Goal: Task Accomplishment & Management: Use online tool/utility

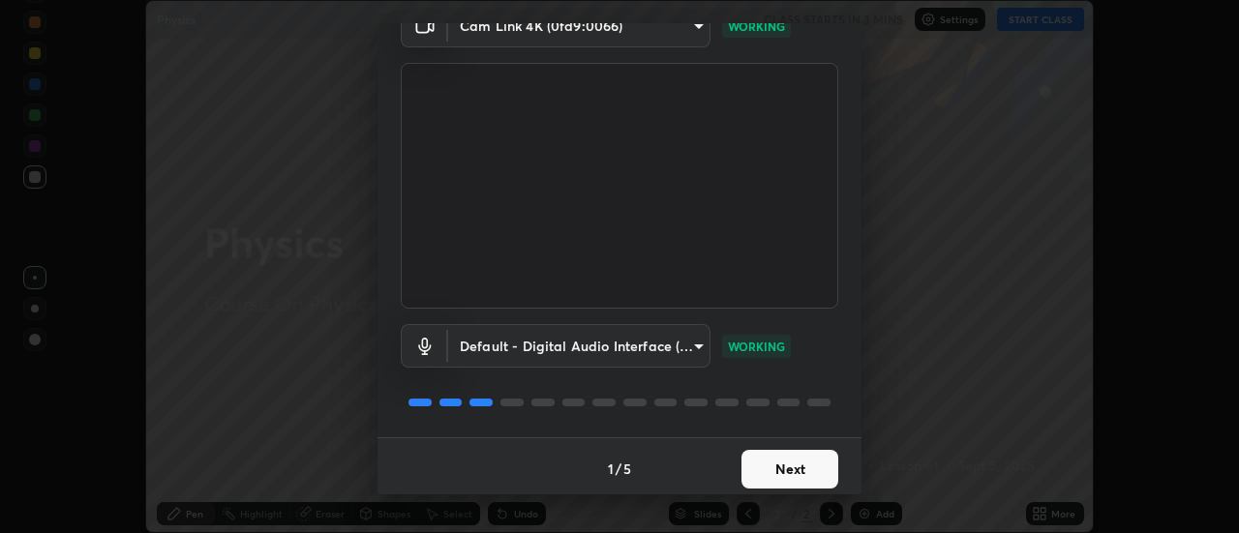
scroll to position [102, 0]
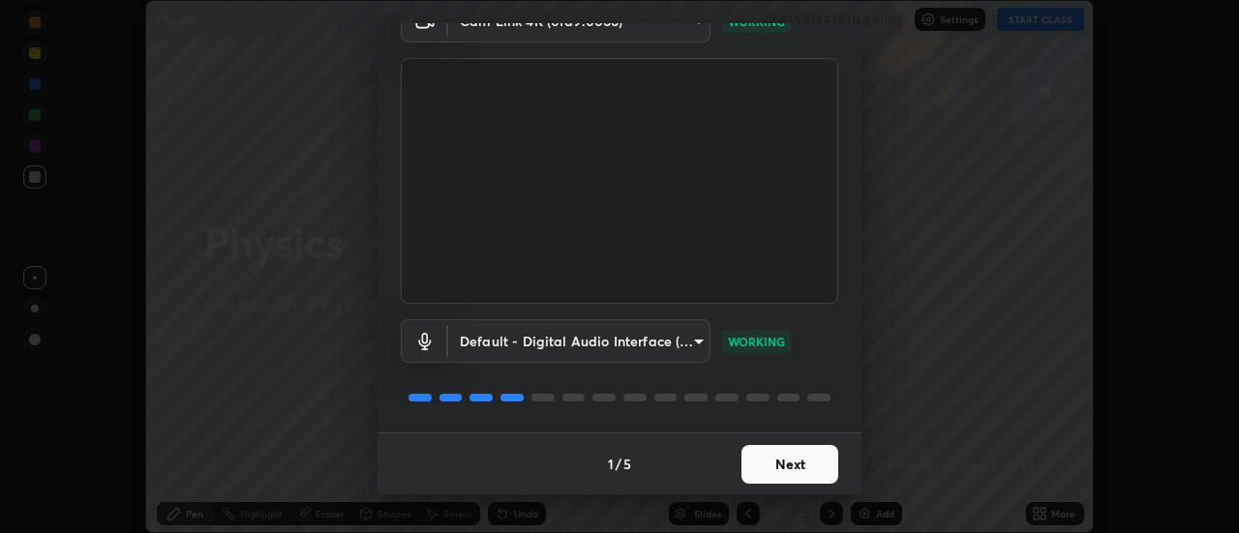
click at [792, 460] on button "Next" at bounding box center [789, 464] width 97 height 39
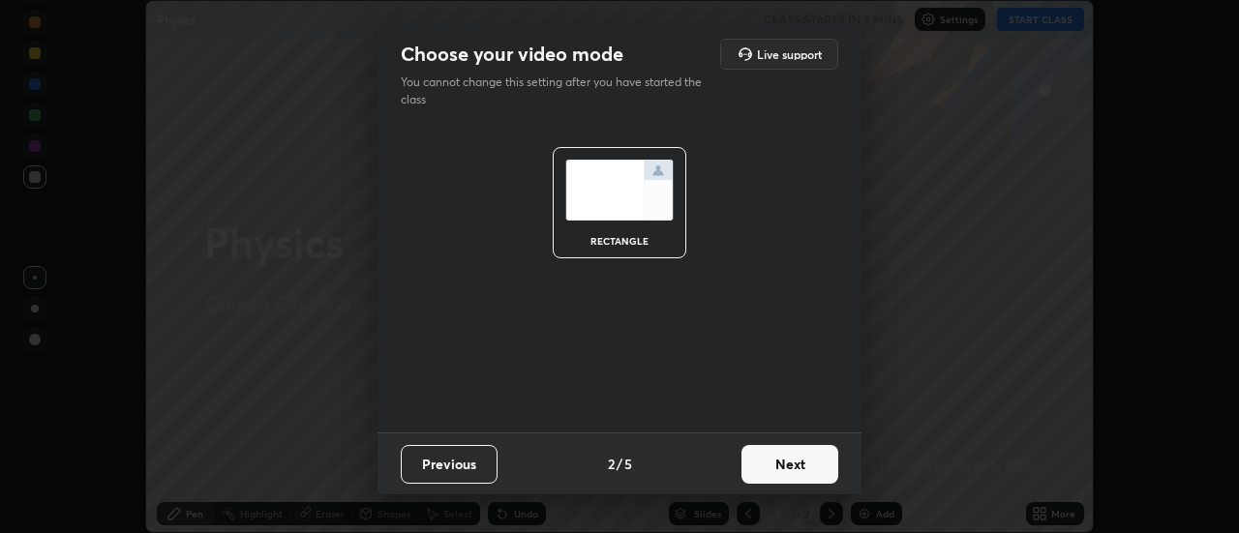
click at [809, 464] on button "Next" at bounding box center [789, 464] width 97 height 39
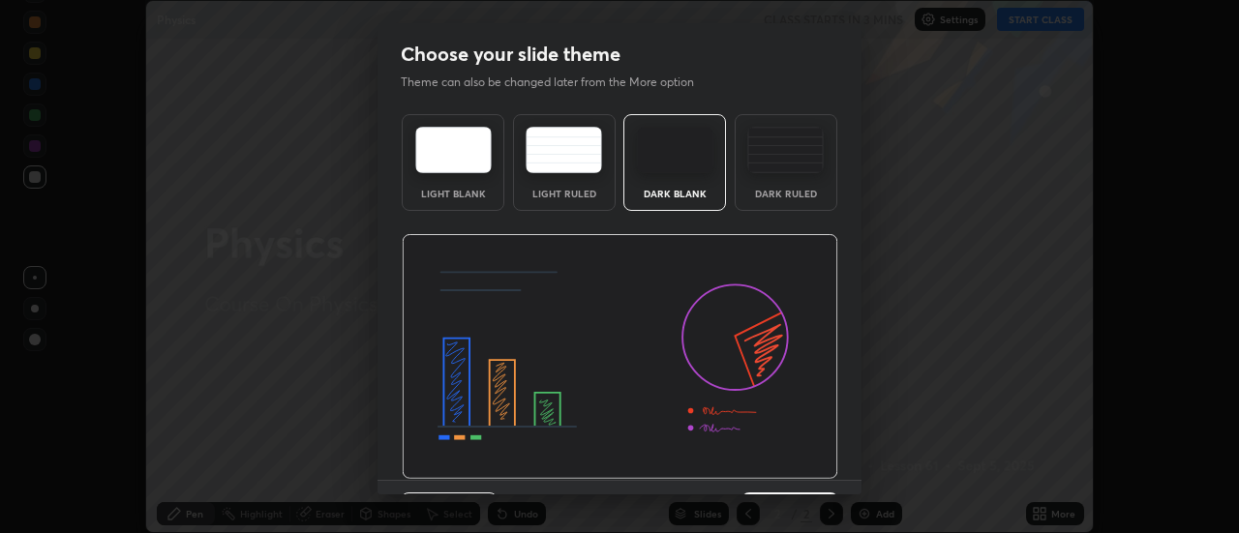
scroll to position [47, 0]
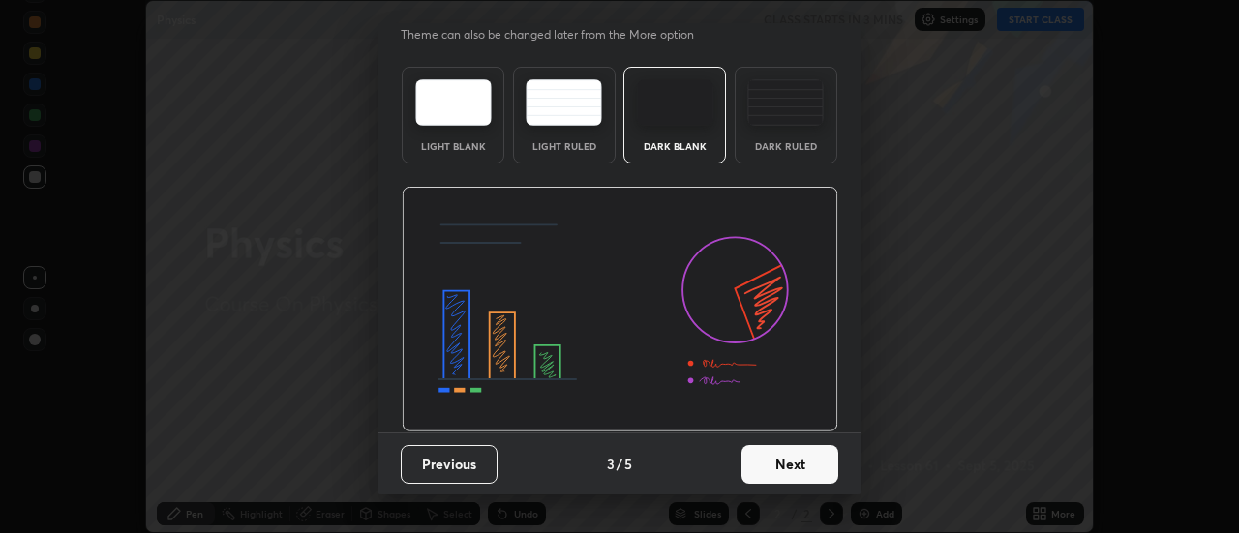
click at [793, 465] on button "Next" at bounding box center [789, 464] width 97 height 39
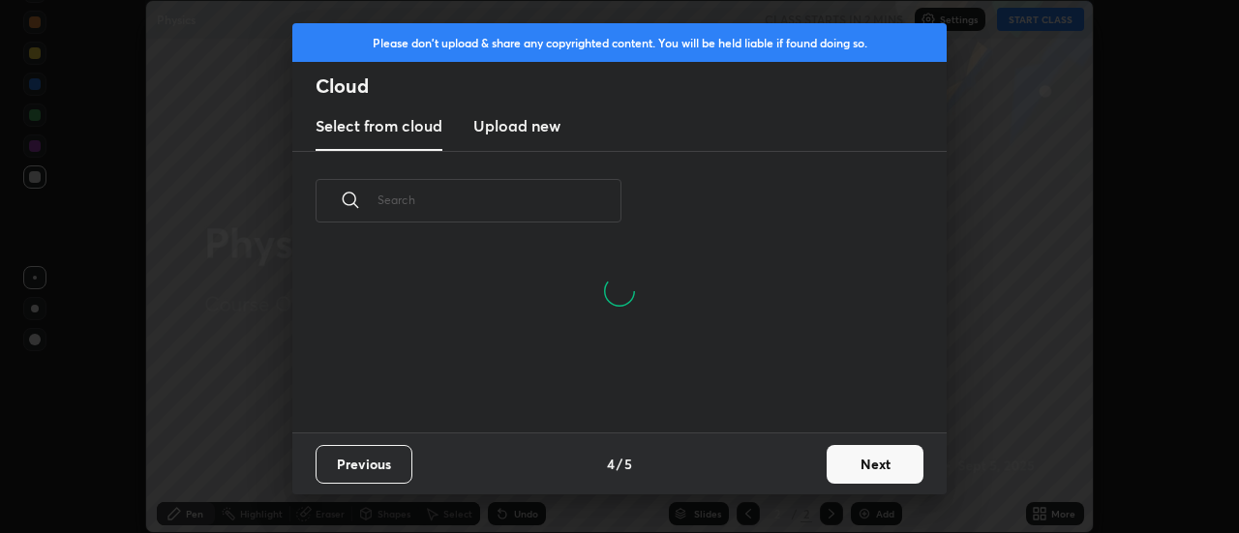
click at [858, 461] on button "Next" at bounding box center [875, 464] width 97 height 39
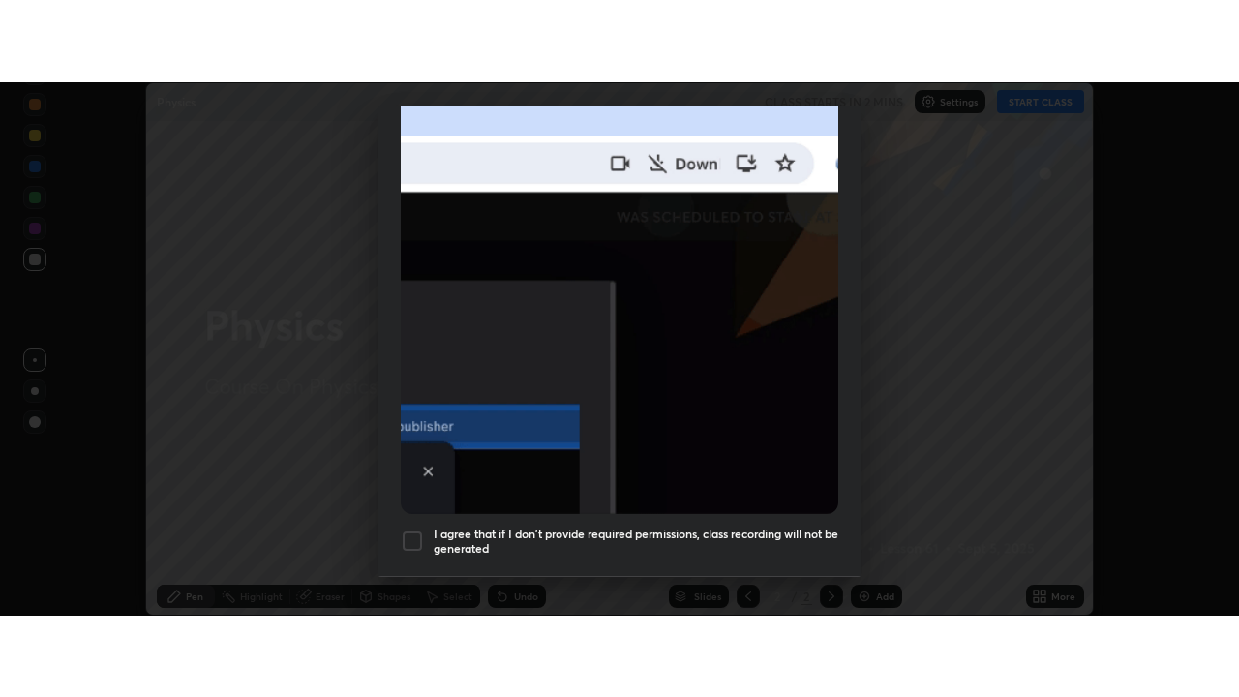
scroll to position [497, 0]
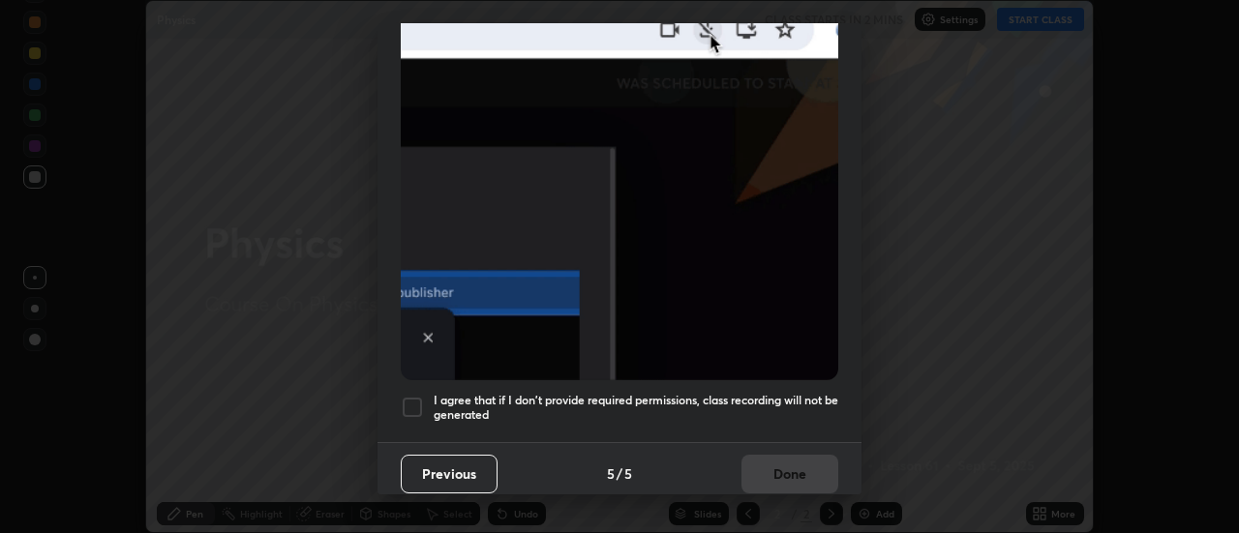
click at [417, 396] on div at bounding box center [412, 407] width 23 height 23
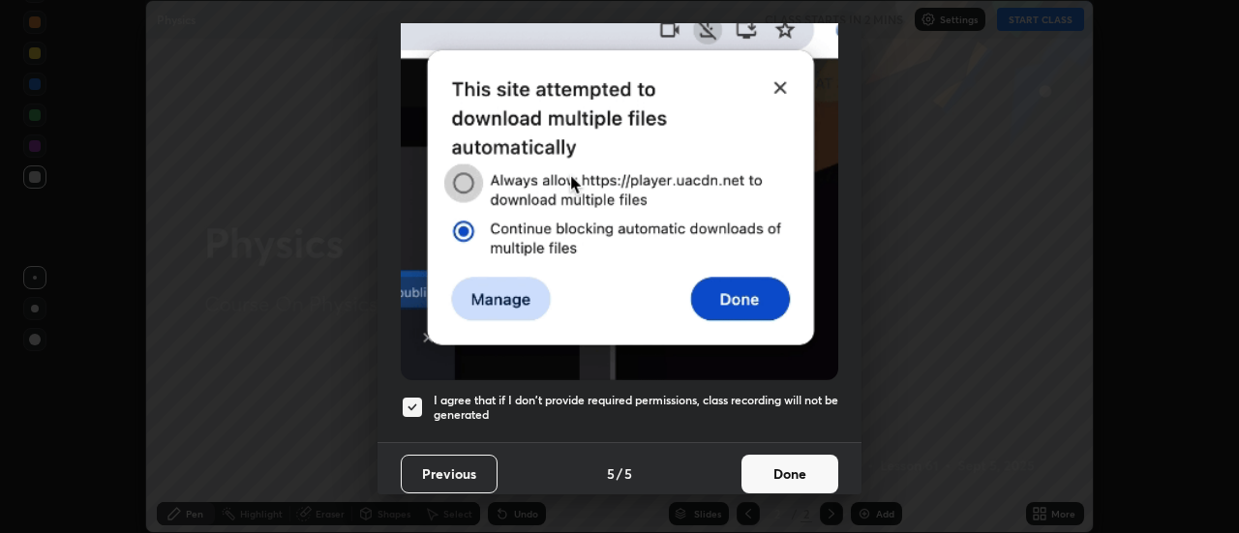
click at [769, 466] on button "Done" at bounding box center [789, 474] width 97 height 39
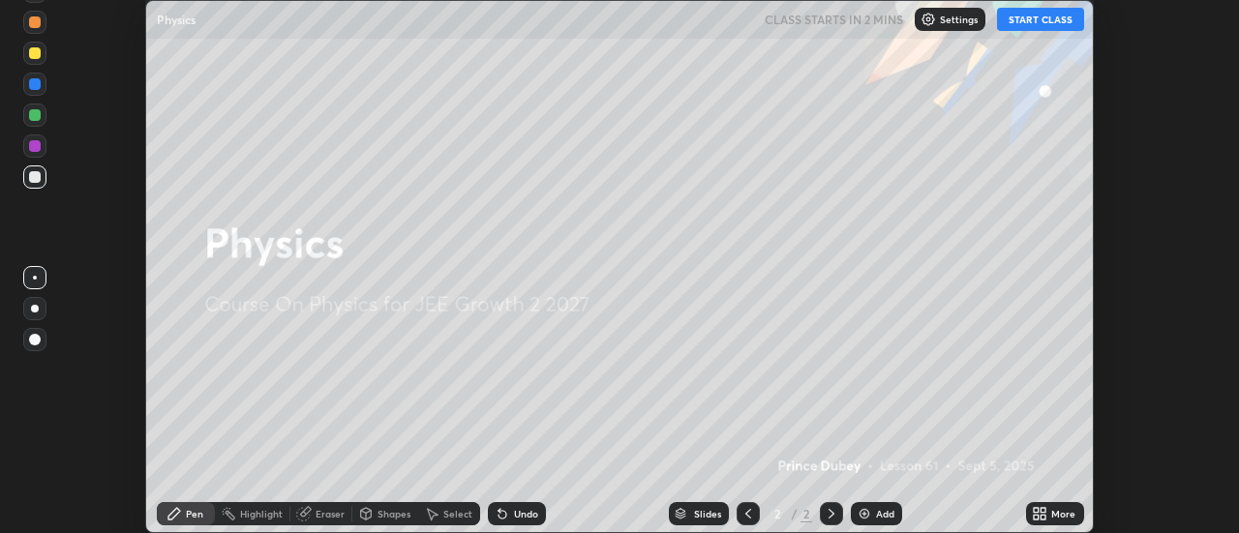
click at [1026, 21] on button "START CLASS" at bounding box center [1040, 19] width 87 height 23
click at [1039, 512] on icon at bounding box center [1036, 510] width 5 height 5
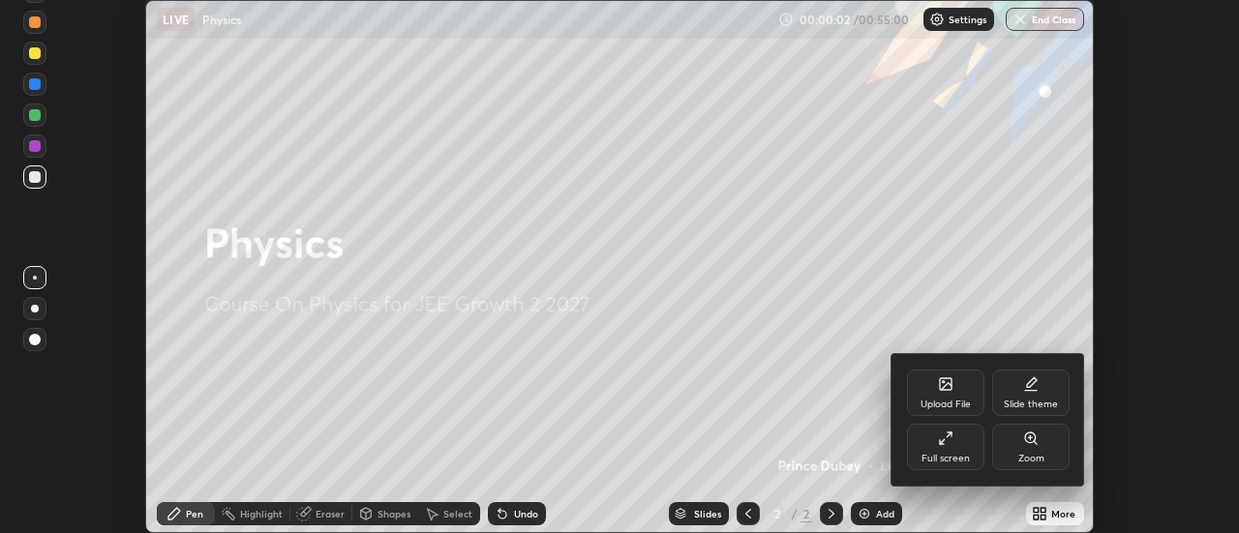
click at [949, 449] on div "Full screen" at bounding box center [945, 447] width 77 height 46
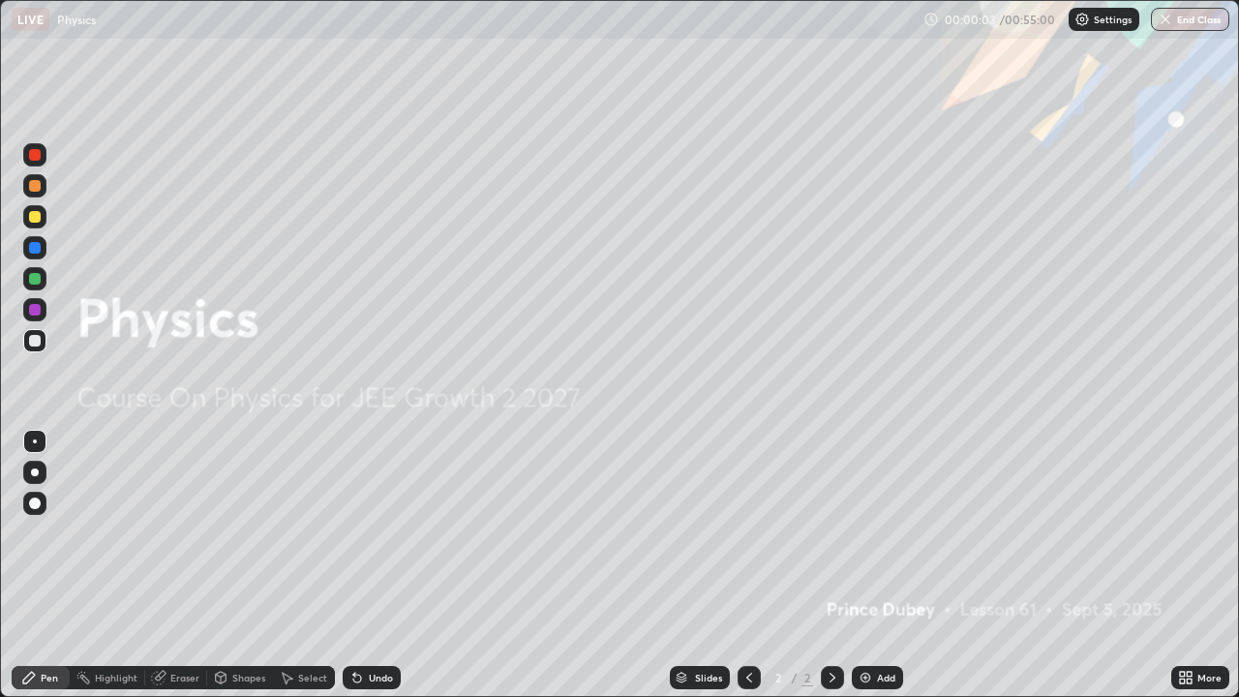
scroll to position [697, 1239]
click at [877, 532] on div "Add" at bounding box center [886, 678] width 18 height 10
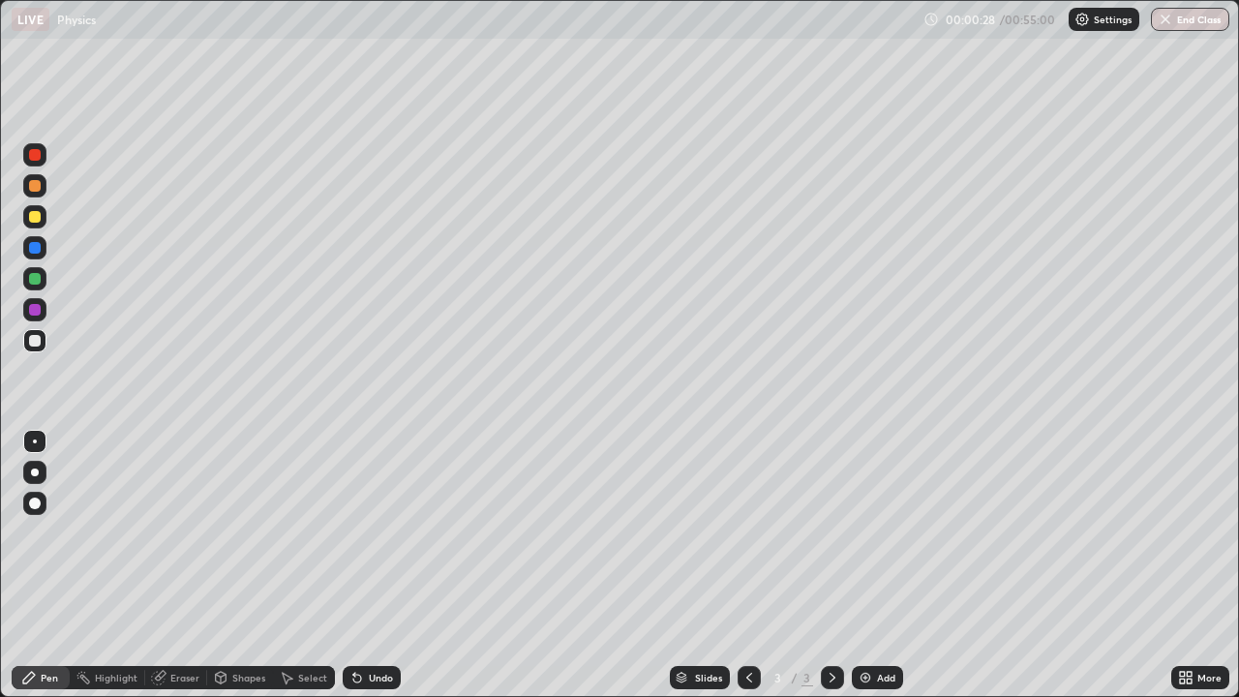
click at [226, 532] on icon at bounding box center [220, 677] width 15 height 15
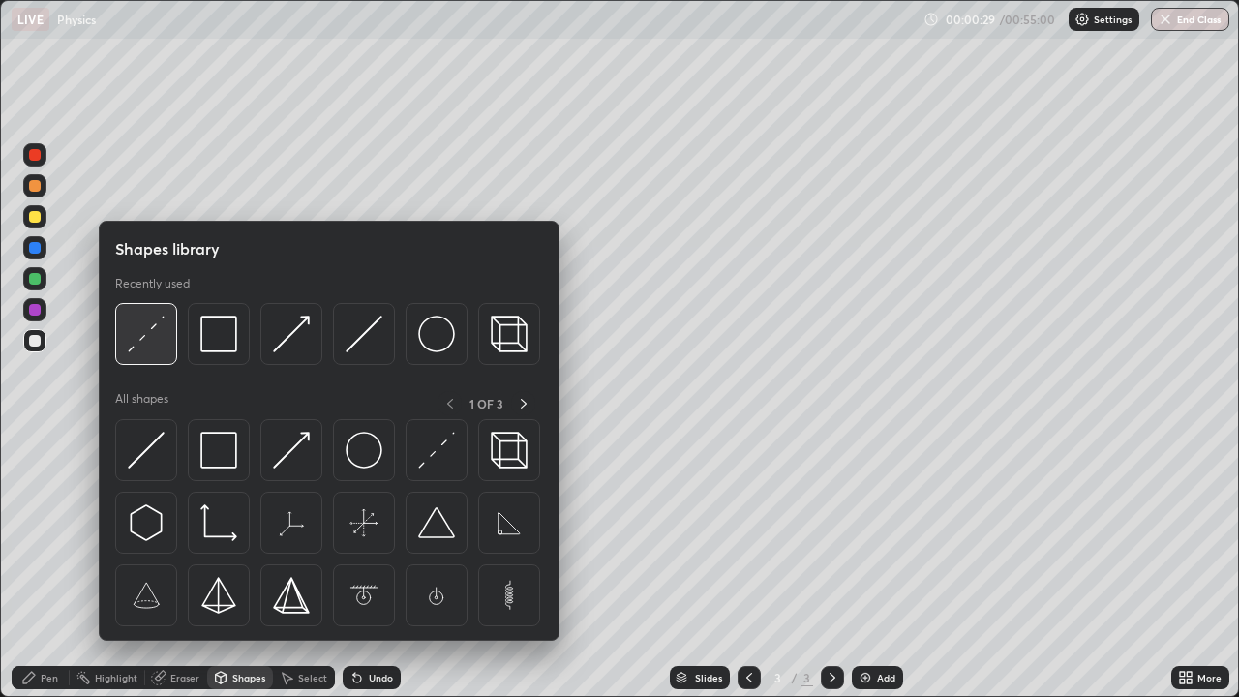
click at [151, 346] on img at bounding box center [146, 334] width 37 height 37
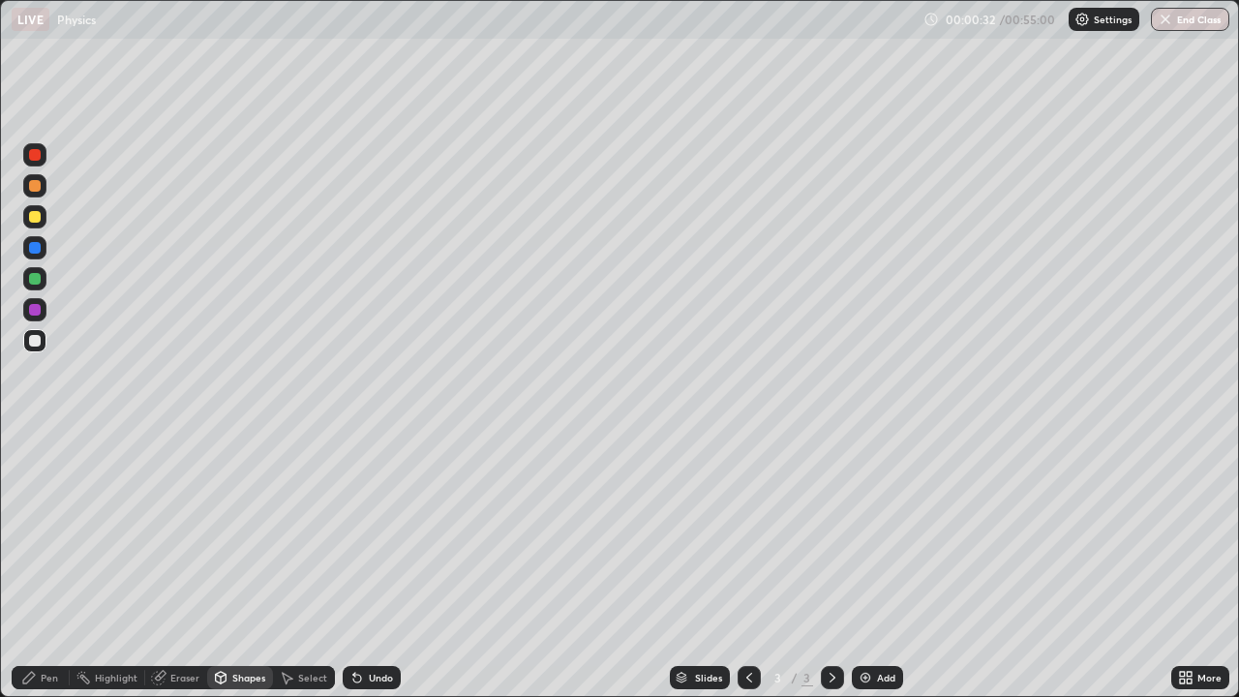
click at [39, 532] on div "Pen" at bounding box center [41, 677] width 58 height 23
click at [35, 441] on div at bounding box center [35, 441] width 4 height 4
click at [237, 532] on div "Shapes" at bounding box center [248, 678] width 33 height 10
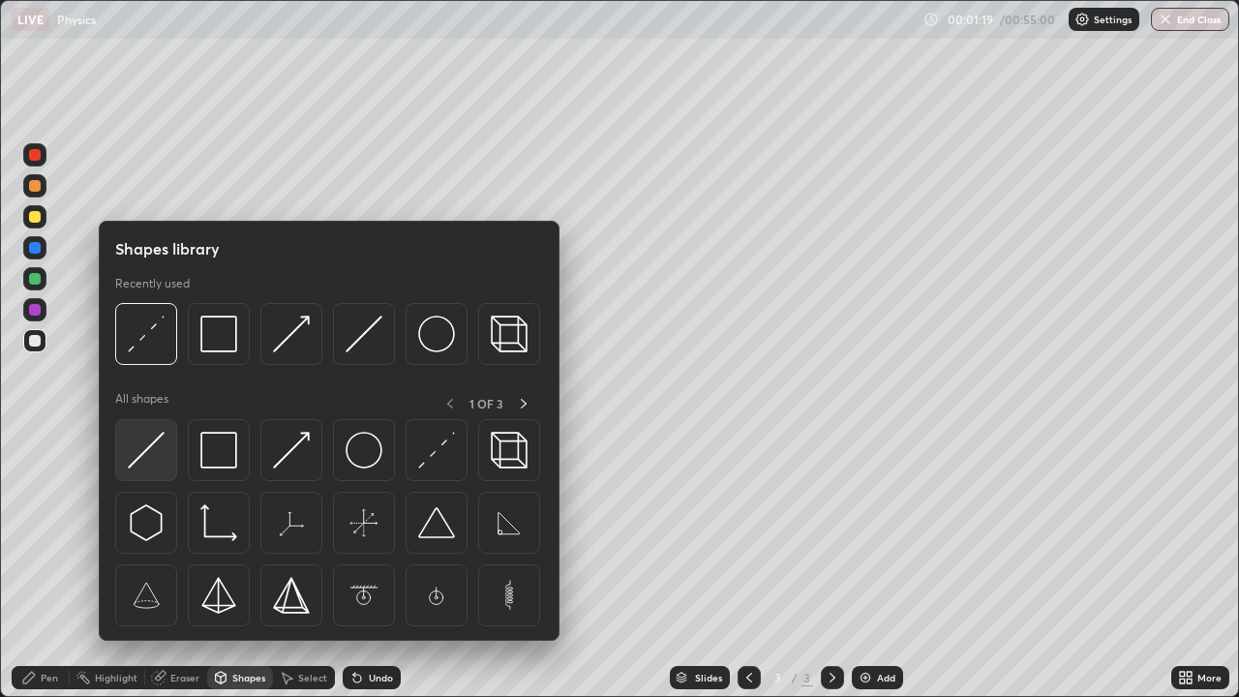
click at [146, 463] on img at bounding box center [146, 450] width 37 height 37
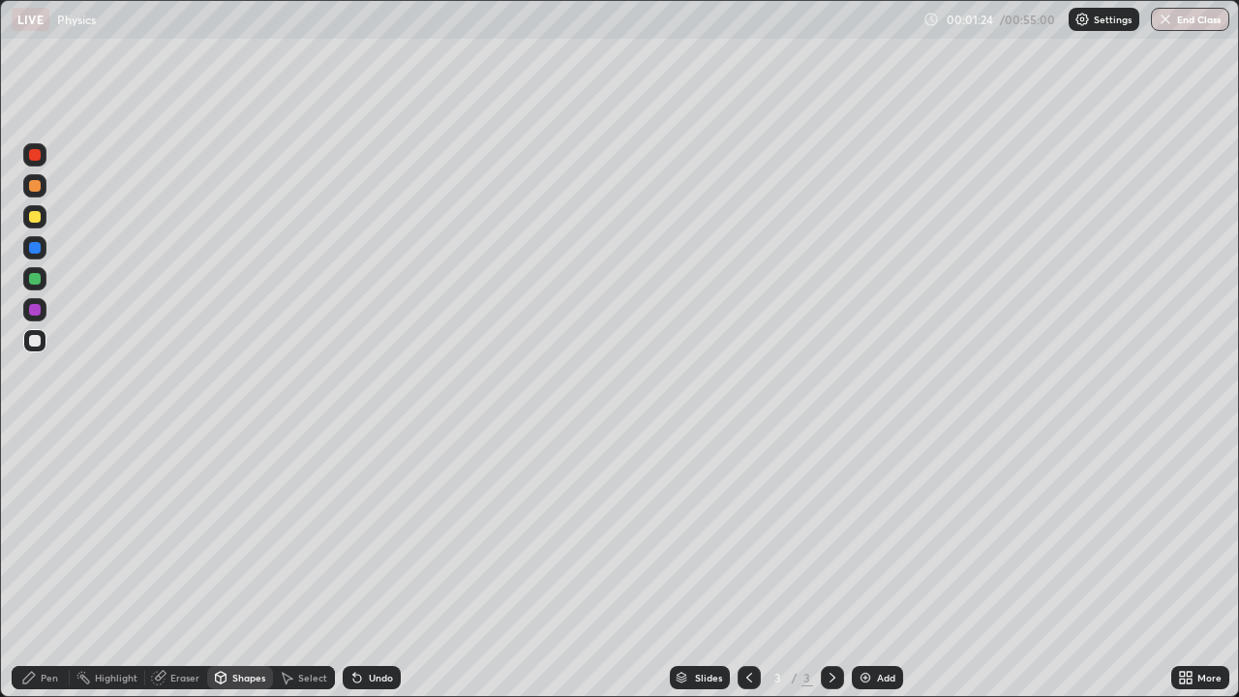
click at [226, 532] on icon at bounding box center [220, 677] width 15 height 15
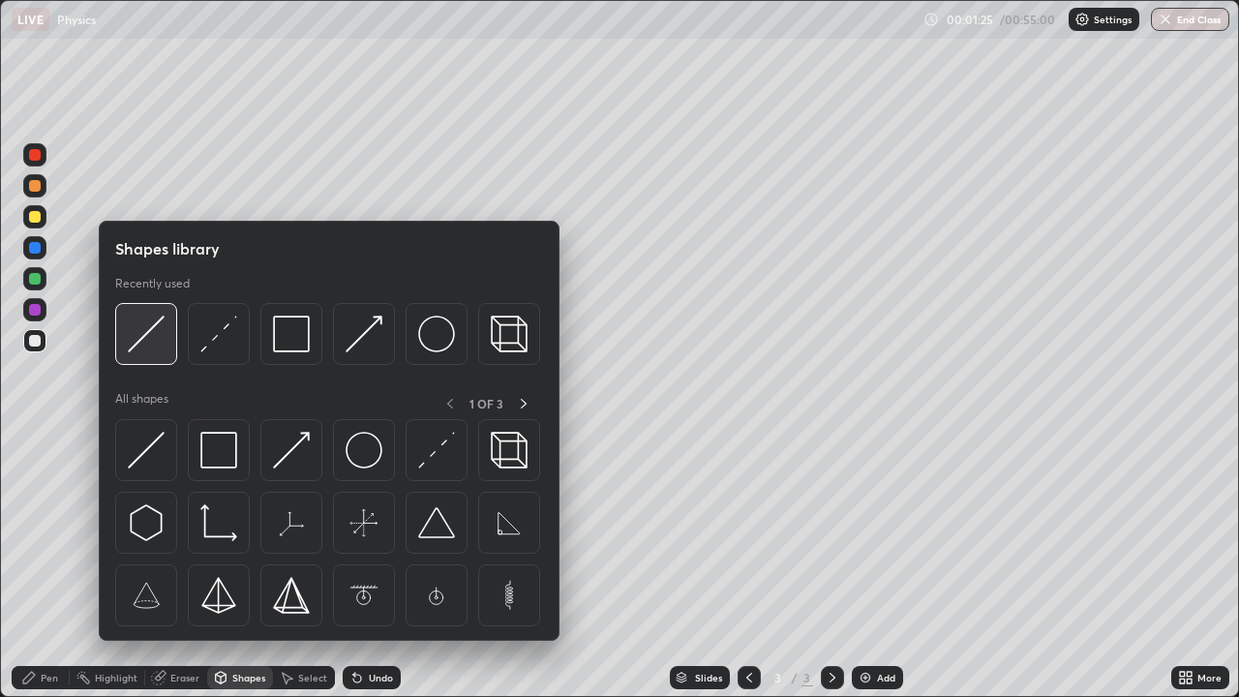
click at [162, 352] on div at bounding box center [146, 334] width 62 height 62
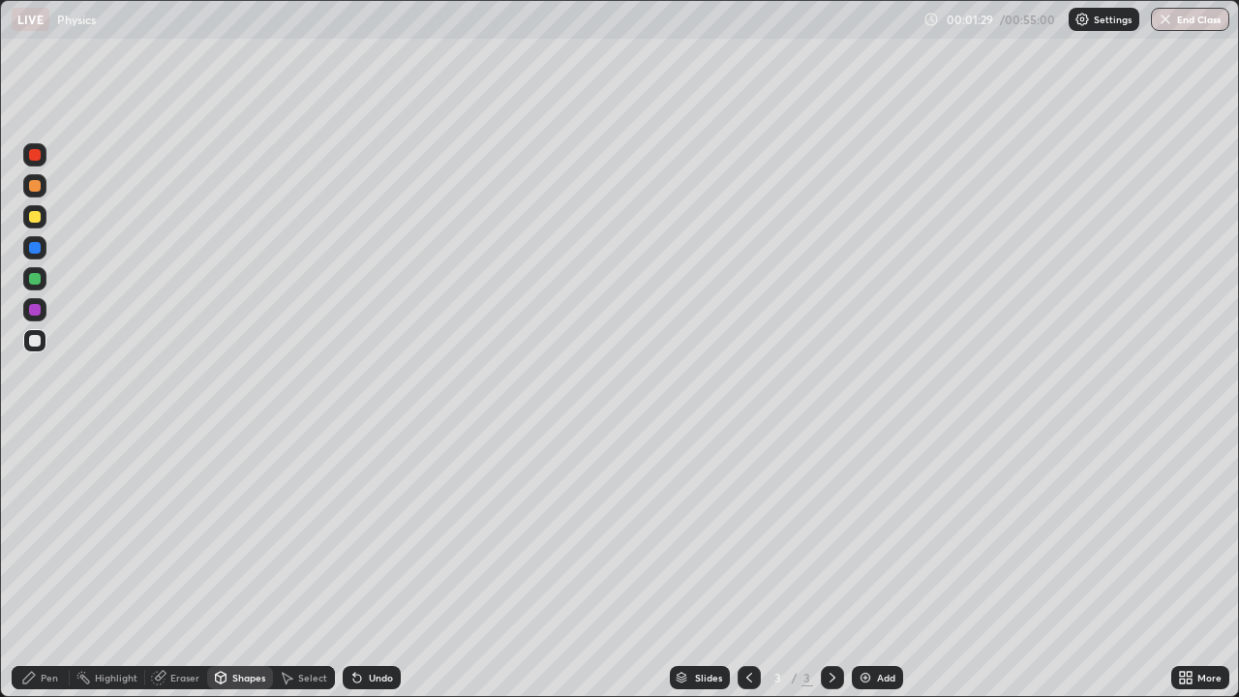
click at [39, 532] on div "Pen" at bounding box center [41, 677] width 58 height 23
click at [232, 532] on div "Shapes" at bounding box center [248, 678] width 33 height 10
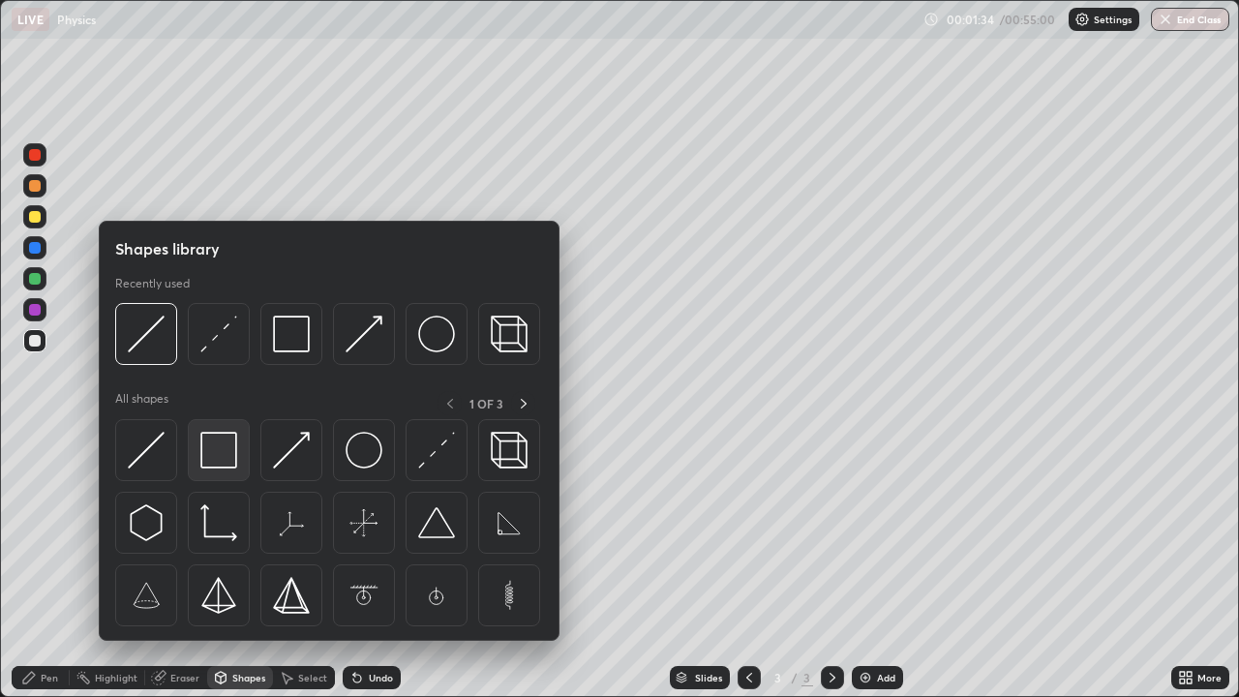
click at [227, 450] on img at bounding box center [218, 450] width 37 height 37
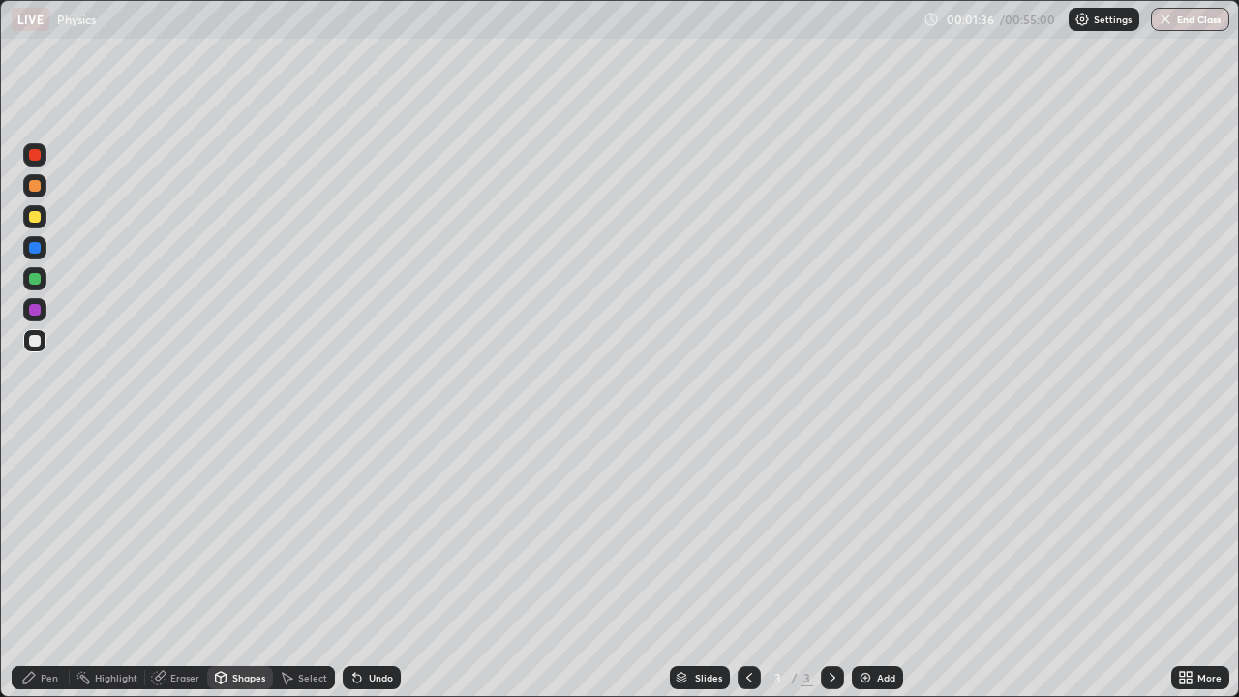
click at [305, 532] on div "Select" at bounding box center [312, 678] width 29 height 10
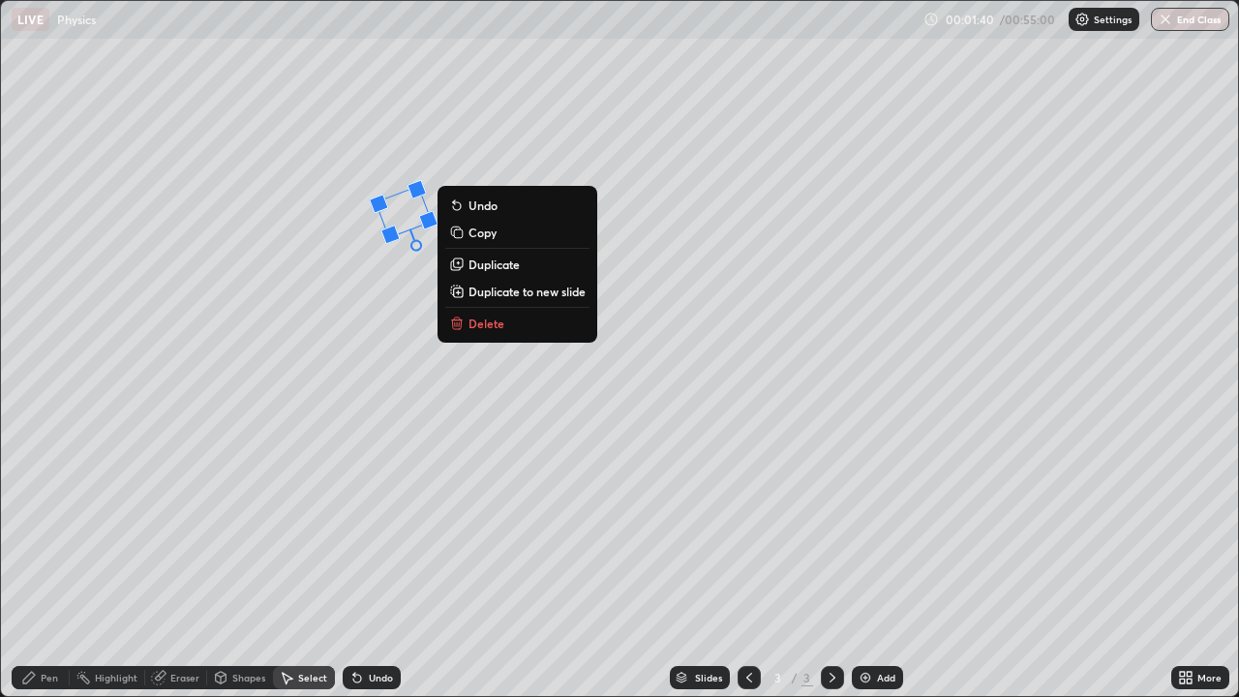
click at [368, 337] on div "21 ° Undo Copy Duplicate Duplicate to new slide Delete" at bounding box center [619, 348] width 1237 height 695
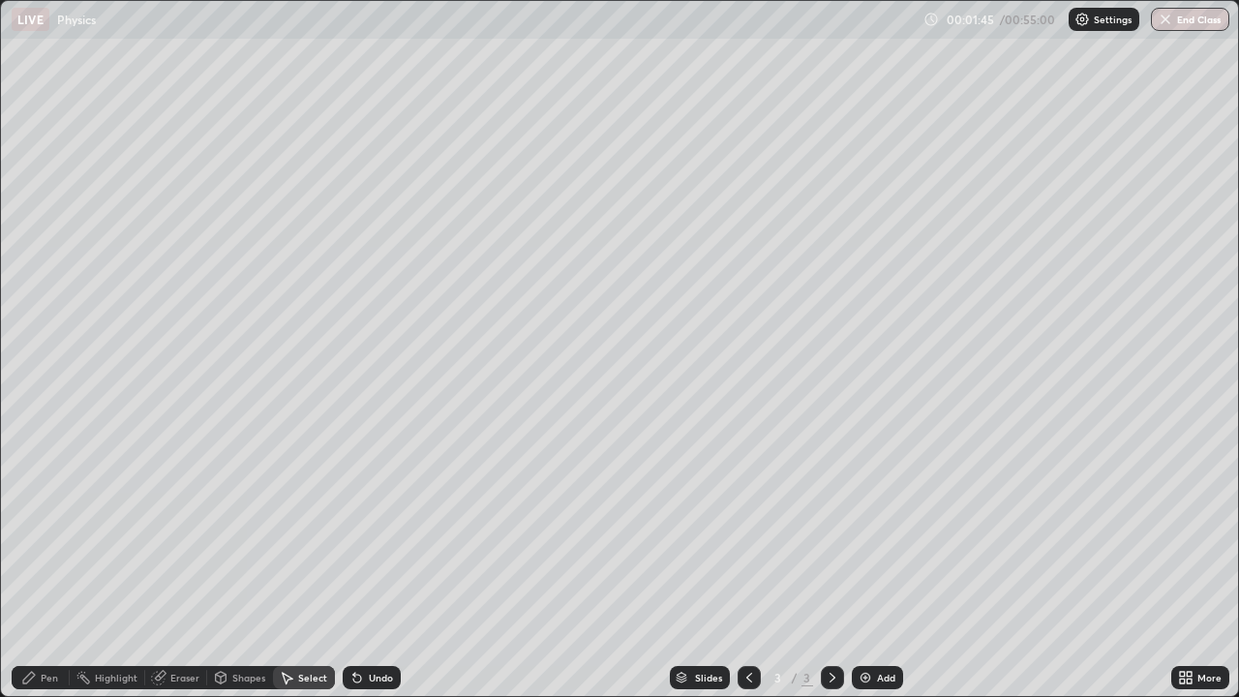
click at [79, 206] on div "0 ° Undo Copy Duplicate Duplicate to new slide Delete" at bounding box center [619, 348] width 1237 height 695
click at [242, 532] on div "Shapes" at bounding box center [248, 678] width 33 height 10
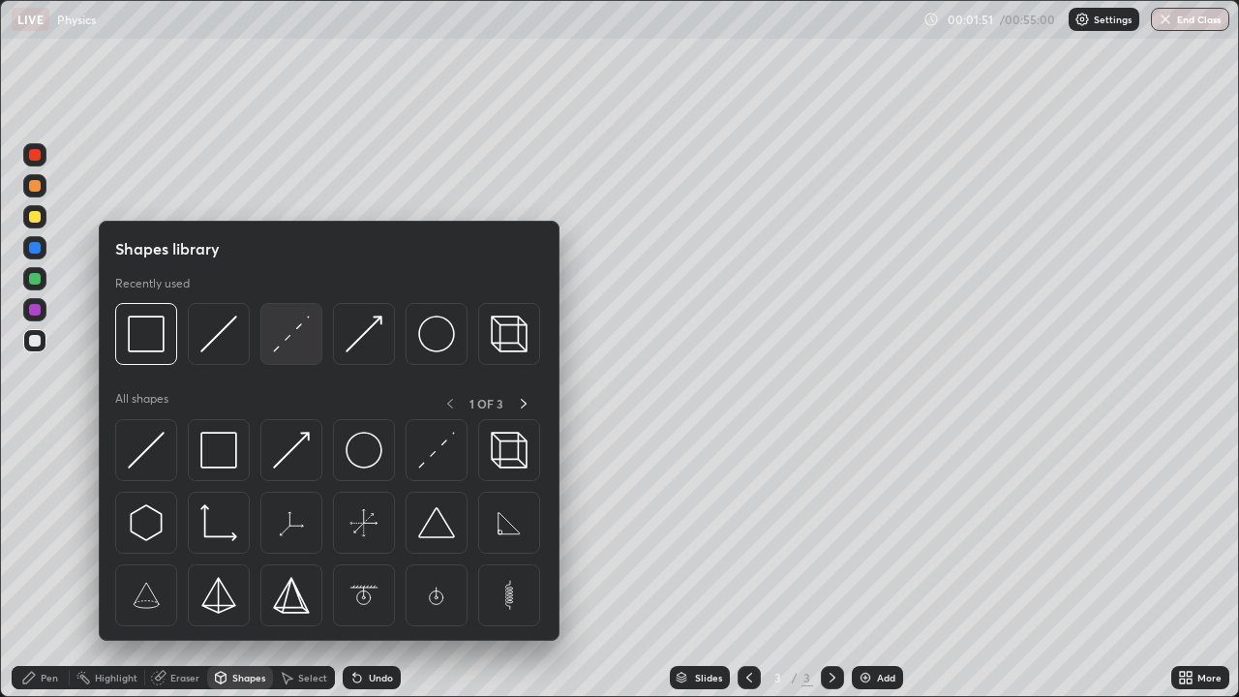
click at [285, 339] on img at bounding box center [291, 334] width 37 height 37
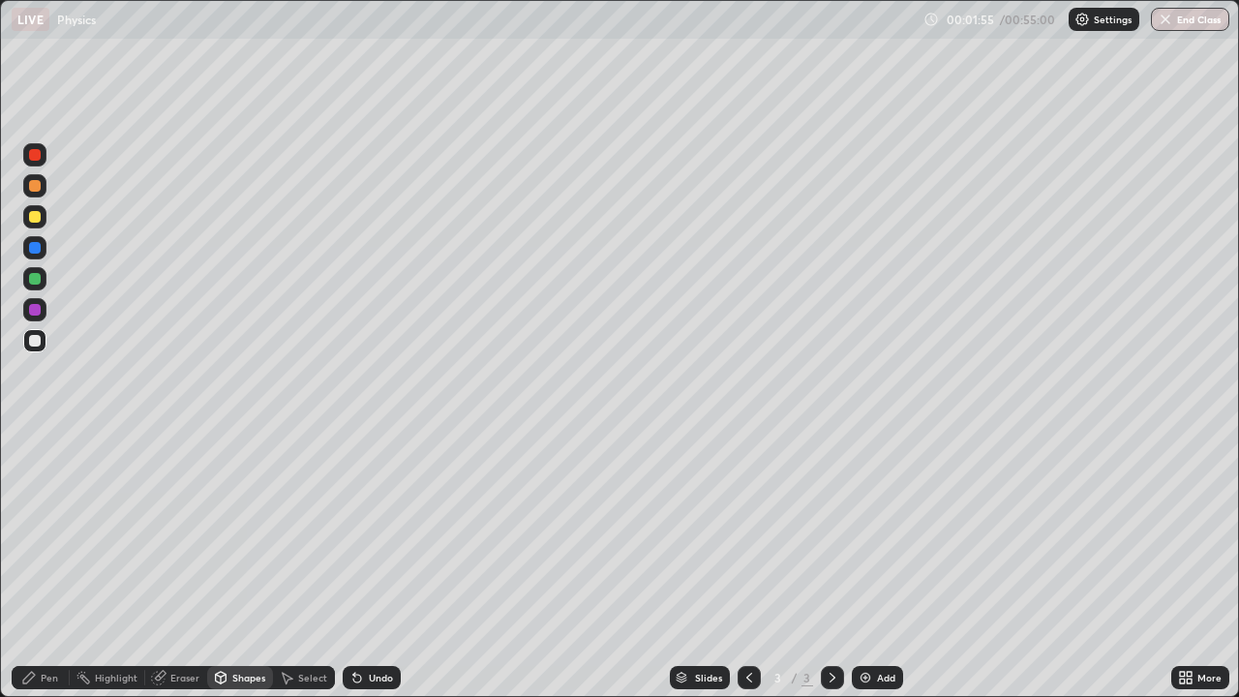
click at [47, 532] on div "Pen" at bounding box center [49, 678] width 17 height 10
click at [35, 218] on div at bounding box center [35, 217] width 12 height 12
click at [242, 532] on div "Shapes" at bounding box center [248, 678] width 33 height 10
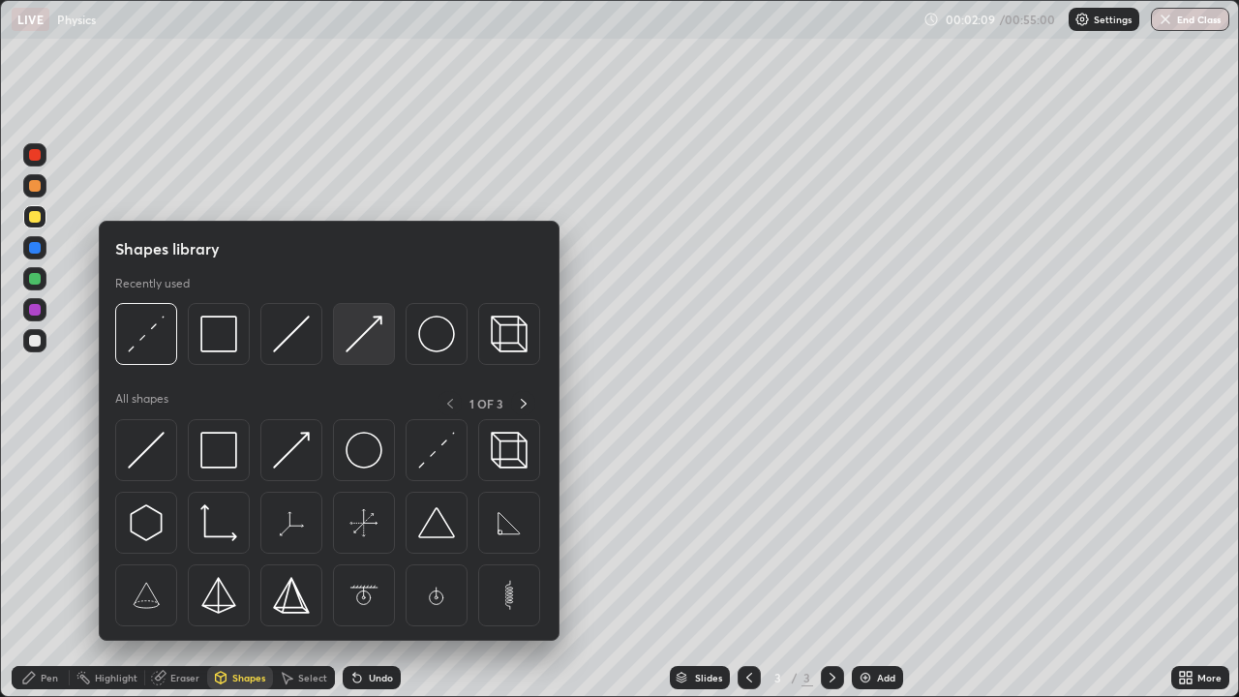
click at [375, 339] on img at bounding box center [364, 334] width 37 height 37
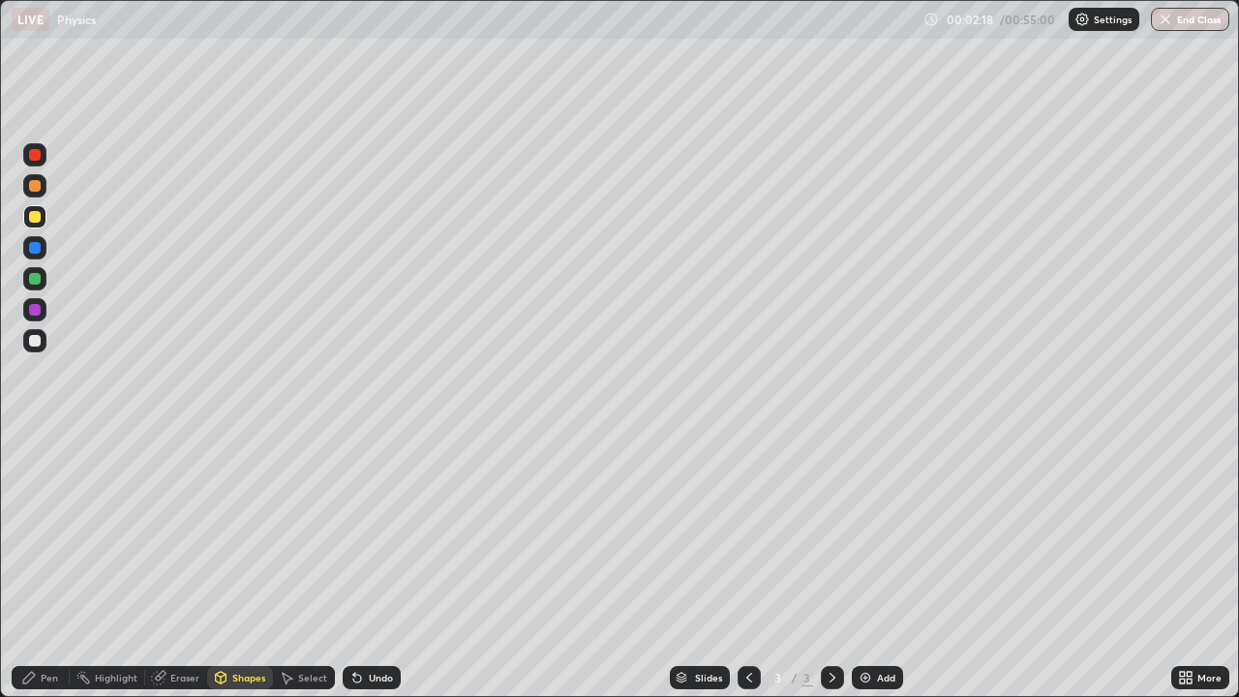
click at [34, 532] on div "Pen" at bounding box center [41, 677] width 58 height 23
click at [246, 532] on div "Shapes" at bounding box center [248, 678] width 33 height 10
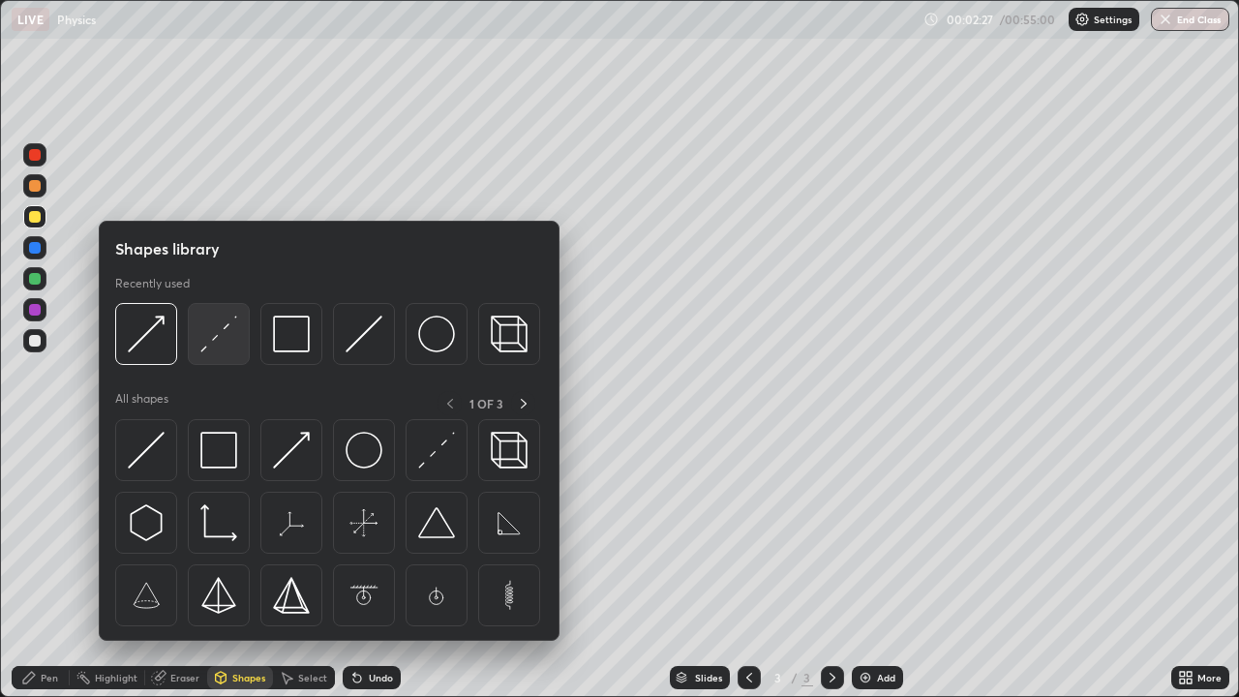
click at [225, 343] on img at bounding box center [218, 334] width 37 height 37
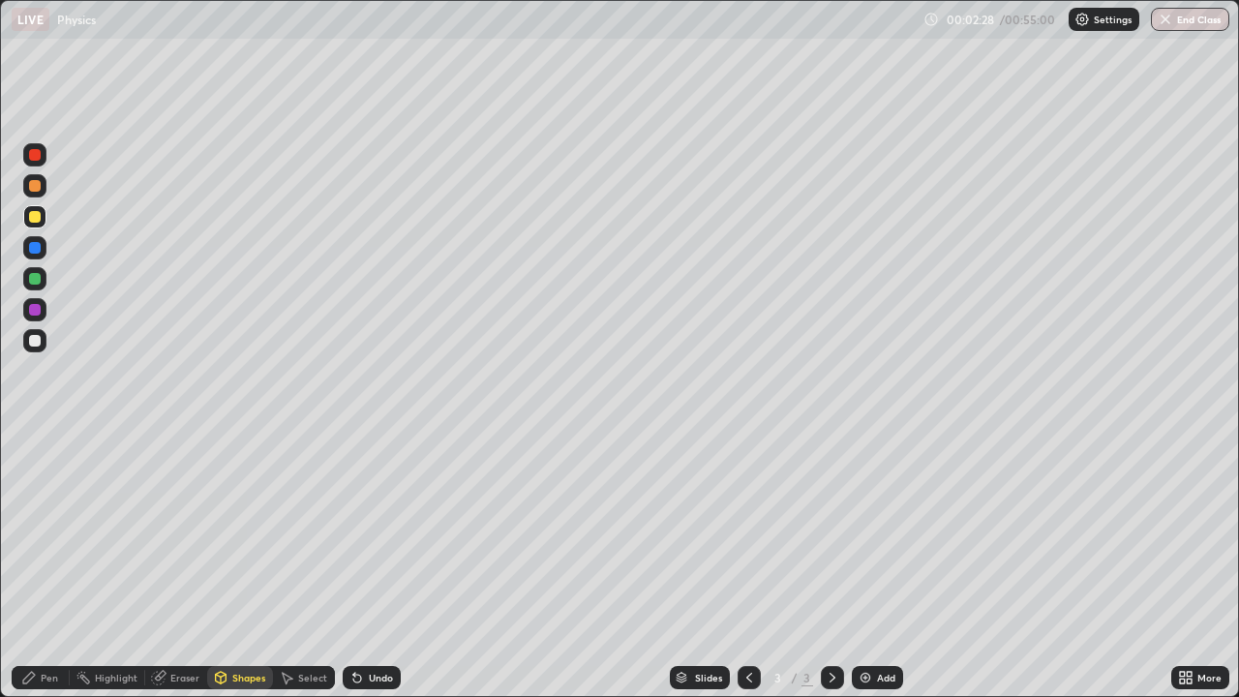
click at [29, 345] on div at bounding box center [34, 340] width 23 height 23
click at [33, 532] on icon at bounding box center [28, 677] width 15 height 15
click at [26, 158] on div at bounding box center [34, 154] width 23 height 23
click at [226, 532] on icon at bounding box center [220, 677] width 15 height 15
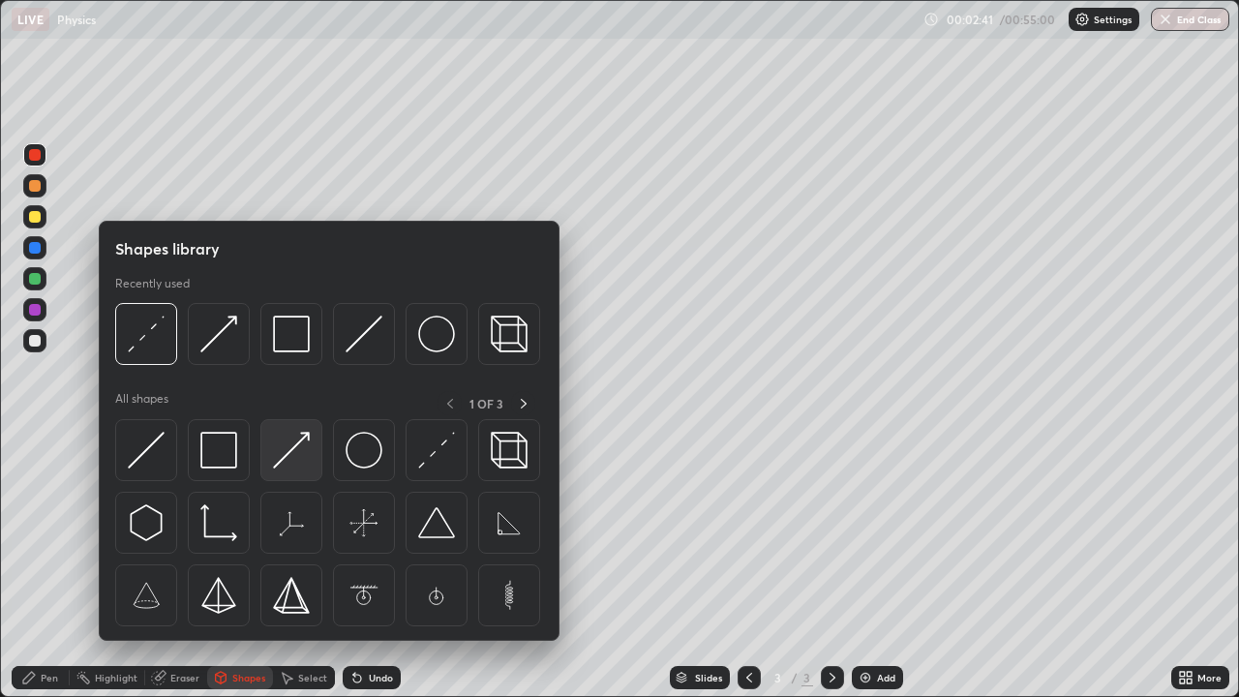
click at [281, 457] on img at bounding box center [291, 450] width 37 height 37
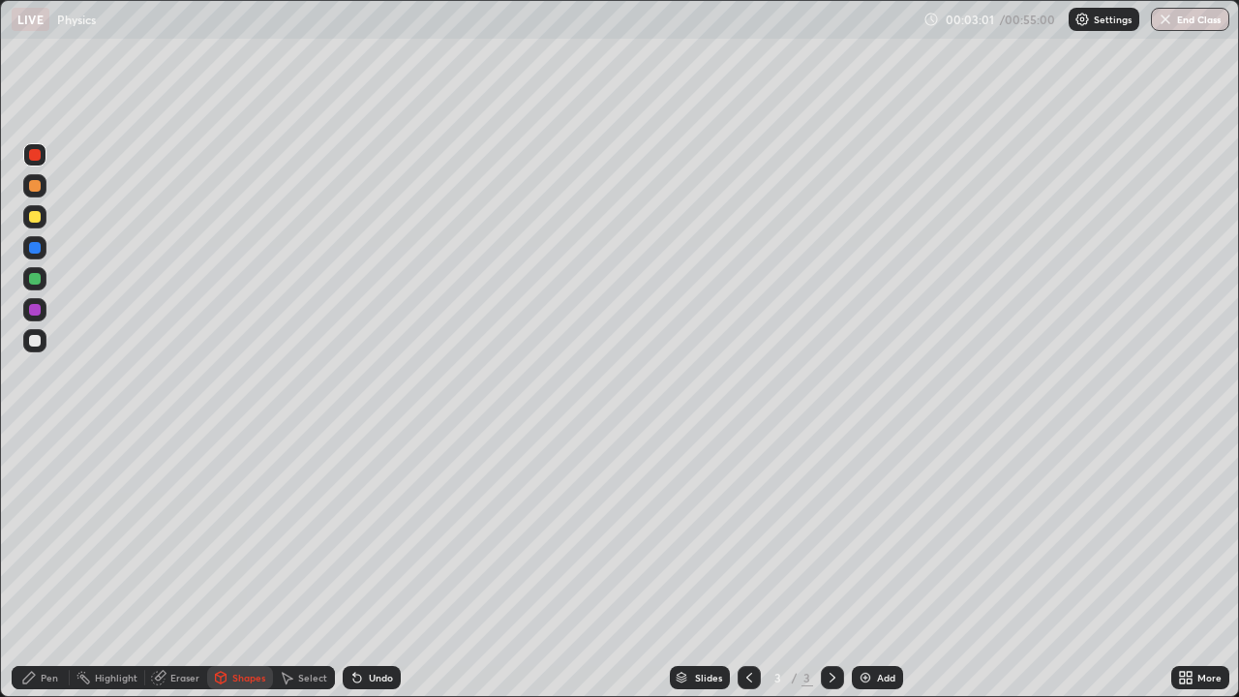
click at [365, 532] on div "Undo" at bounding box center [372, 677] width 58 height 23
click at [233, 532] on div "Shapes" at bounding box center [240, 677] width 66 height 23
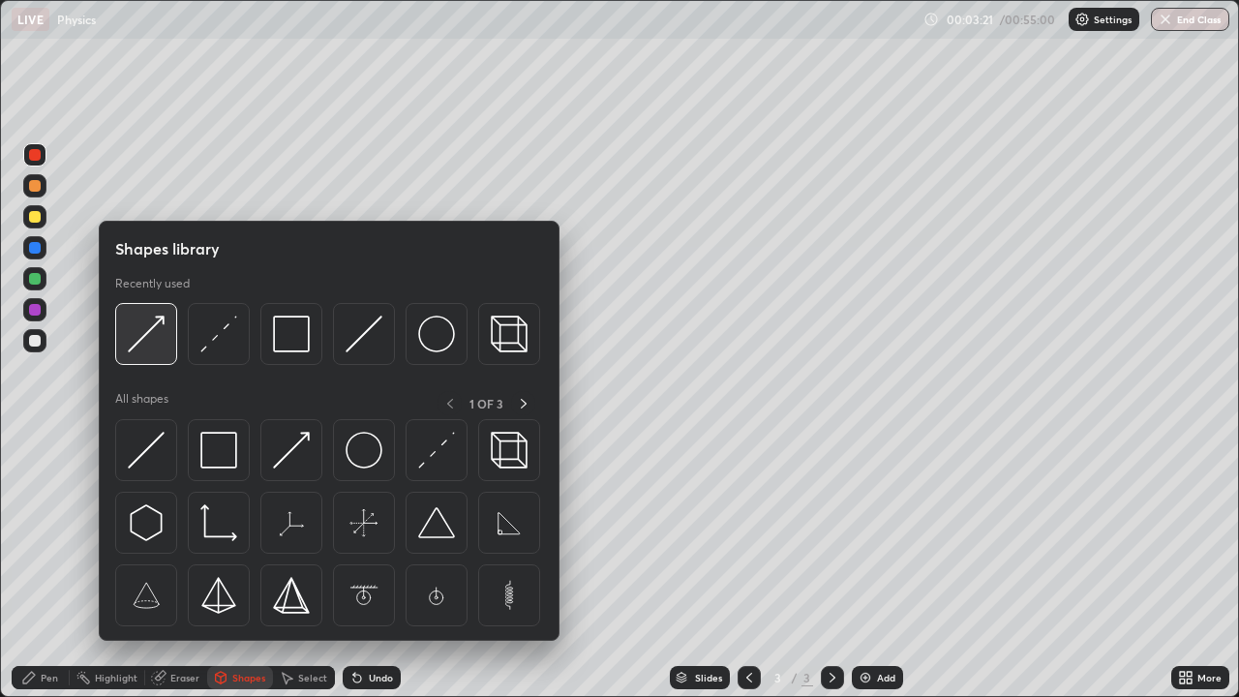
click at [158, 346] on img at bounding box center [146, 334] width 37 height 37
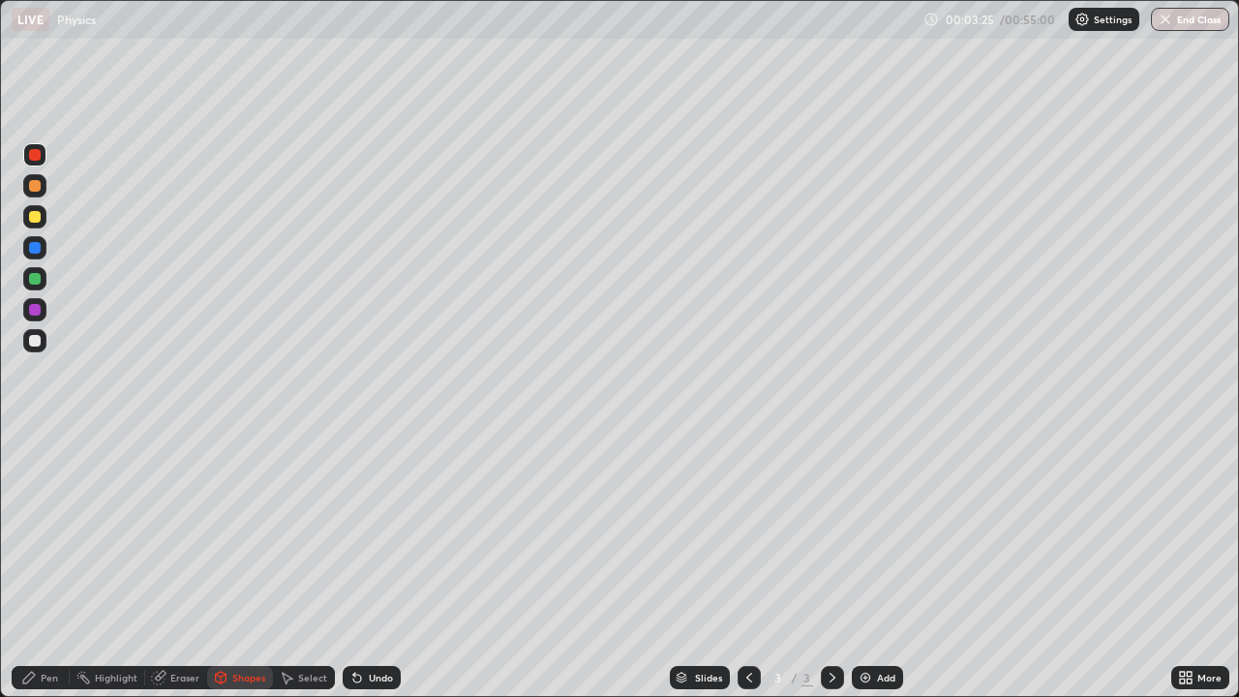
click at [369, 532] on div "Undo" at bounding box center [381, 678] width 24 height 10
click at [373, 532] on div "Undo" at bounding box center [381, 678] width 24 height 10
click at [32, 221] on div at bounding box center [35, 217] width 12 height 12
click at [32, 158] on div at bounding box center [35, 155] width 12 height 12
click at [364, 532] on div "Undo" at bounding box center [372, 677] width 58 height 23
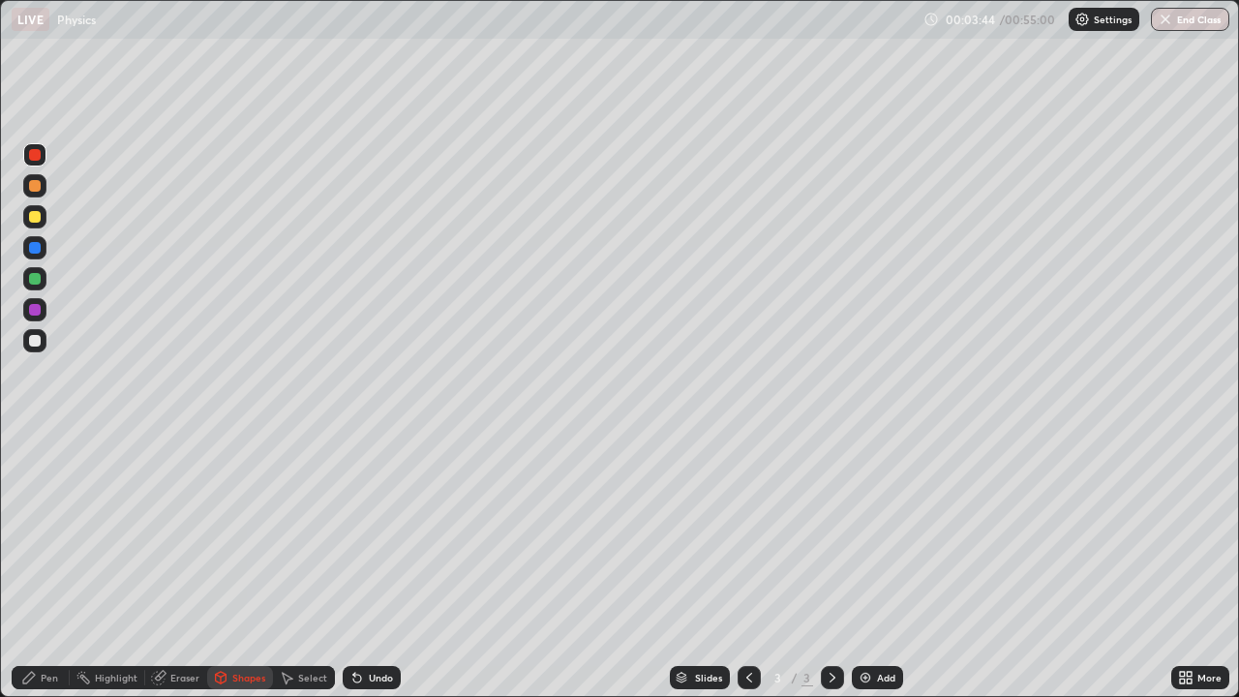
click at [43, 532] on div "Pen" at bounding box center [49, 678] width 17 height 10
click at [30, 340] on div at bounding box center [35, 341] width 12 height 12
click at [384, 532] on div "Undo" at bounding box center [372, 677] width 58 height 23
click at [381, 532] on div "Undo" at bounding box center [381, 678] width 24 height 10
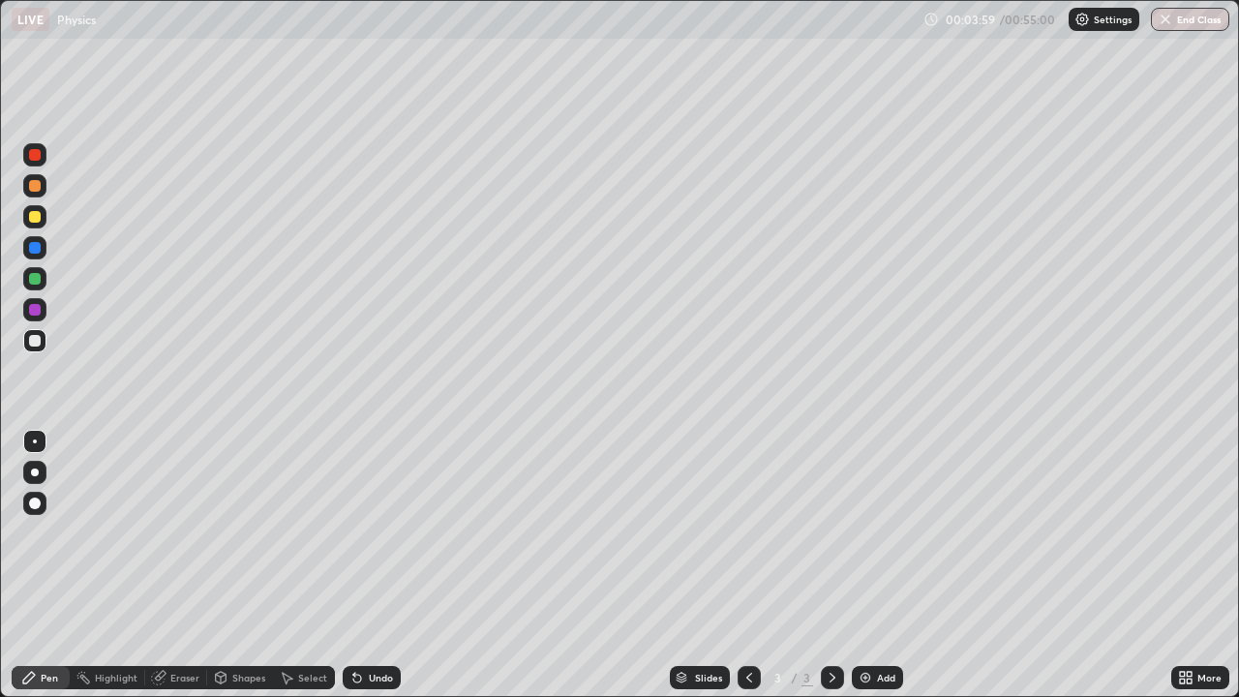
click at [377, 532] on div "Undo" at bounding box center [381, 678] width 24 height 10
click at [236, 532] on div "Shapes" at bounding box center [248, 678] width 33 height 10
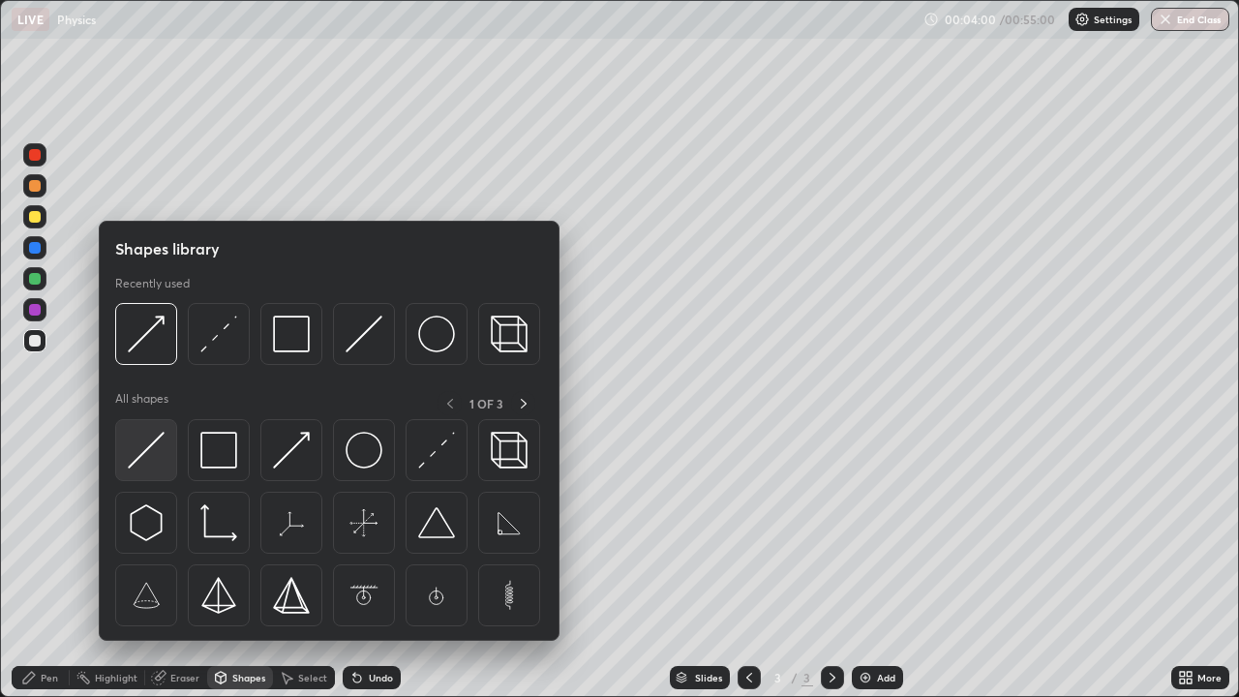
click at [148, 450] on img at bounding box center [146, 450] width 37 height 37
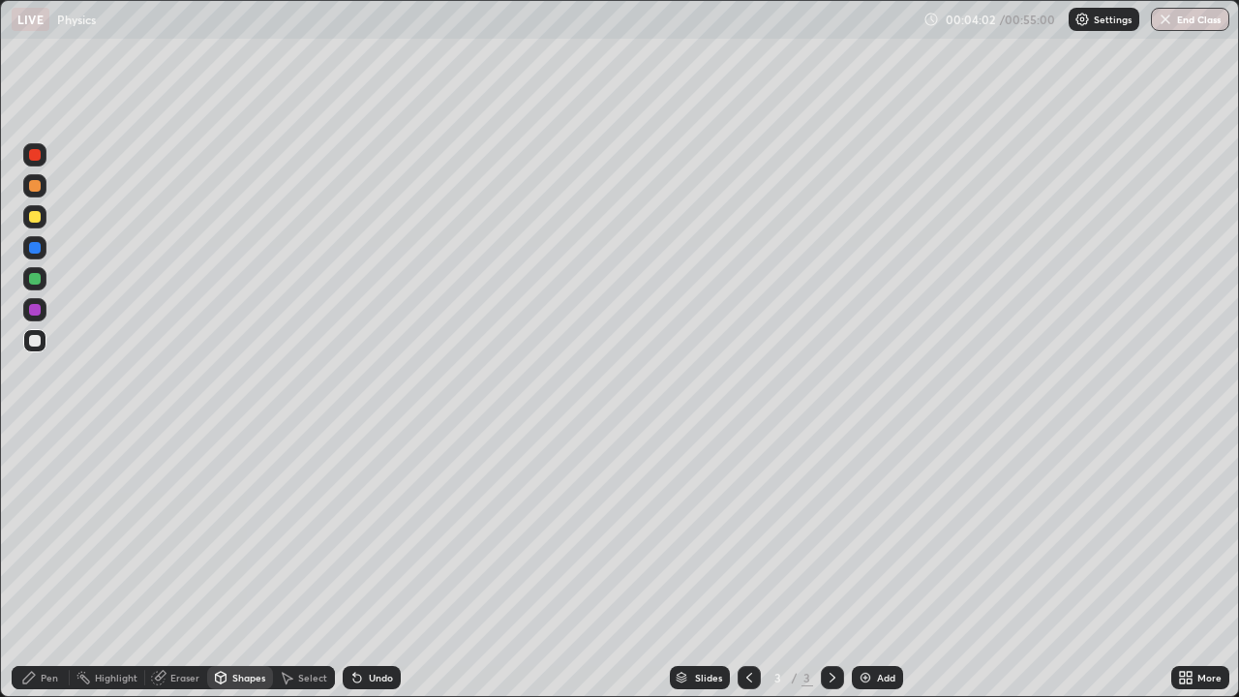
click at [298, 532] on div "Select" at bounding box center [312, 678] width 29 height 10
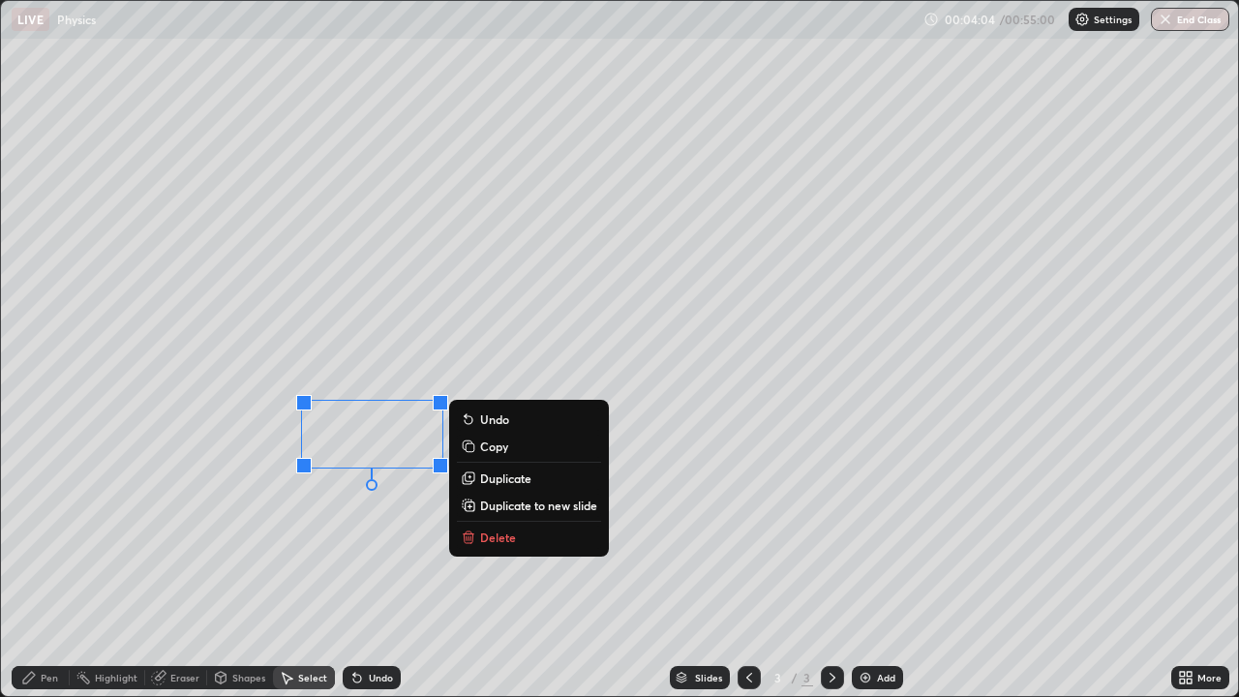
click at [487, 477] on p "Duplicate" at bounding box center [505, 477] width 51 height 15
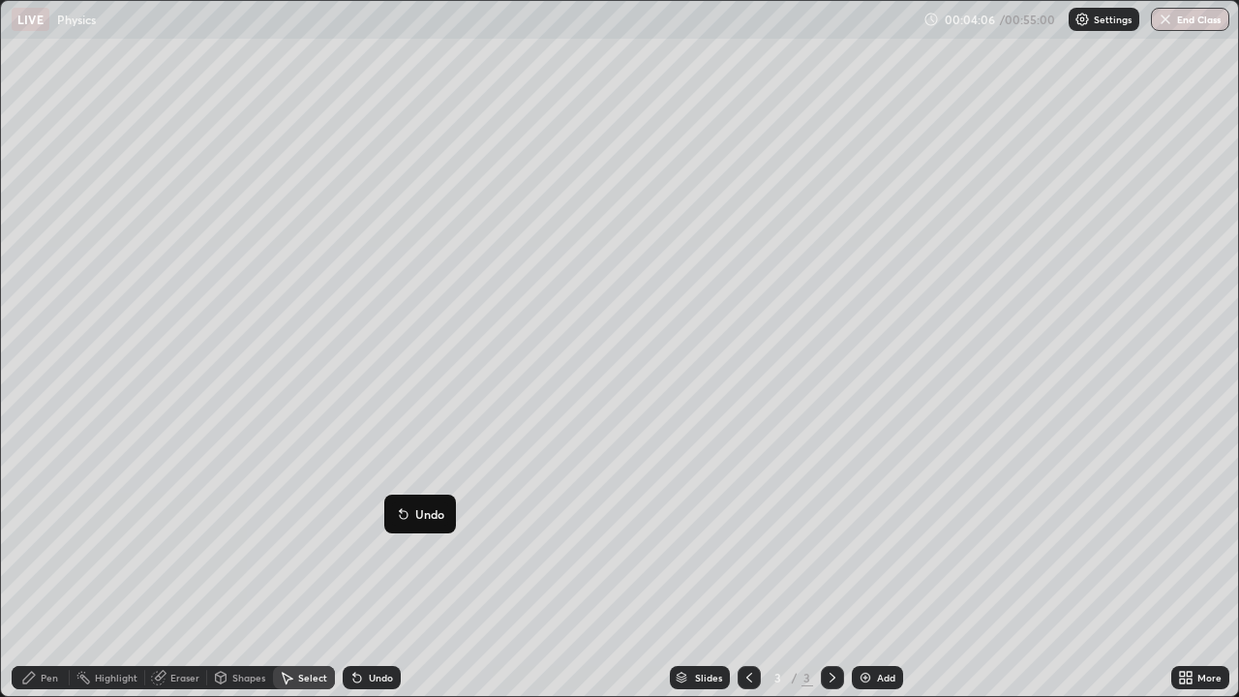
click at [297, 532] on div "0 ° Undo Copy Duplicate Duplicate to new slide Delete" at bounding box center [619, 348] width 1237 height 695
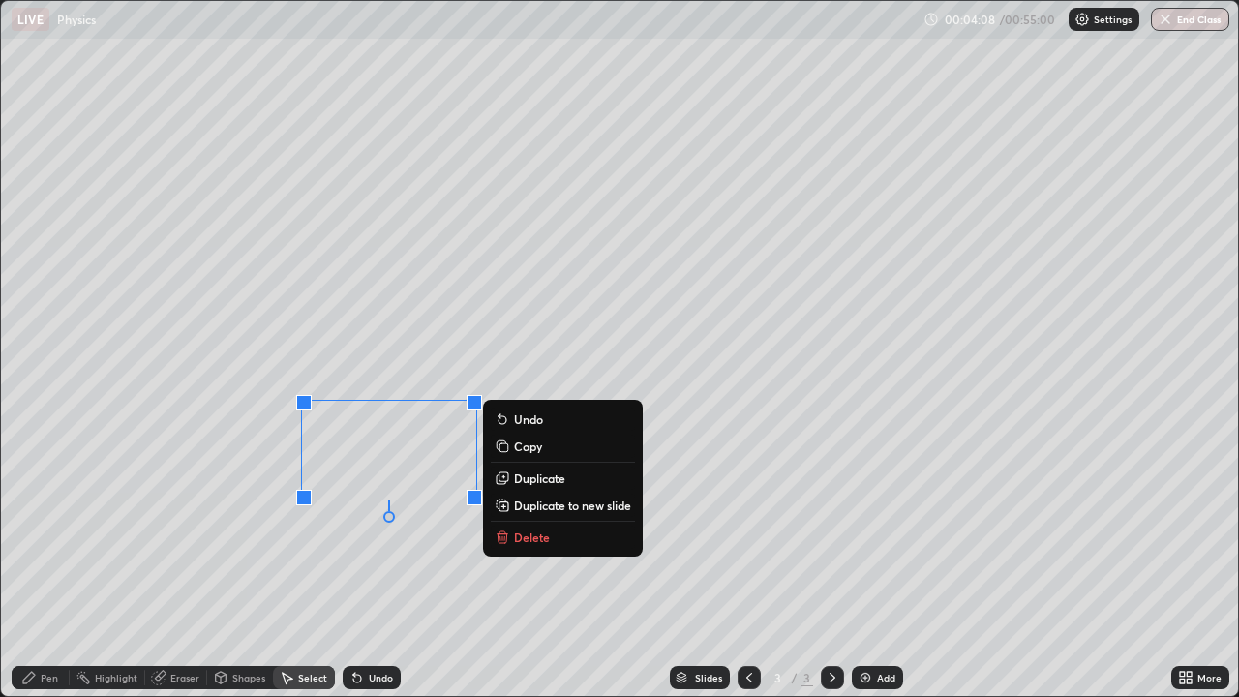
click at [534, 481] on p "Duplicate" at bounding box center [539, 477] width 51 height 15
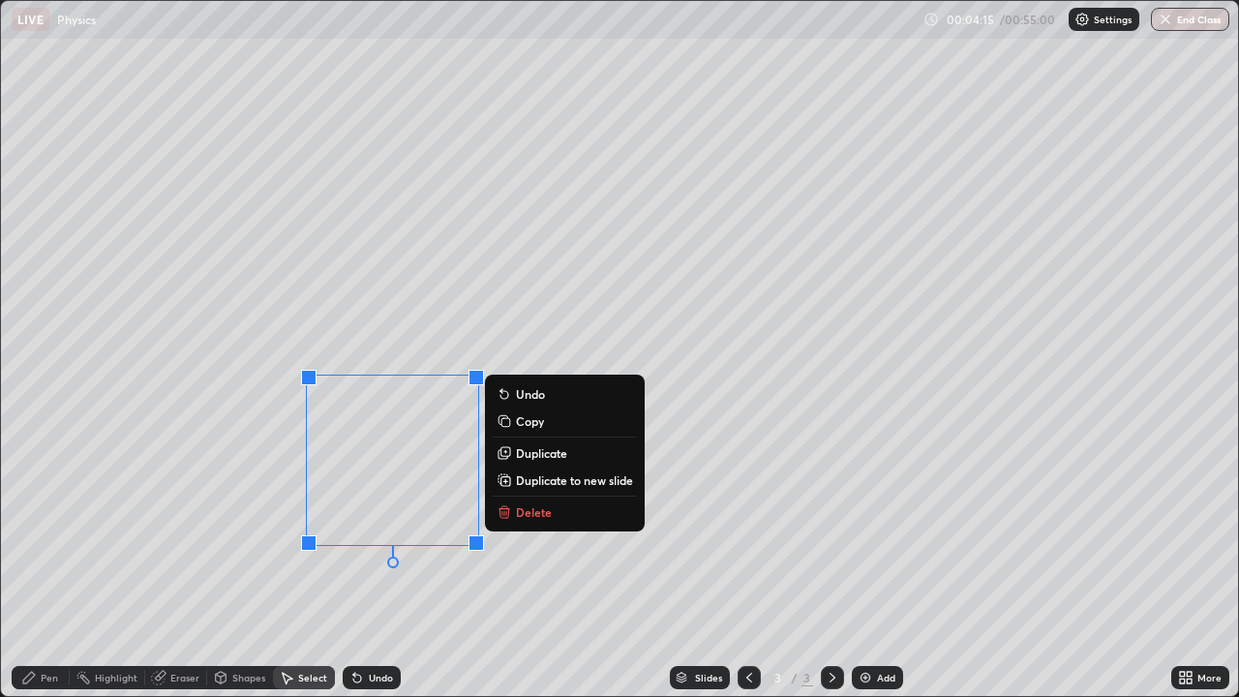
click at [226, 532] on div "0 ° Undo Copy Duplicate Duplicate to new slide Delete" at bounding box center [619, 348] width 1237 height 695
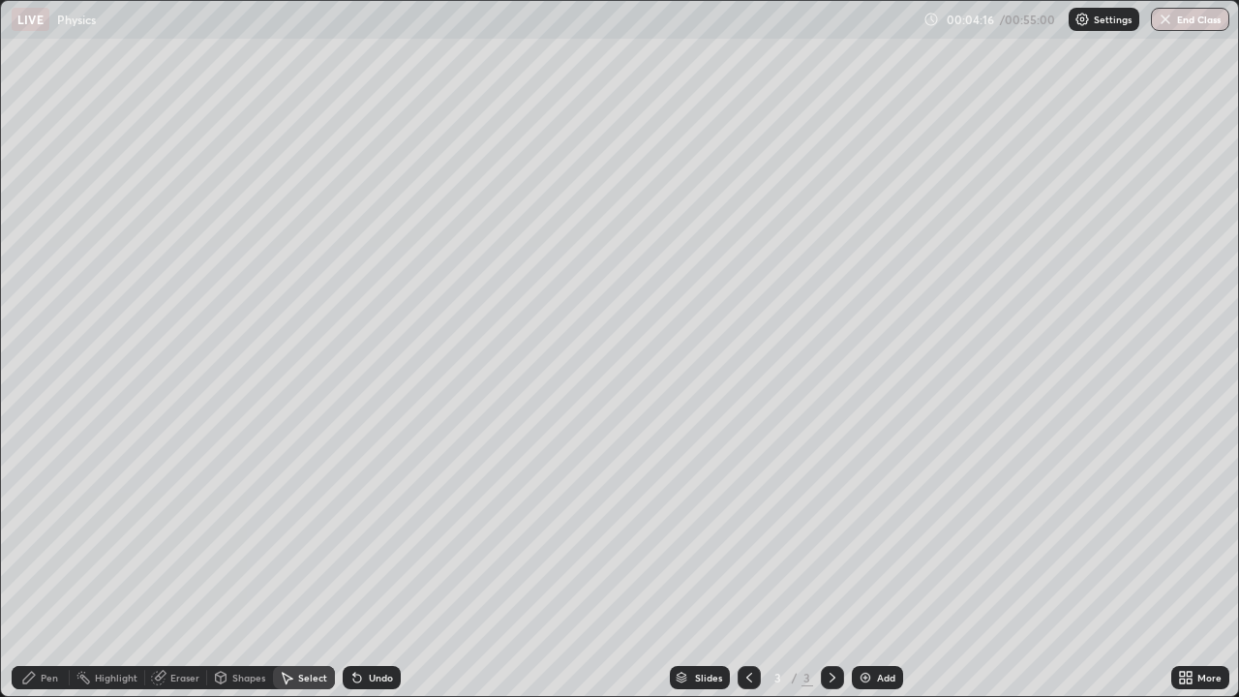
click at [37, 532] on icon at bounding box center [28, 677] width 15 height 15
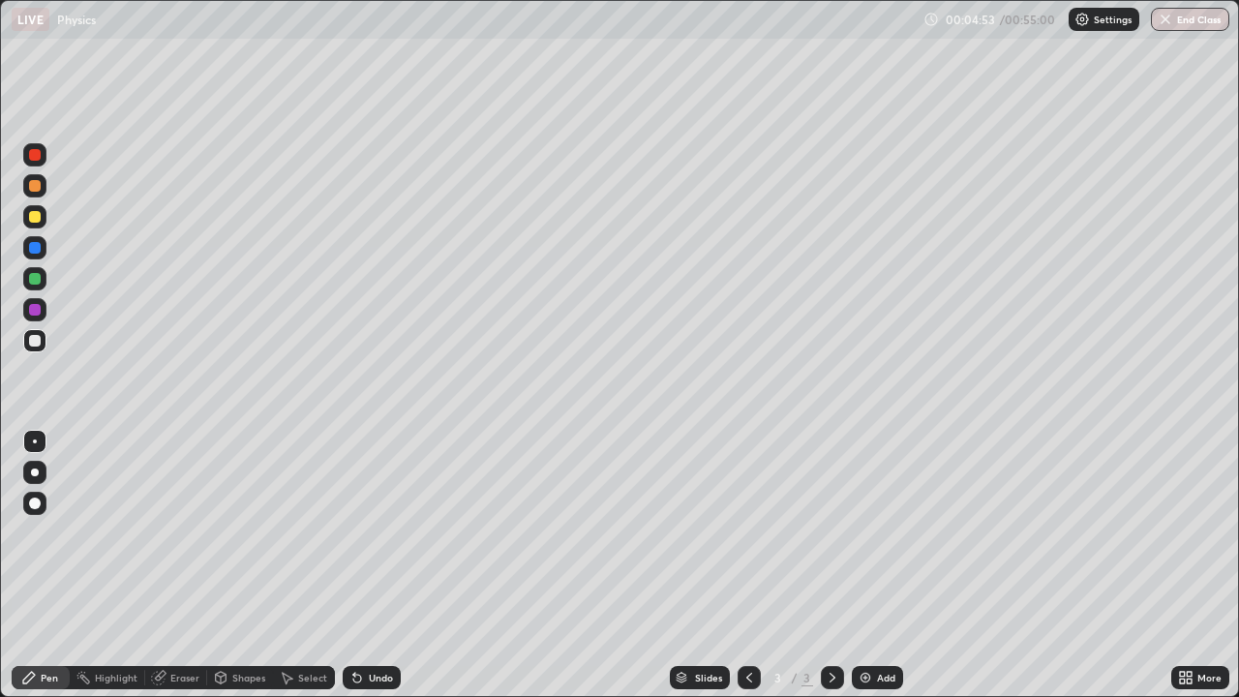
click at [180, 532] on div "Eraser" at bounding box center [184, 678] width 29 height 10
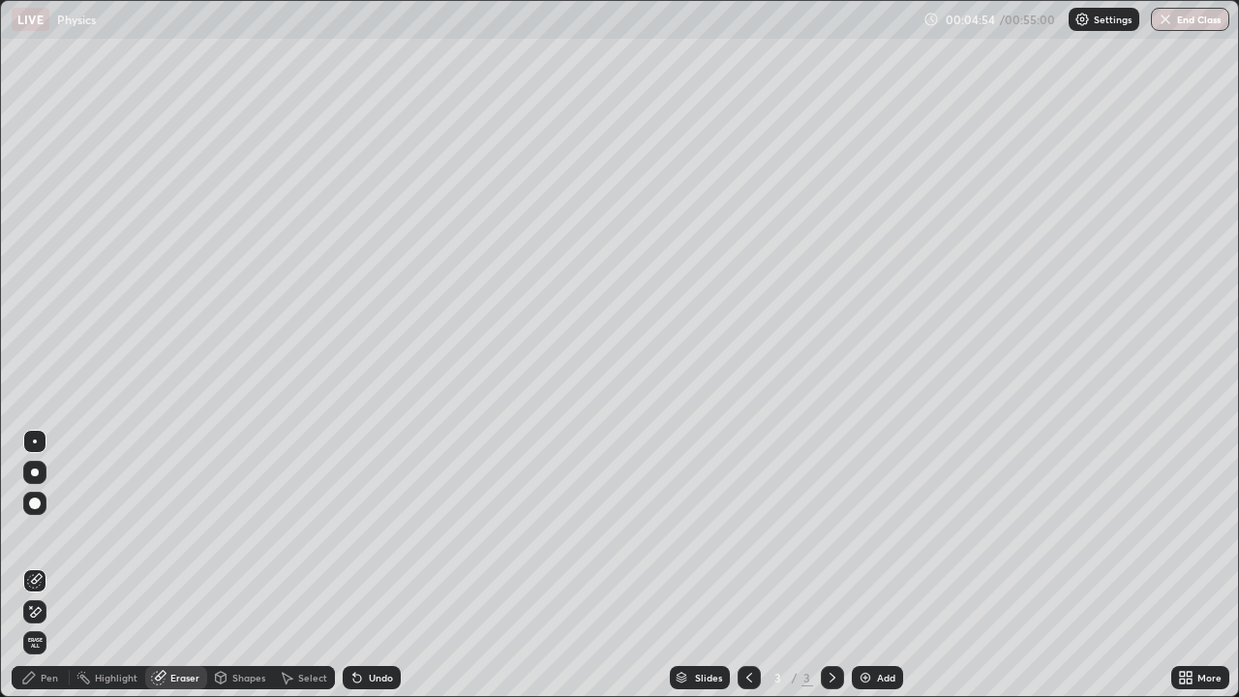
click at [178, 532] on div "Eraser" at bounding box center [184, 678] width 29 height 10
click at [188, 532] on div "Eraser" at bounding box center [184, 678] width 29 height 10
click at [234, 532] on div "Shapes" at bounding box center [240, 677] width 66 height 23
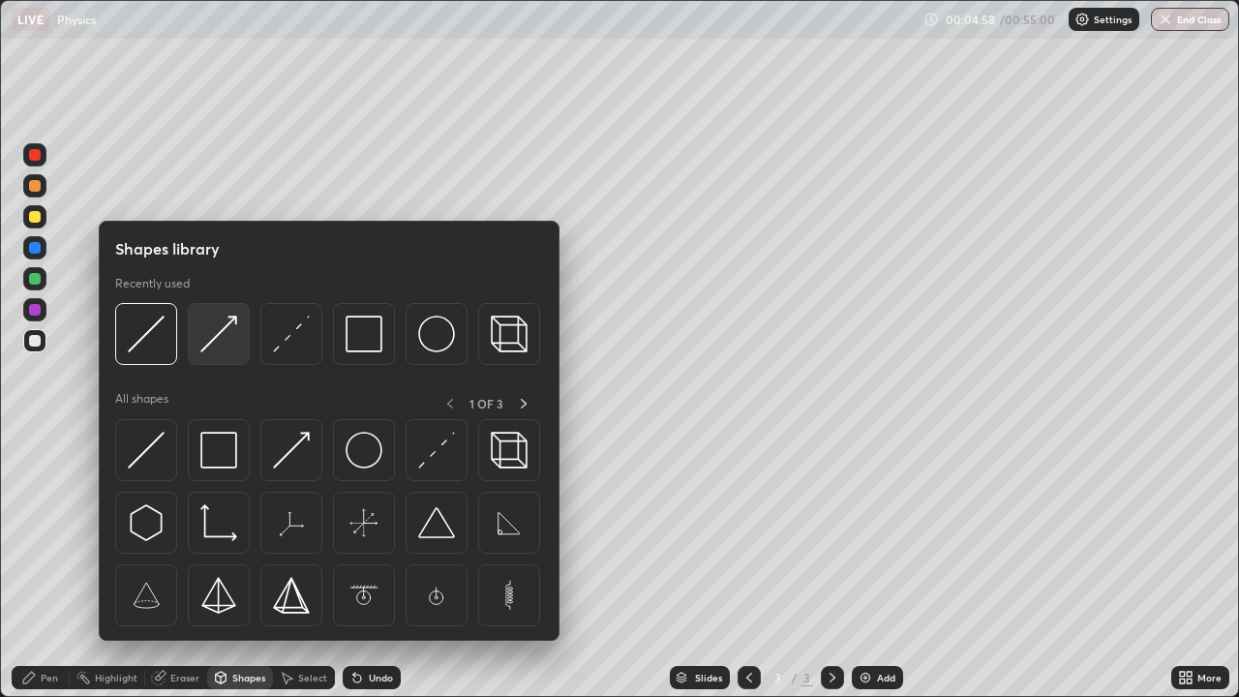
click at [221, 333] on img at bounding box center [218, 334] width 37 height 37
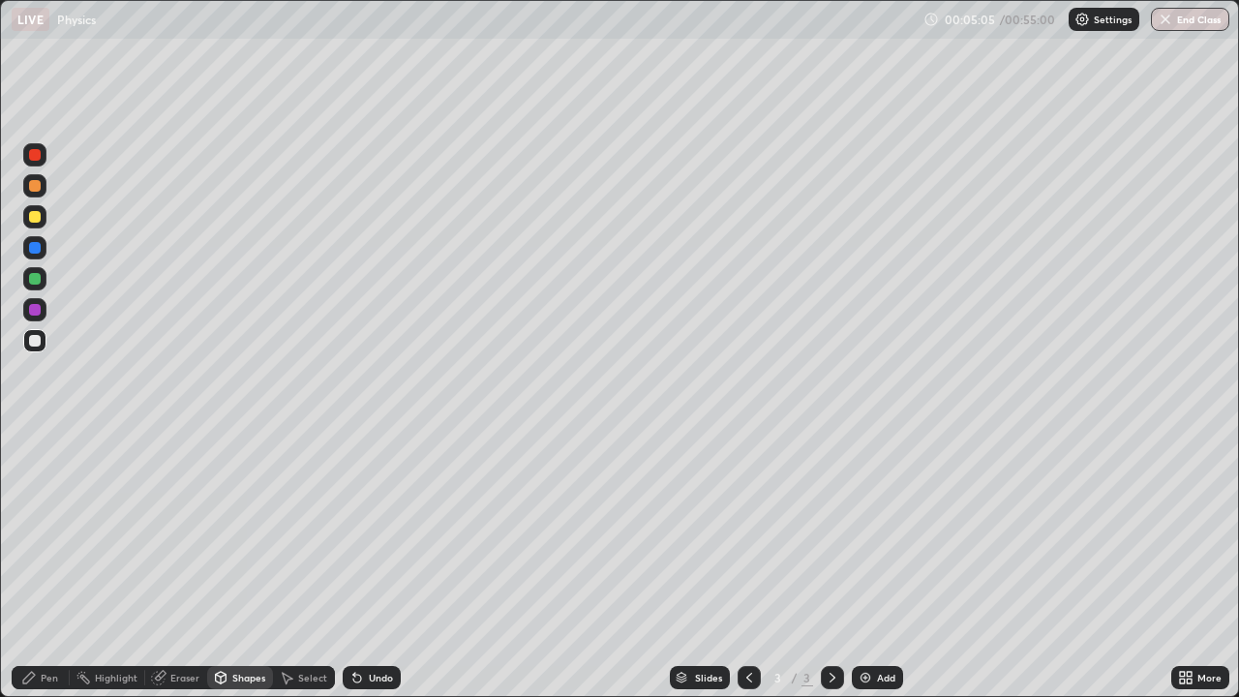
click at [237, 532] on div "Shapes" at bounding box center [240, 677] width 66 height 23
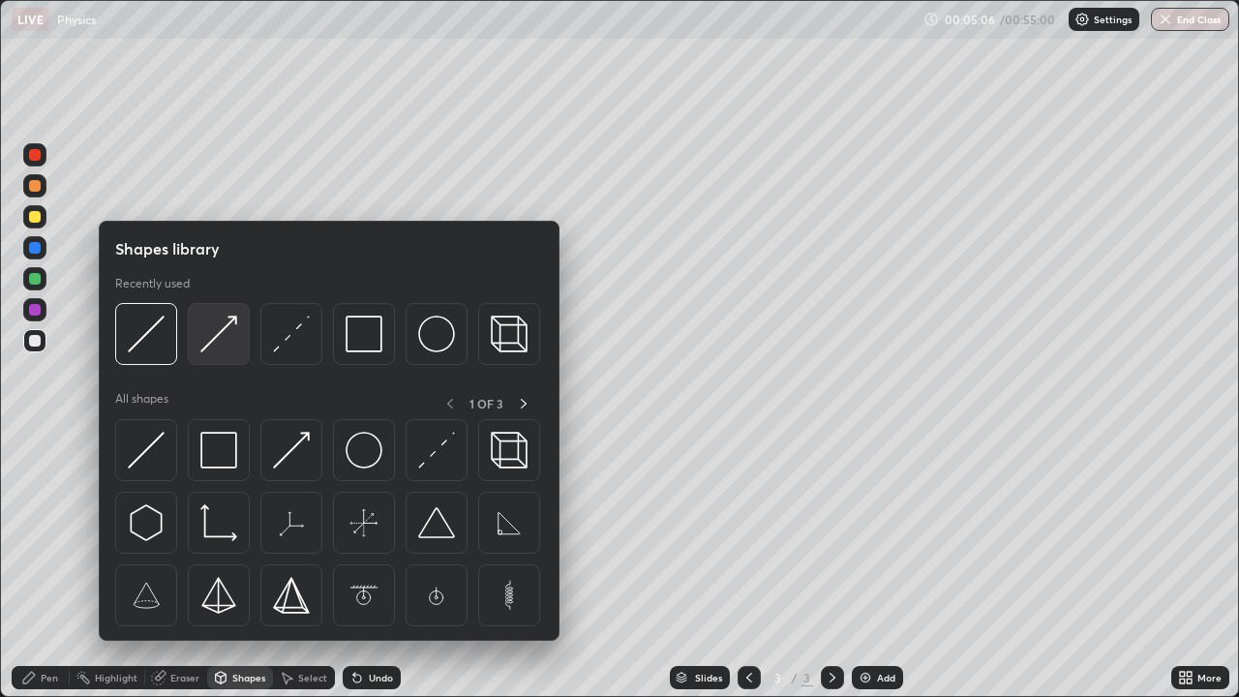
click at [223, 340] on img at bounding box center [218, 334] width 37 height 37
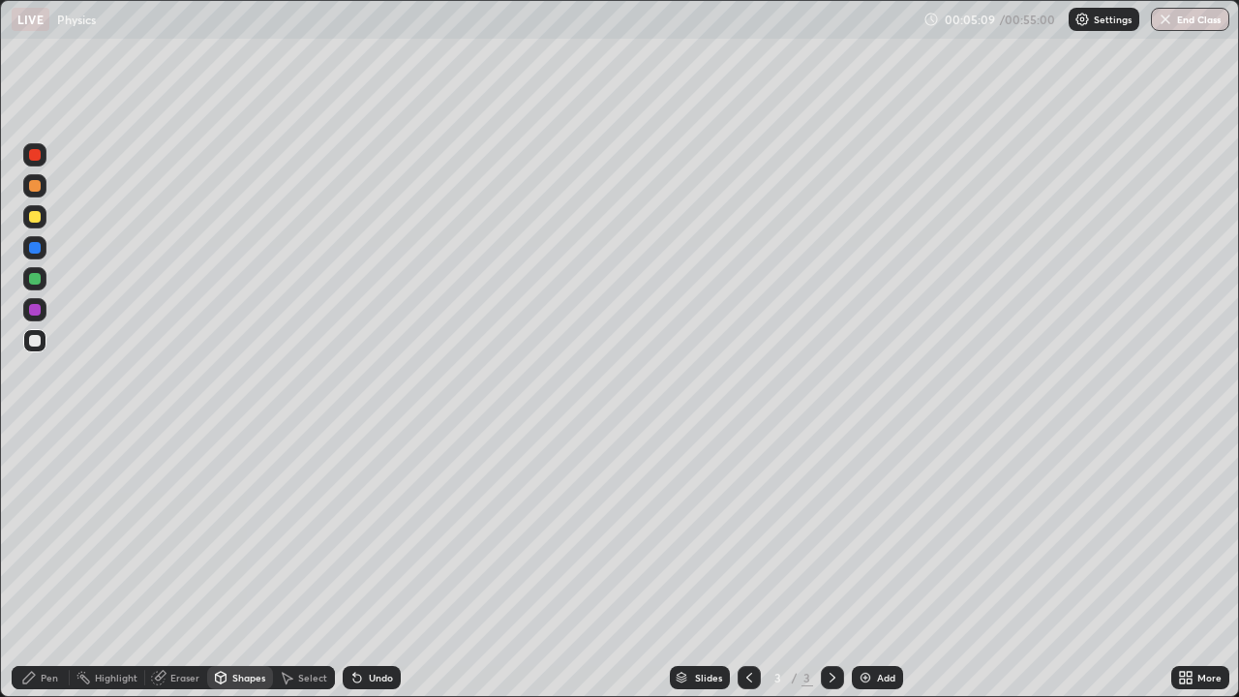
click at [39, 532] on div "Pen" at bounding box center [41, 677] width 58 height 23
click at [35, 157] on div at bounding box center [35, 155] width 12 height 12
click at [230, 532] on div "Shapes" at bounding box center [240, 677] width 66 height 23
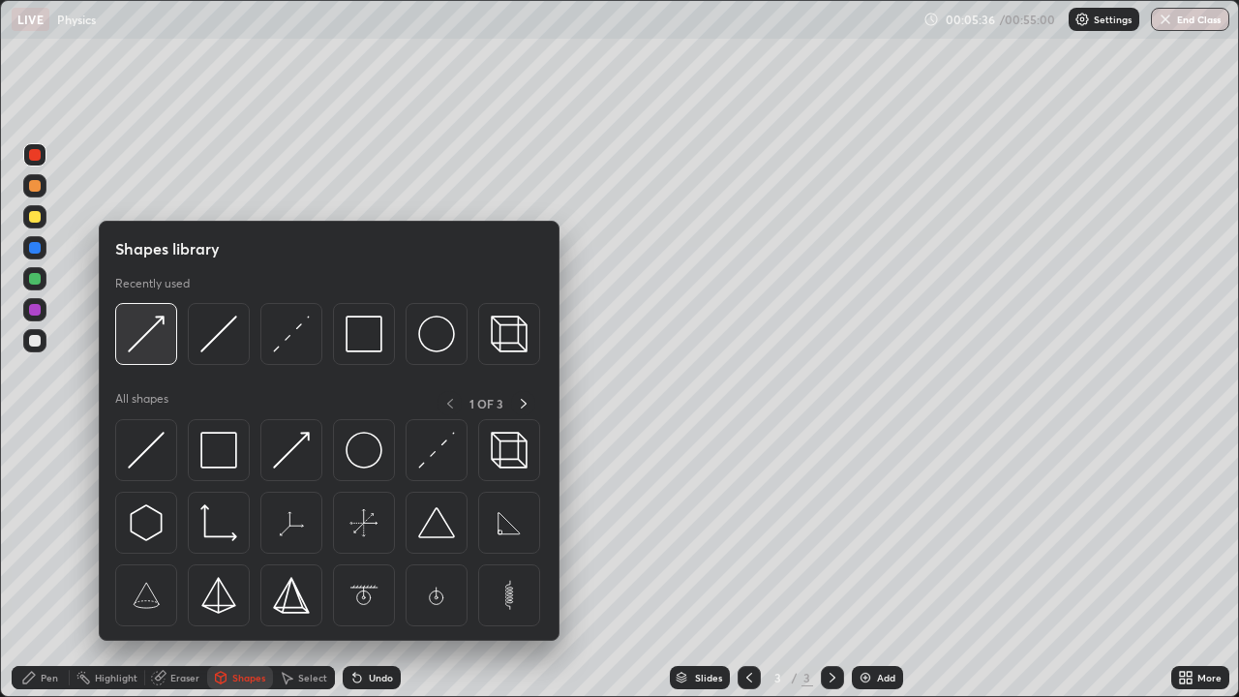
click at [149, 331] on img at bounding box center [146, 334] width 37 height 37
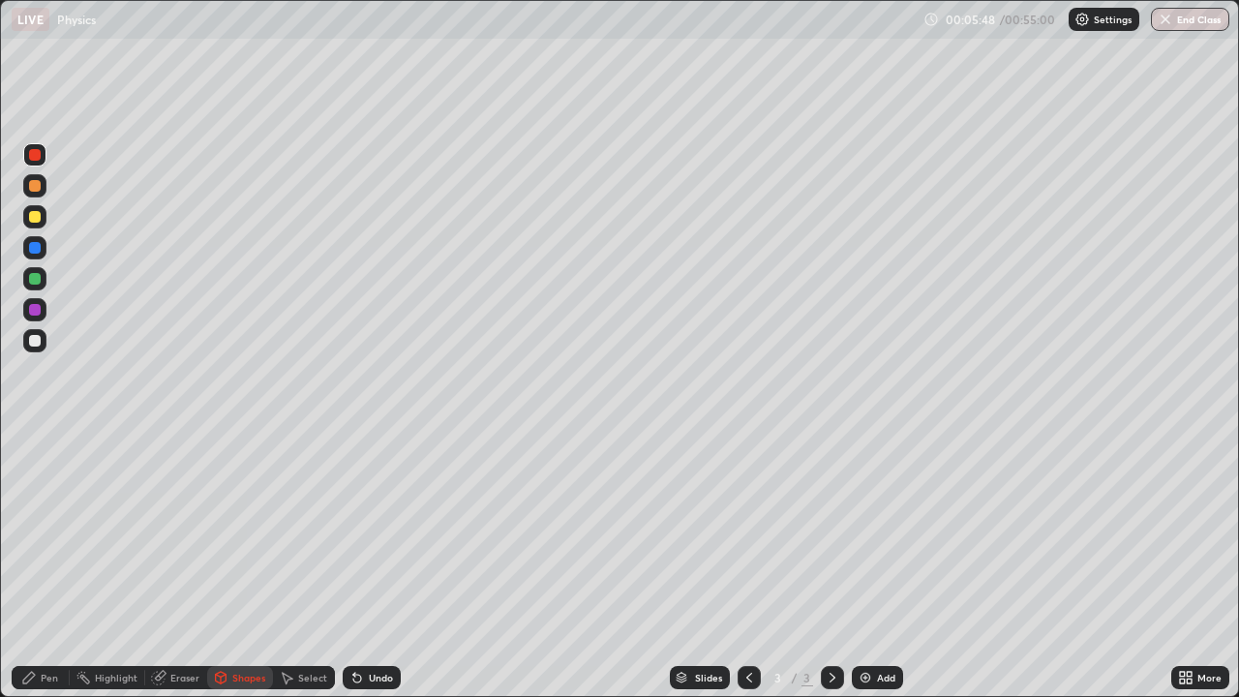
click at [37, 158] on div at bounding box center [35, 155] width 12 height 12
click at [379, 532] on div "Undo" at bounding box center [381, 678] width 24 height 10
click at [34, 532] on icon at bounding box center [28, 677] width 15 height 15
click at [30, 219] on div at bounding box center [35, 217] width 12 height 12
click at [227, 532] on div "Shapes" at bounding box center [240, 677] width 66 height 23
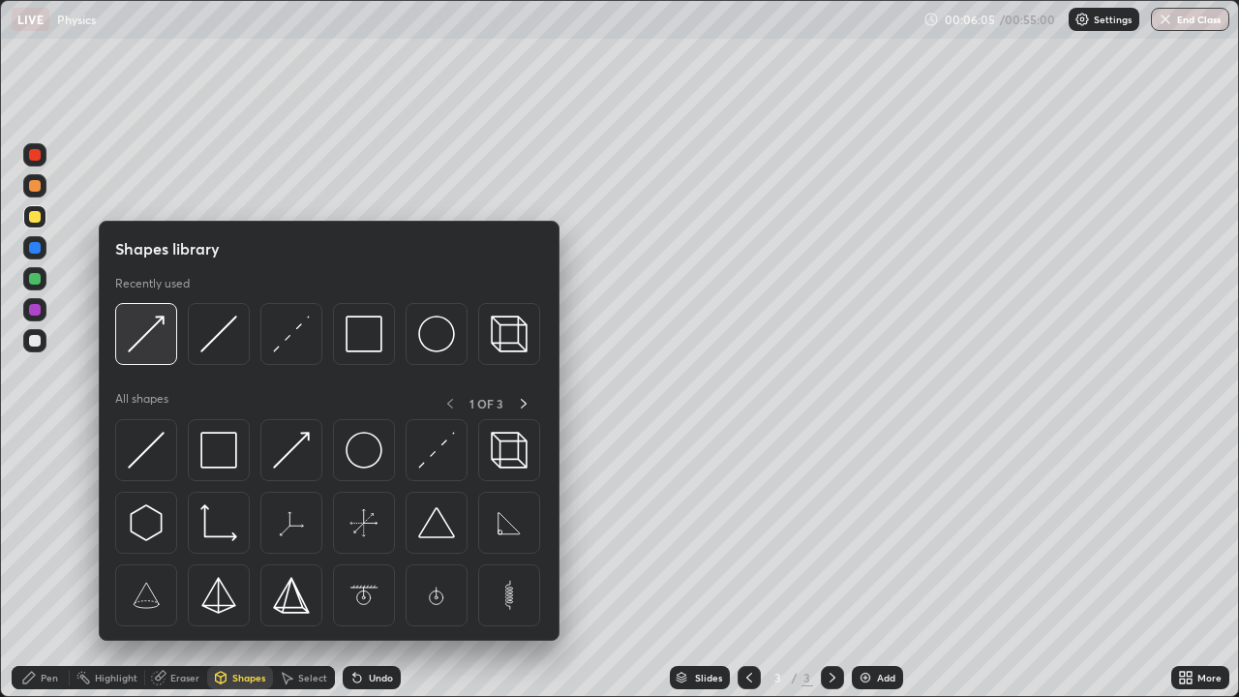
click at [153, 341] on img at bounding box center [146, 334] width 37 height 37
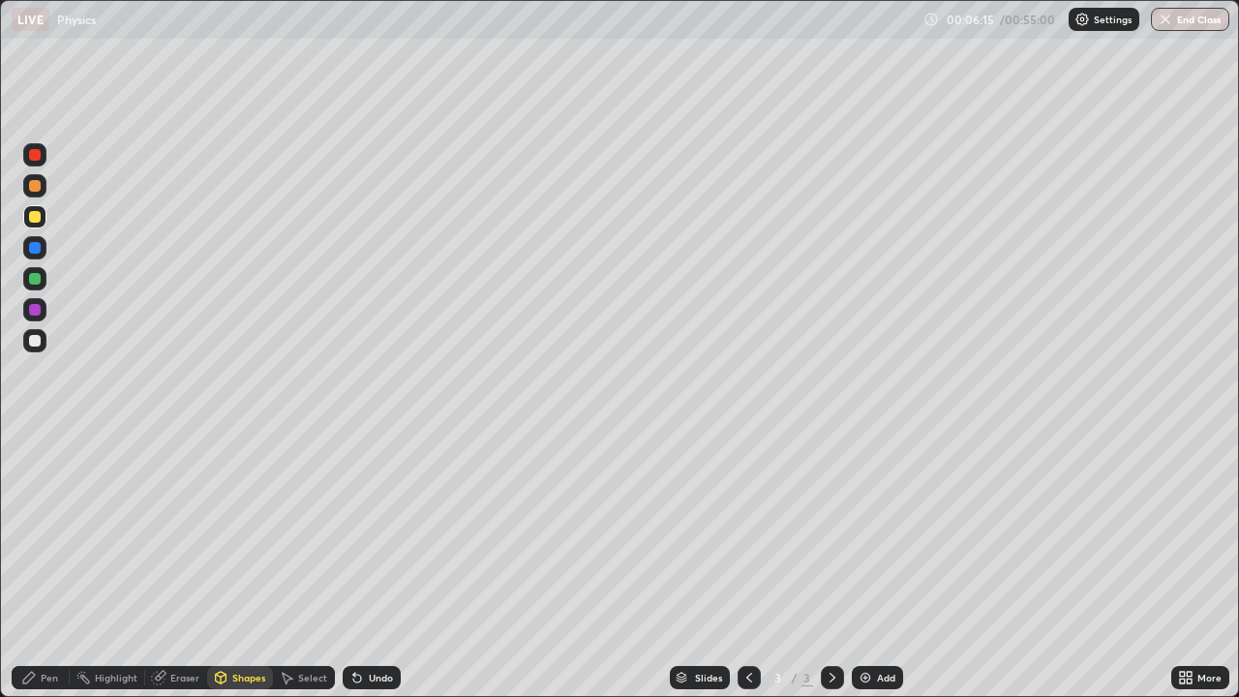
click at [33, 532] on icon at bounding box center [28, 677] width 15 height 15
click at [35, 441] on div at bounding box center [35, 441] width 4 height 4
click at [382, 532] on div "Undo" at bounding box center [381, 678] width 24 height 10
click at [372, 532] on div "Undo" at bounding box center [381, 678] width 24 height 10
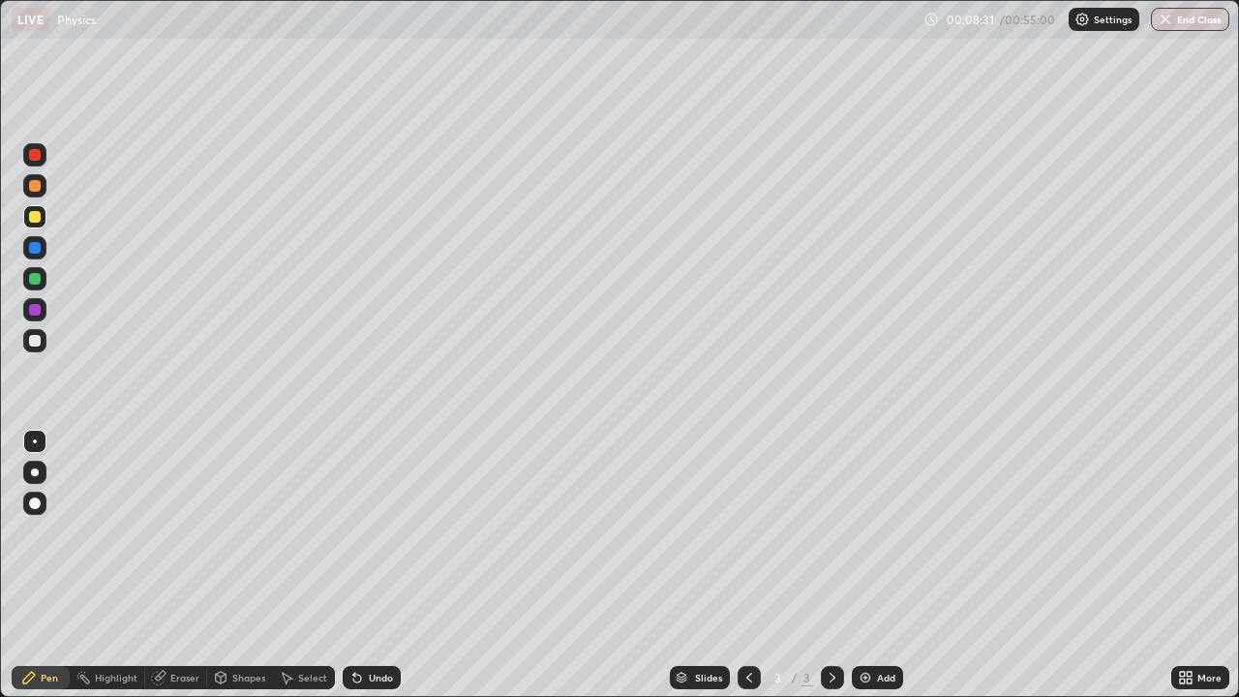
click at [376, 532] on div "Undo" at bounding box center [381, 678] width 24 height 10
click at [387, 532] on div "Undo" at bounding box center [381, 678] width 24 height 10
click at [381, 532] on div "Undo" at bounding box center [381, 678] width 24 height 10
click at [172, 532] on div "Eraser" at bounding box center [184, 678] width 29 height 10
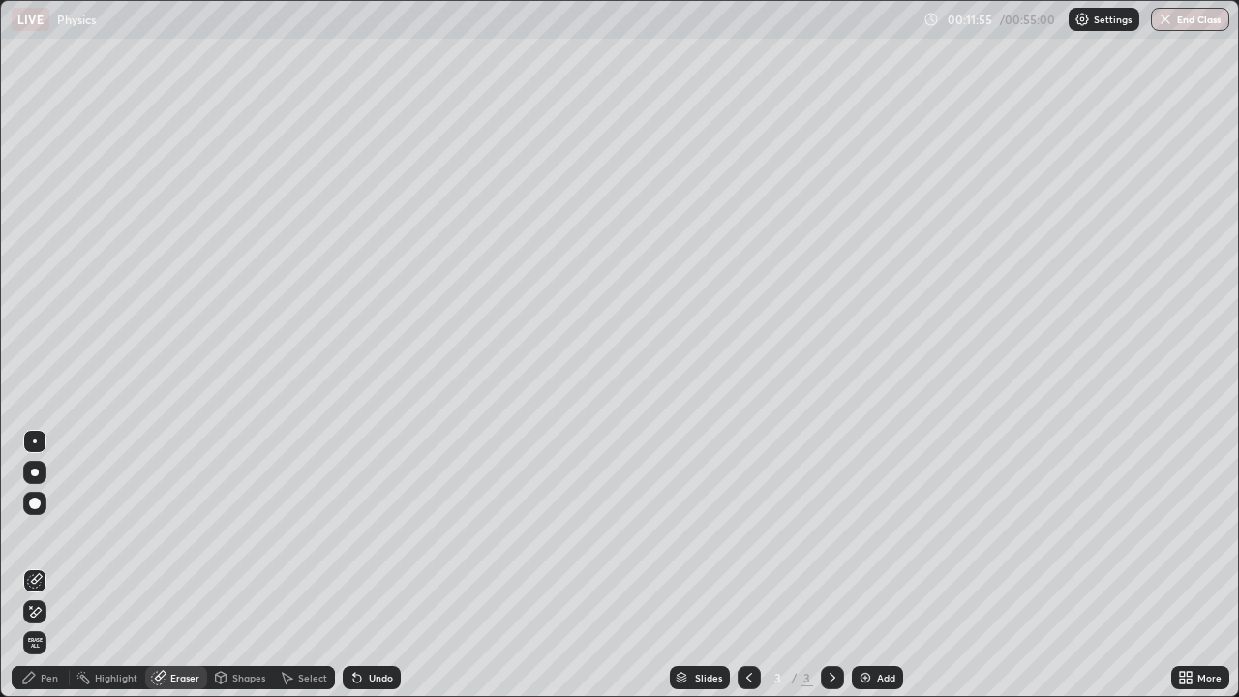
click at [28, 532] on icon at bounding box center [34, 612] width 15 height 16
click at [34, 532] on icon at bounding box center [28, 677] width 15 height 15
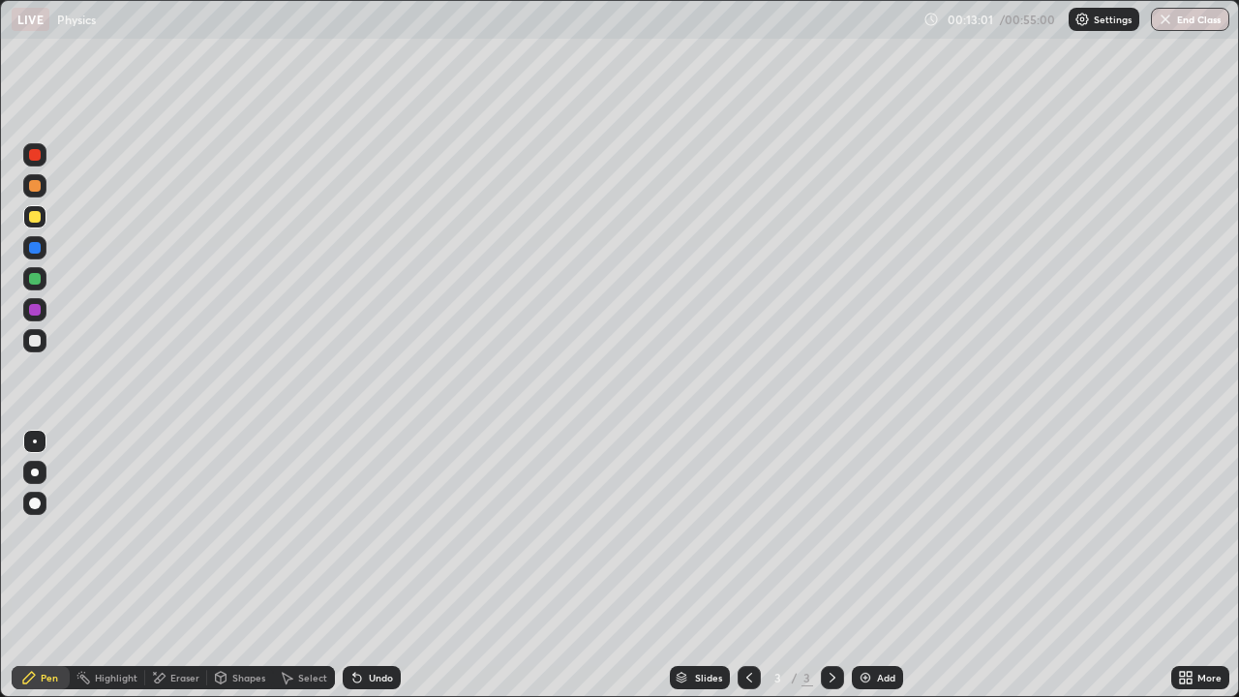
click at [371, 532] on div "Undo" at bounding box center [381, 678] width 24 height 10
click at [369, 532] on div "Undo" at bounding box center [381, 678] width 24 height 10
click at [380, 532] on div "Undo" at bounding box center [381, 678] width 24 height 10
click at [372, 532] on div "Undo" at bounding box center [381, 678] width 24 height 10
click at [884, 532] on div "Add" at bounding box center [886, 678] width 18 height 10
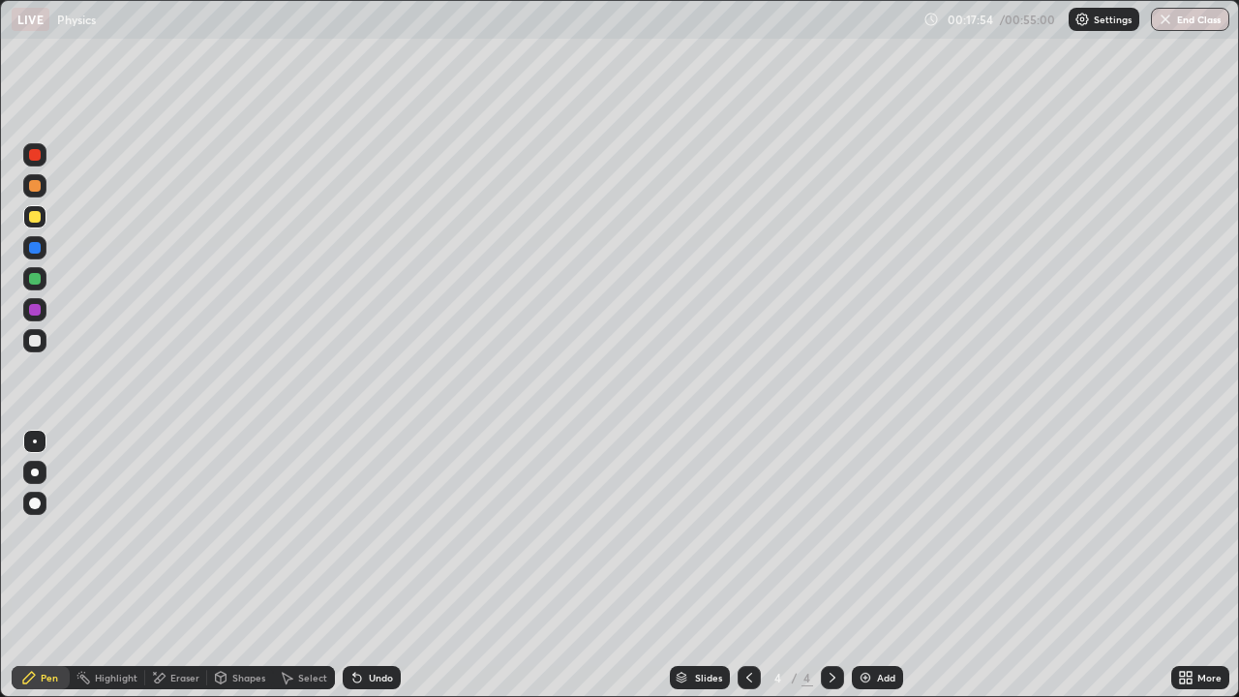
click at [35, 341] on div at bounding box center [35, 341] width 12 height 12
click at [230, 532] on div "Shapes" at bounding box center [240, 677] width 66 height 23
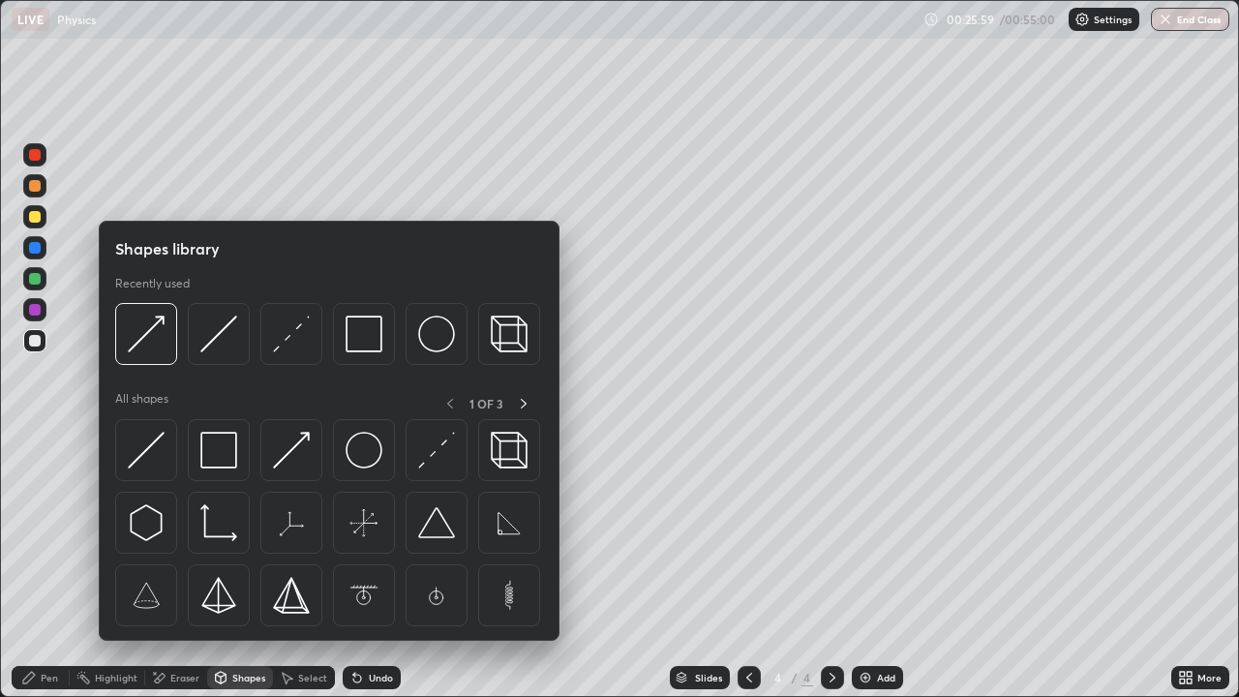
click at [234, 532] on div "Shapes" at bounding box center [240, 677] width 66 height 23
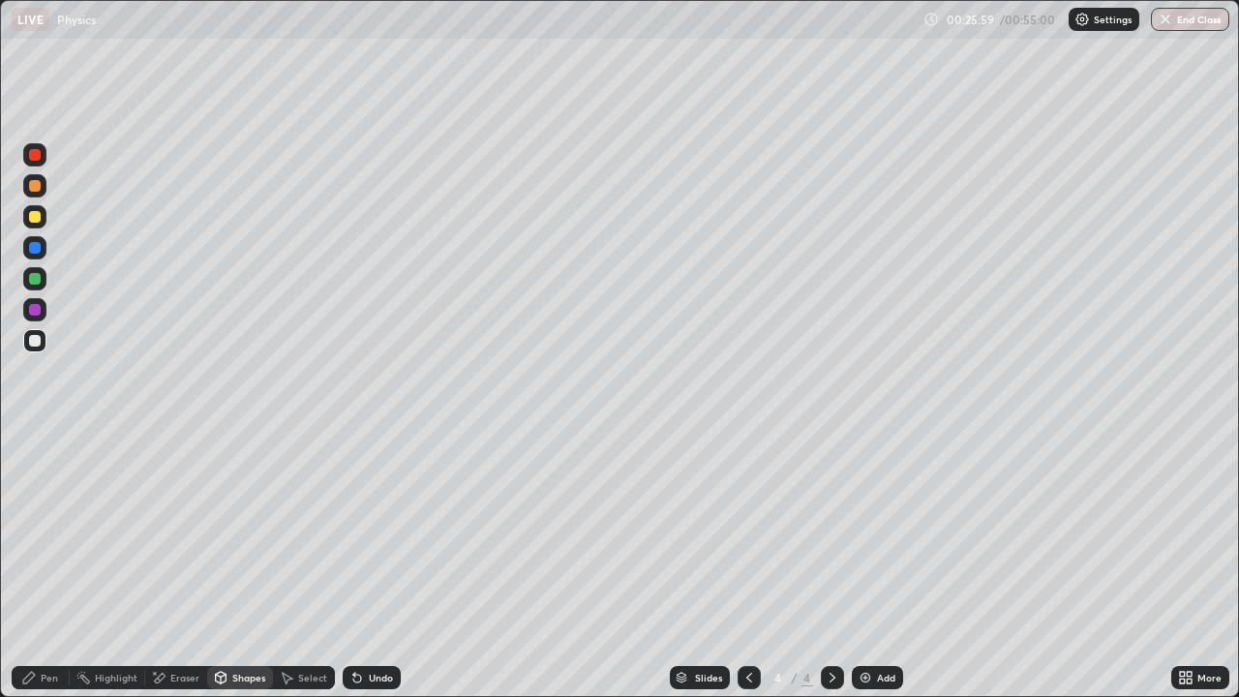
click at [229, 532] on div "Shapes" at bounding box center [240, 677] width 66 height 23
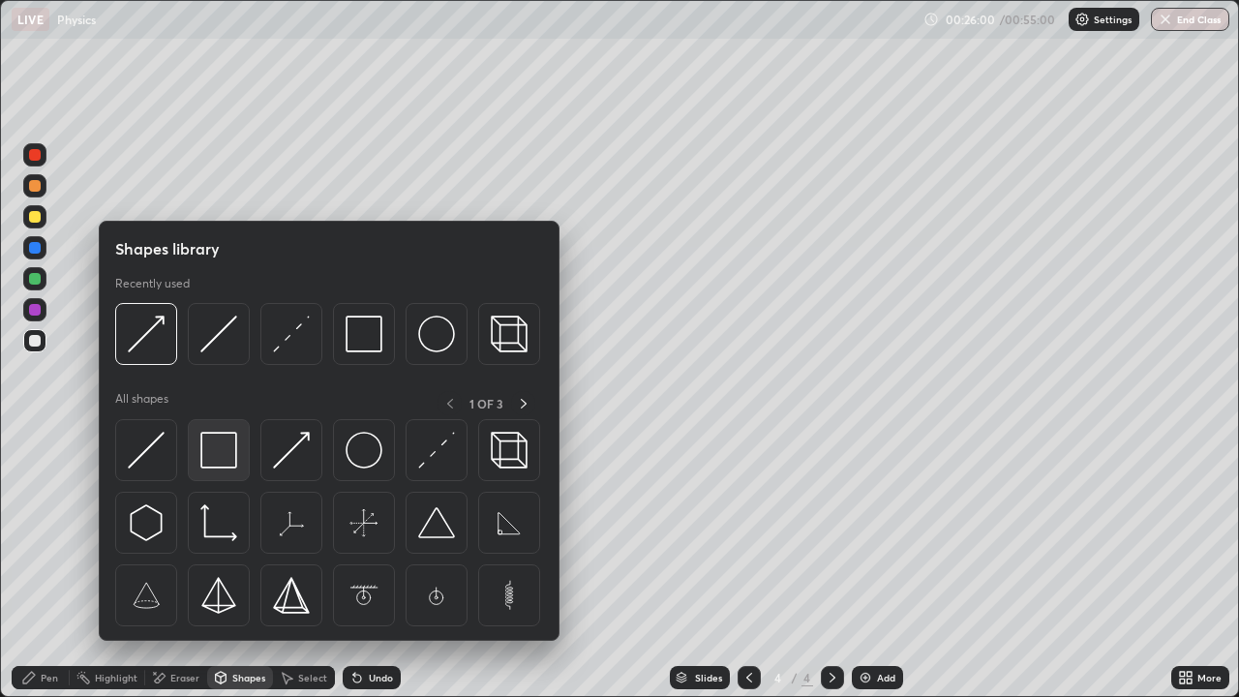
click at [218, 456] on img at bounding box center [218, 450] width 37 height 37
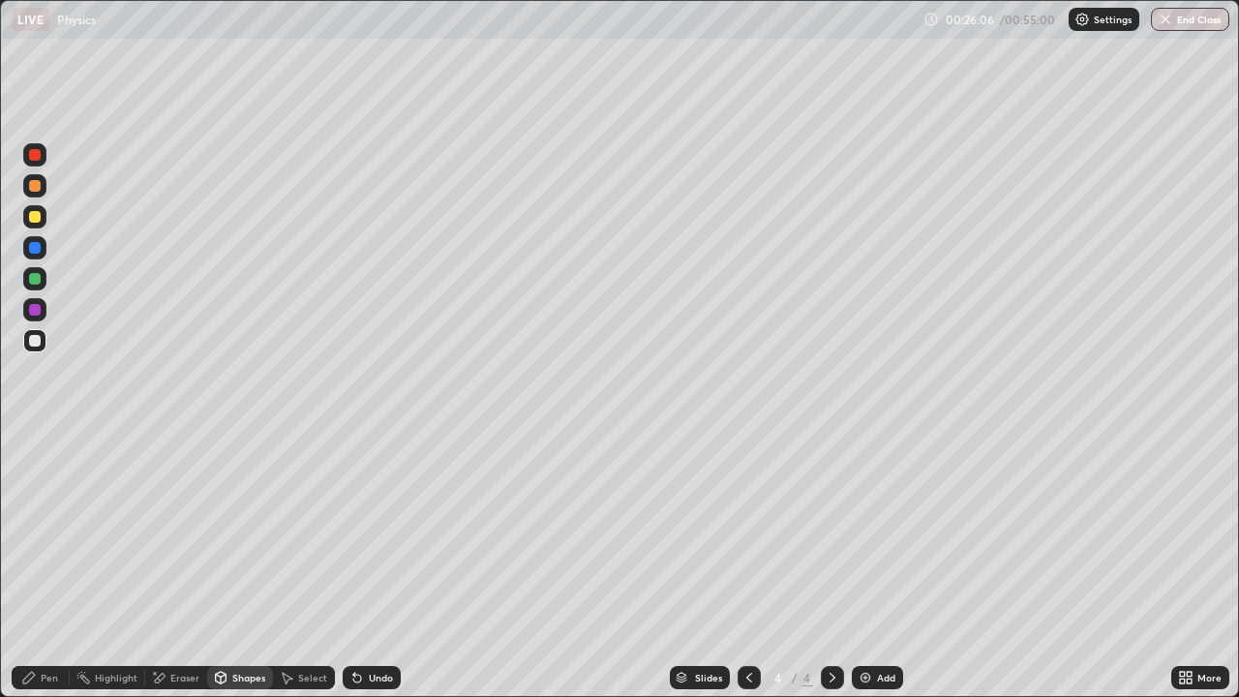
click at [236, 532] on div "Shapes" at bounding box center [248, 678] width 33 height 10
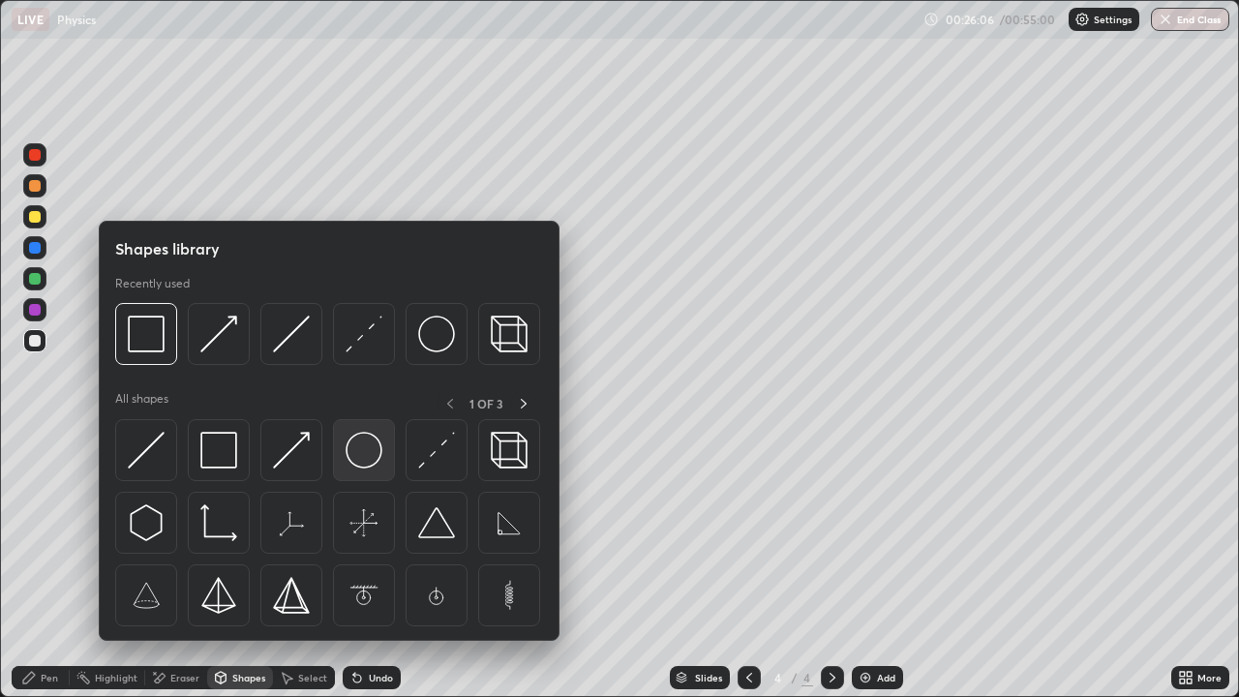
click at [356, 457] on img at bounding box center [364, 450] width 37 height 37
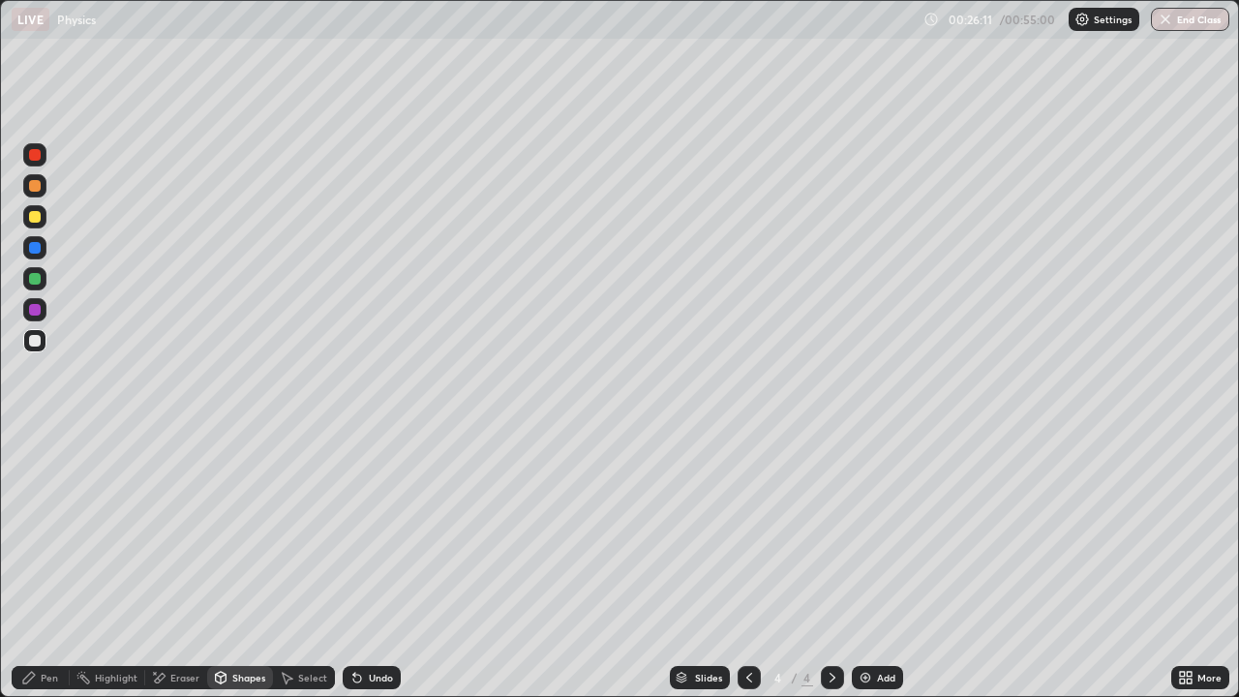
click at [243, 532] on div "Shapes" at bounding box center [240, 677] width 66 height 23
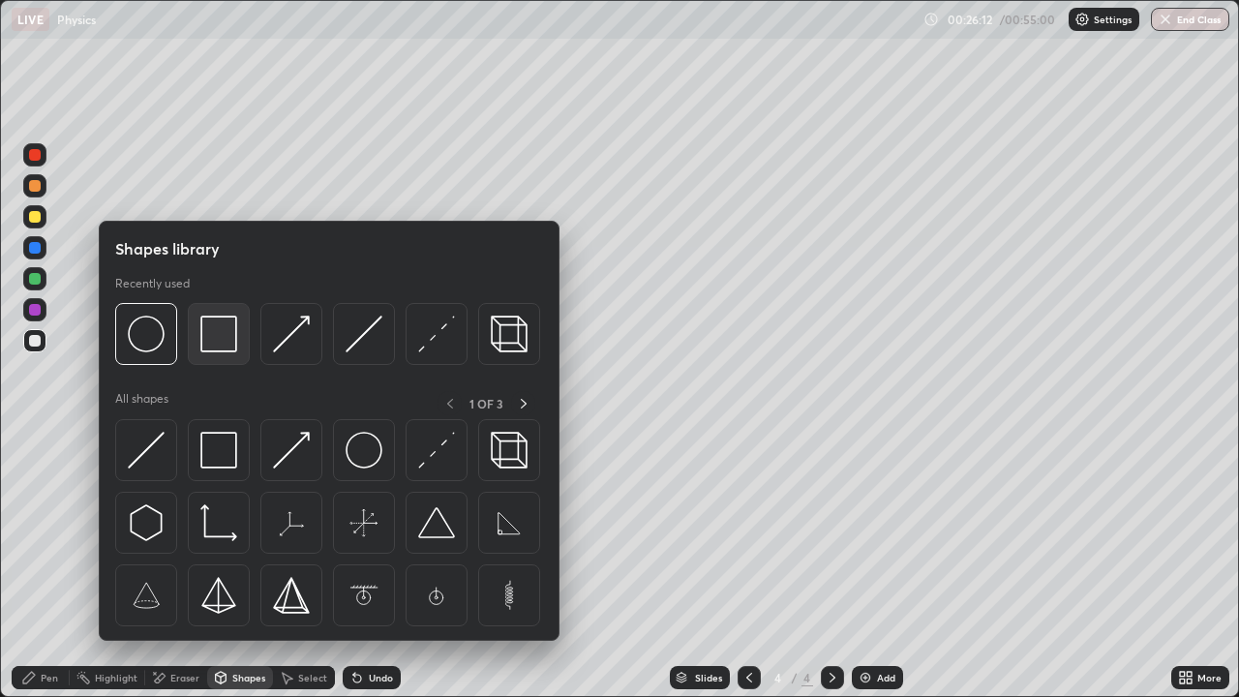
click at [226, 348] on img at bounding box center [218, 334] width 37 height 37
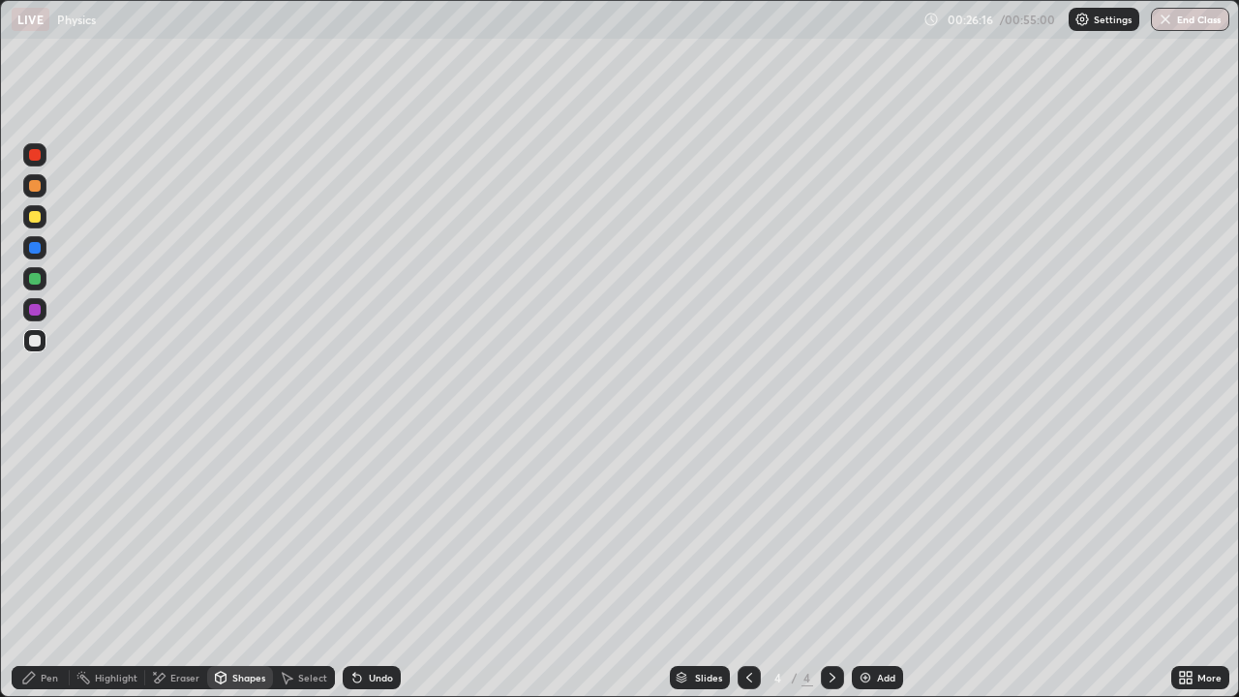
click at [298, 532] on div "Select" at bounding box center [312, 678] width 29 height 10
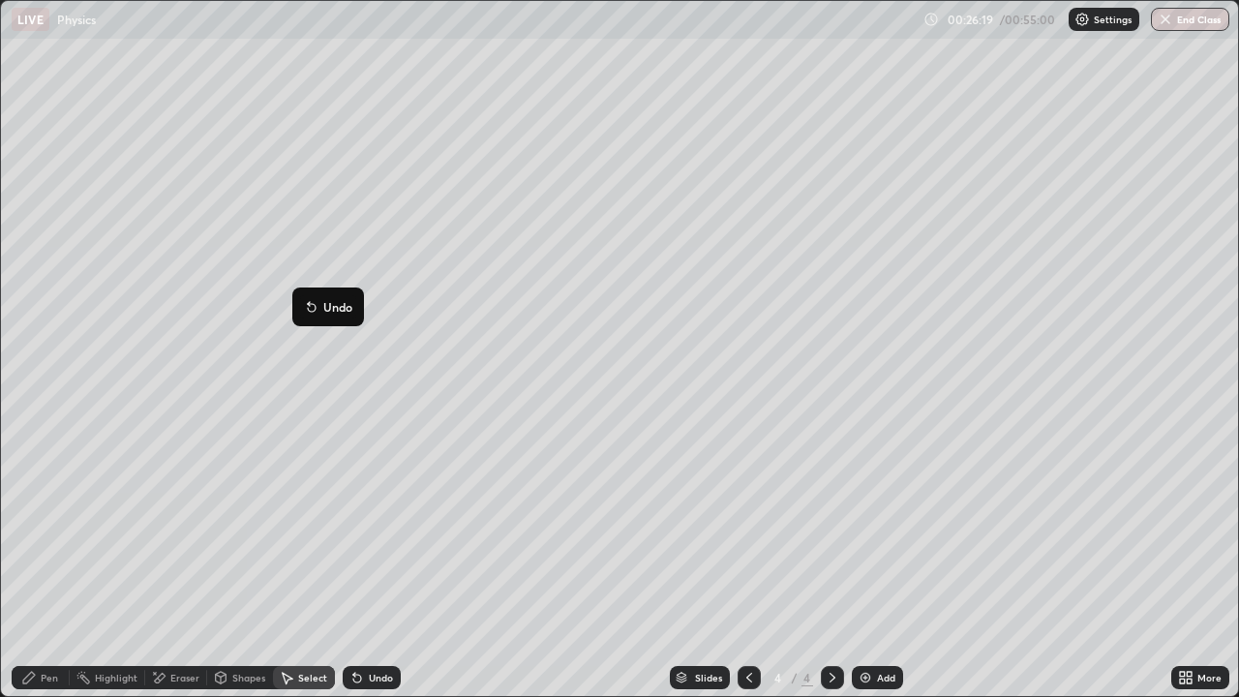
click at [229, 385] on div "0 ° Undo Copy Duplicate Duplicate to new slide Delete" at bounding box center [619, 348] width 1237 height 695
click at [231, 532] on div "Shapes" at bounding box center [240, 677] width 66 height 23
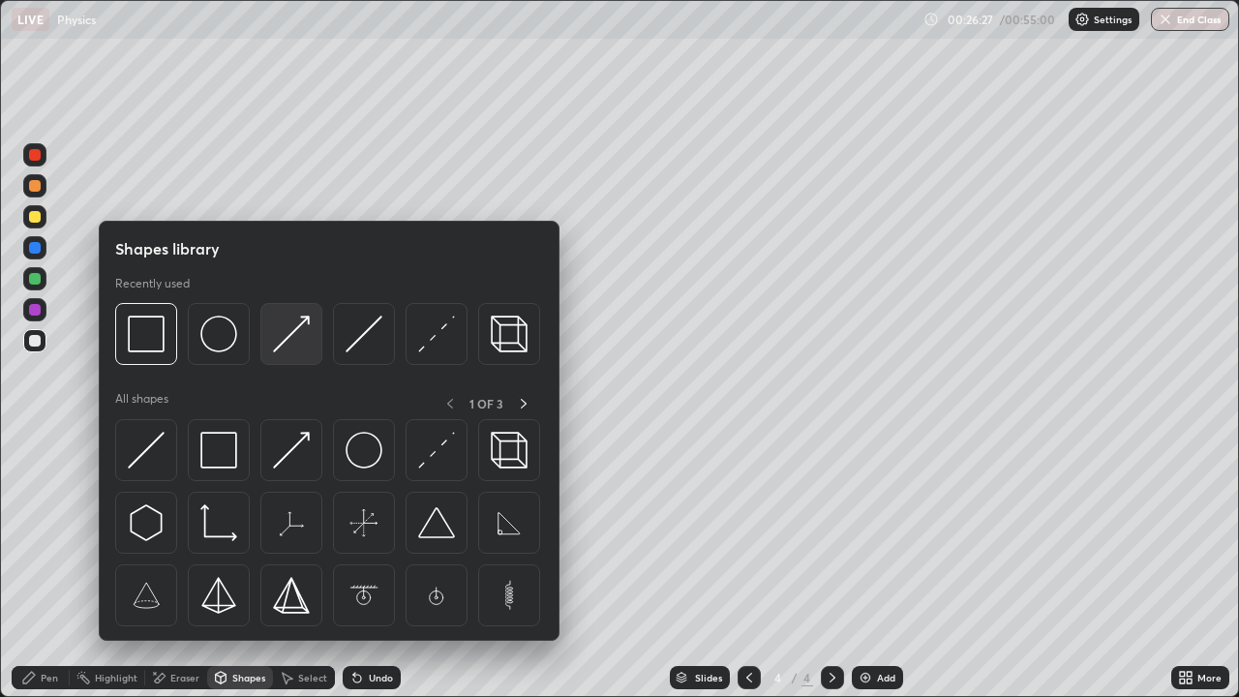
click at [286, 341] on img at bounding box center [291, 334] width 37 height 37
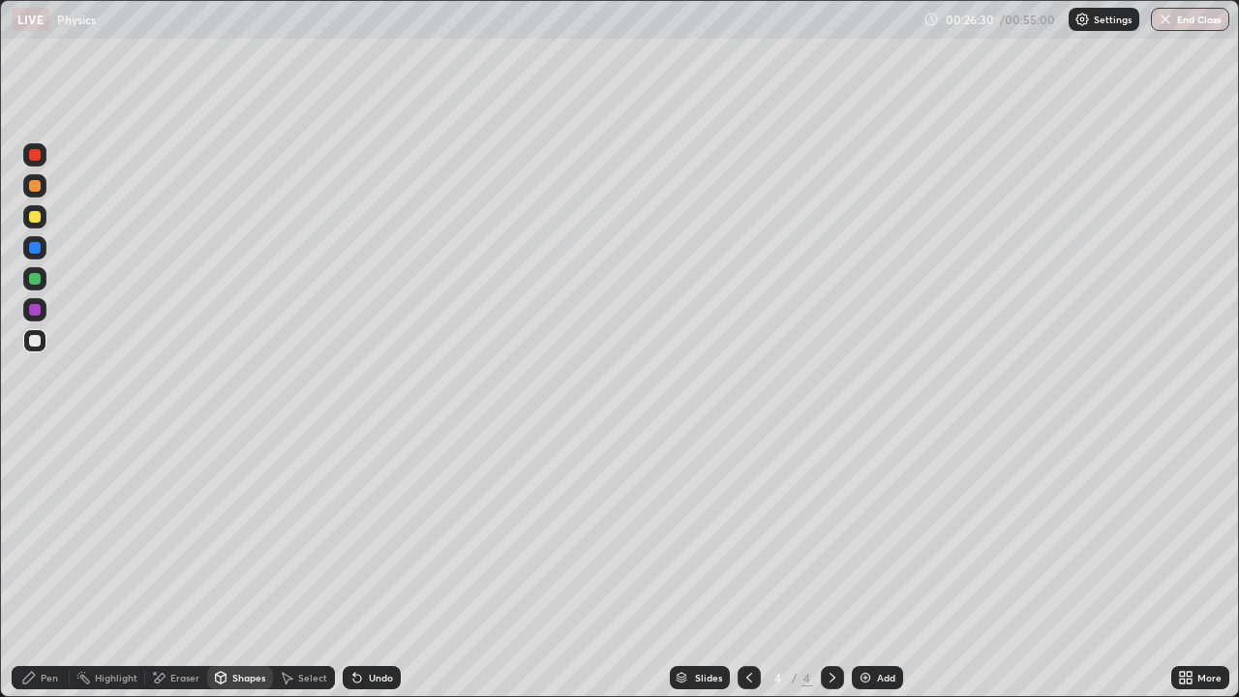
click at [233, 532] on div "Shapes" at bounding box center [248, 678] width 33 height 10
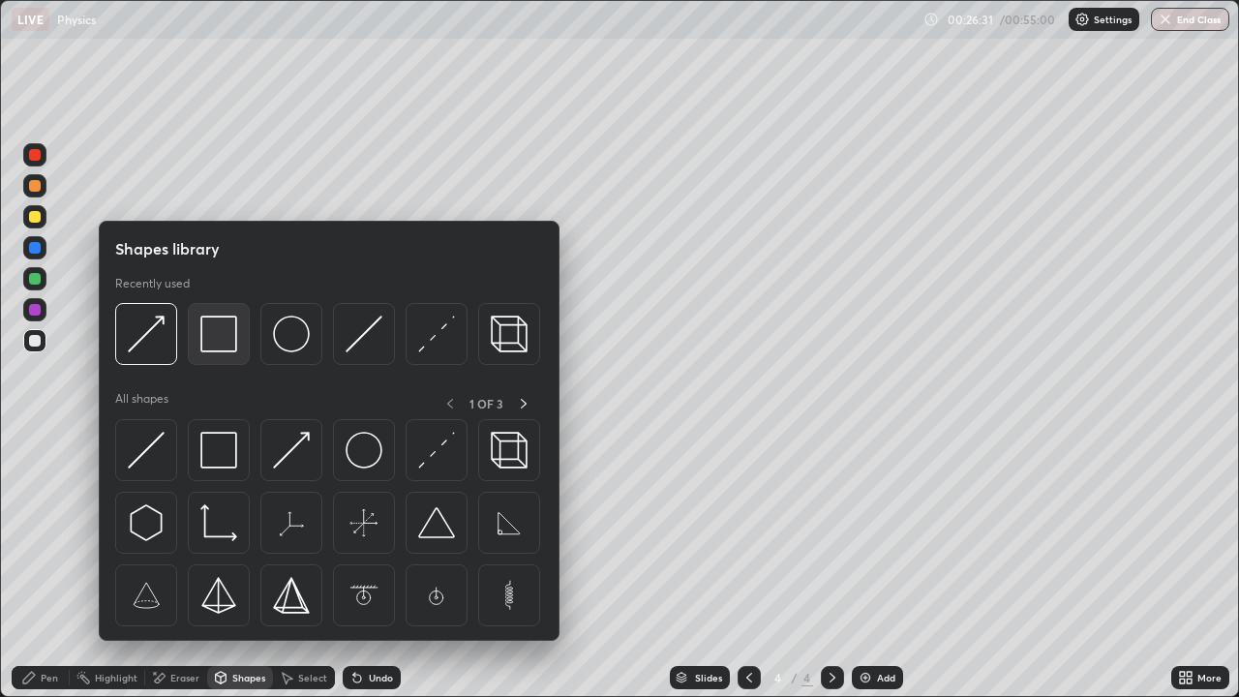
click at [215, 347] on img at bounding box center [218, 334] width 37 height 37
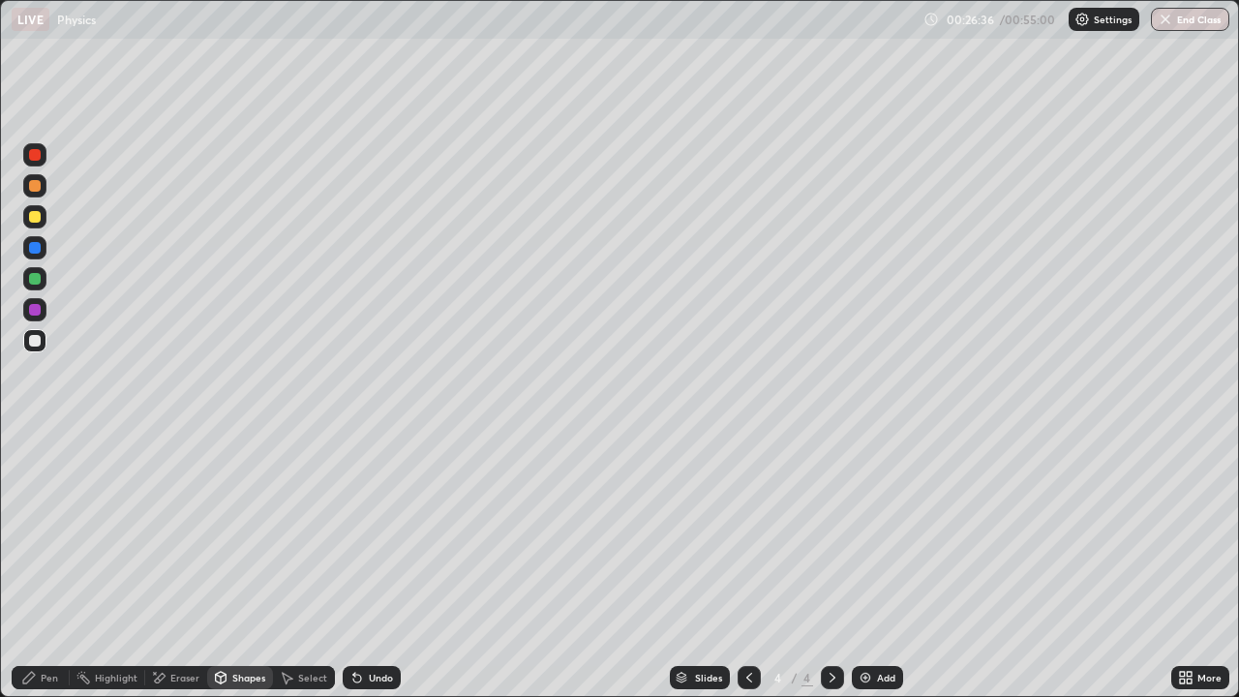
click at [371, 532] on div "Undo" at bounding box center [381, 678] width 24 height 10
click at [375, 532] on div "Undo" at bounding box center [381, 678] width 24 height 10
click at [22, 532] on div "Pen" at bounding box center [41, 677] width 58 height 23
click at [32, 344] on div at bounding box center [35, 341] width 12 height 12
click at [303, 532] on div "Select" at bounding box center [312, 678] width 29 height 10
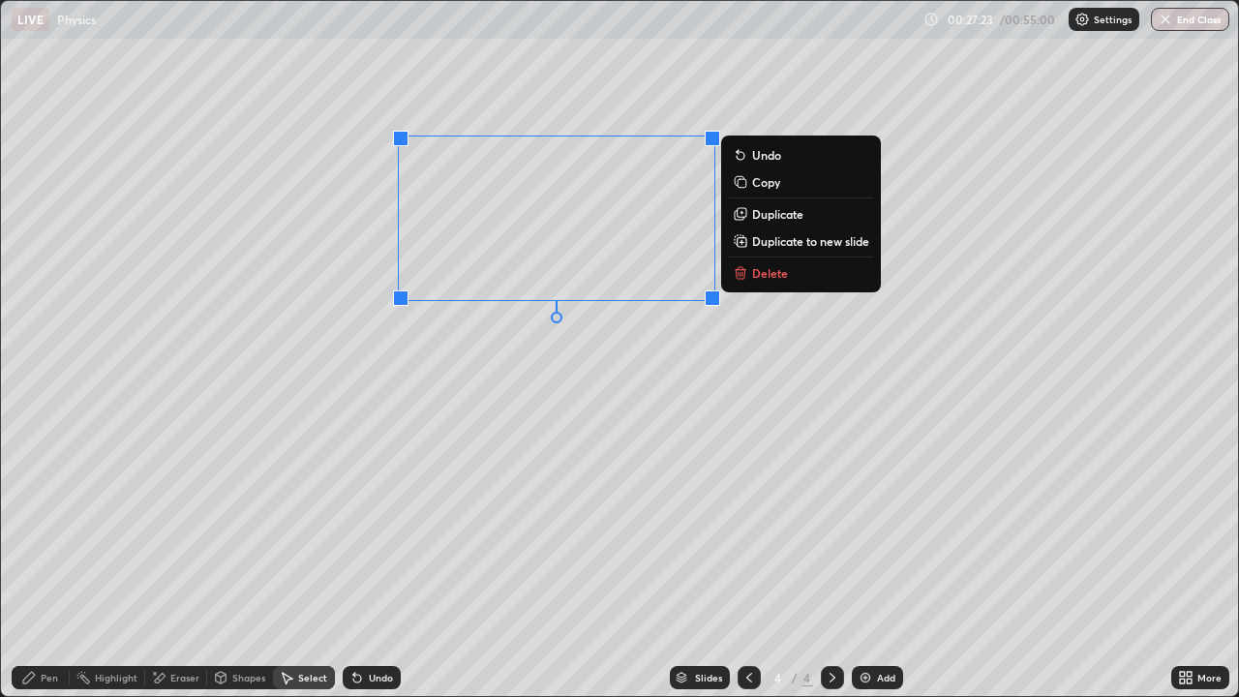
click at [361, 532] on icon at bounding box center [356, 677] width 15 height 15
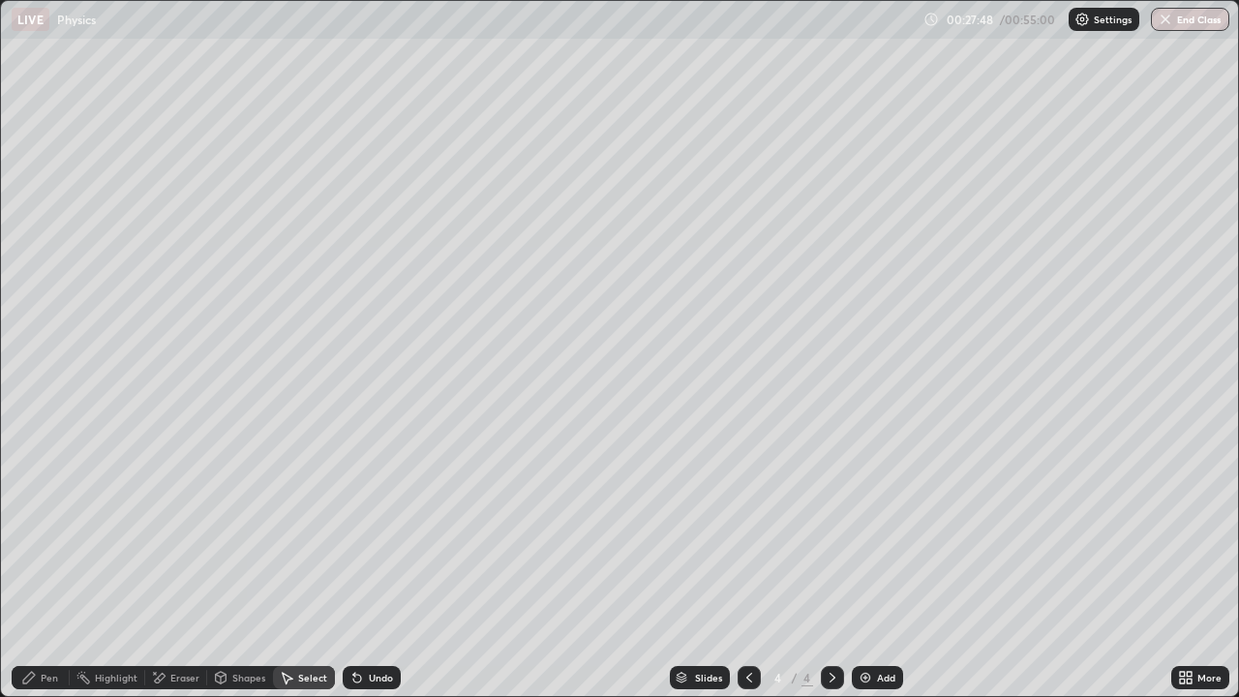
click at [32, 532] on icon at bounding box center [29, 678] width 12 height 12
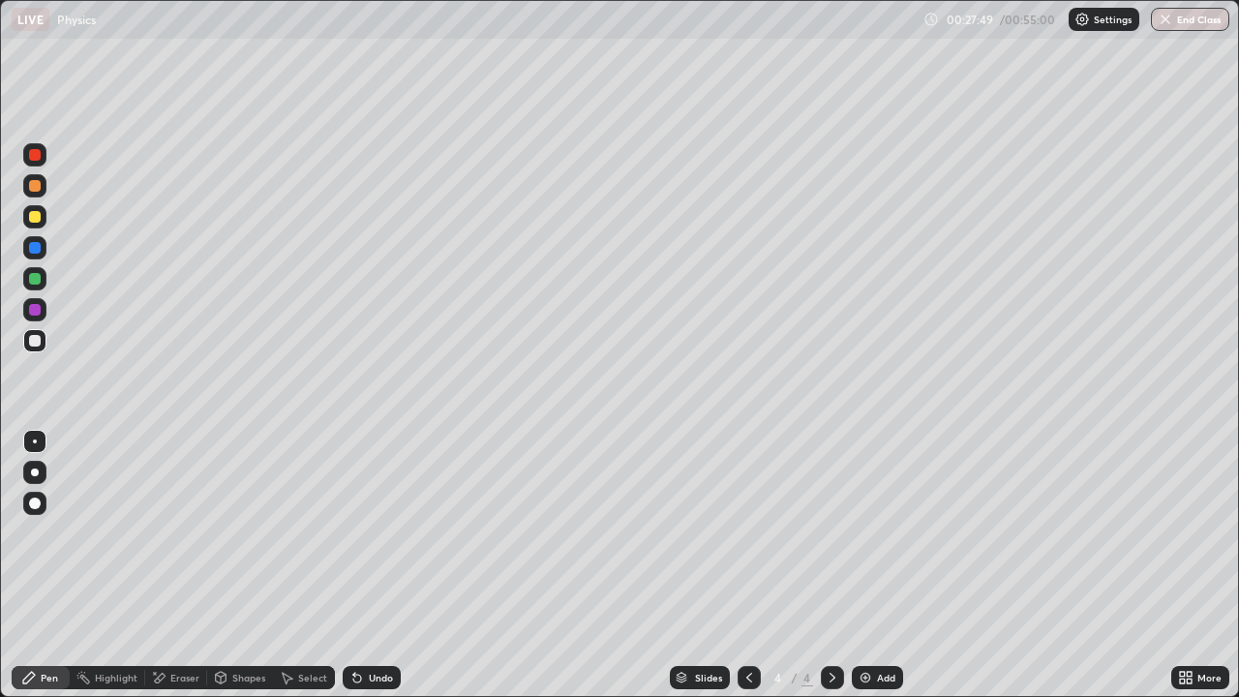
click at [29, 350] on div at bounding box center [34, 340] width 23 height 23
click at [234, 532] on div "Shapes" at bounding box center [248, 678] width 33 height 10
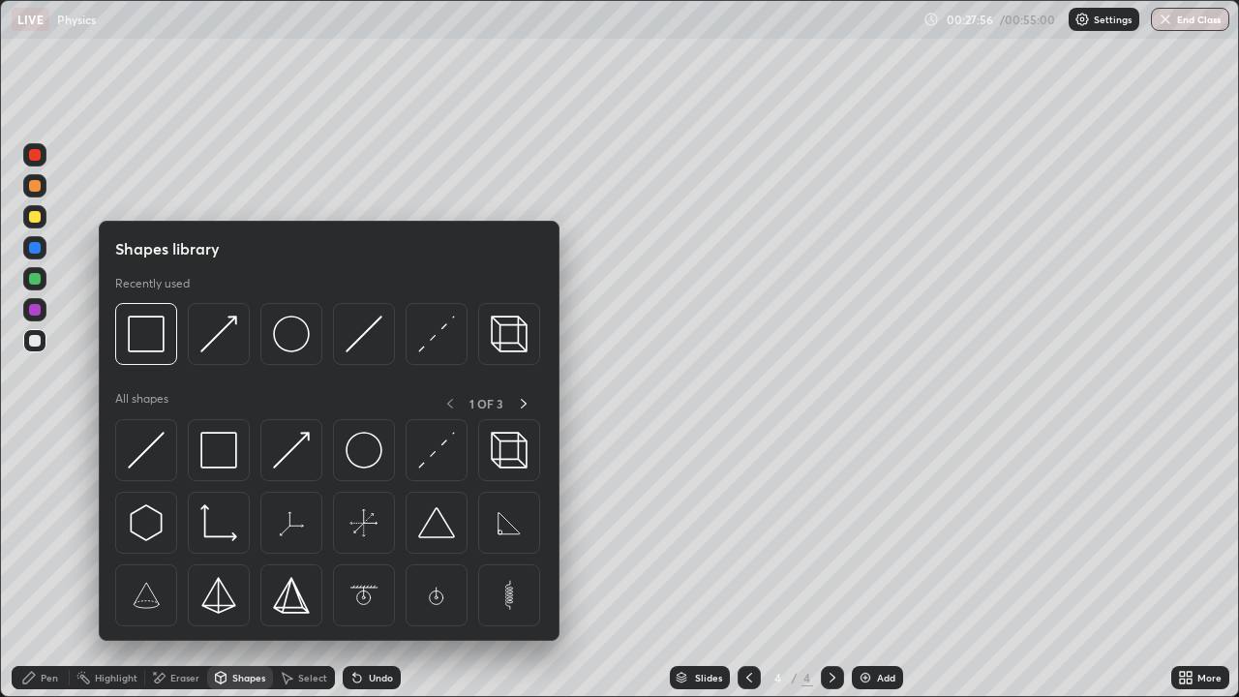
click at [38, 283] on div at bounding box center [35, 279] width 12 height 12
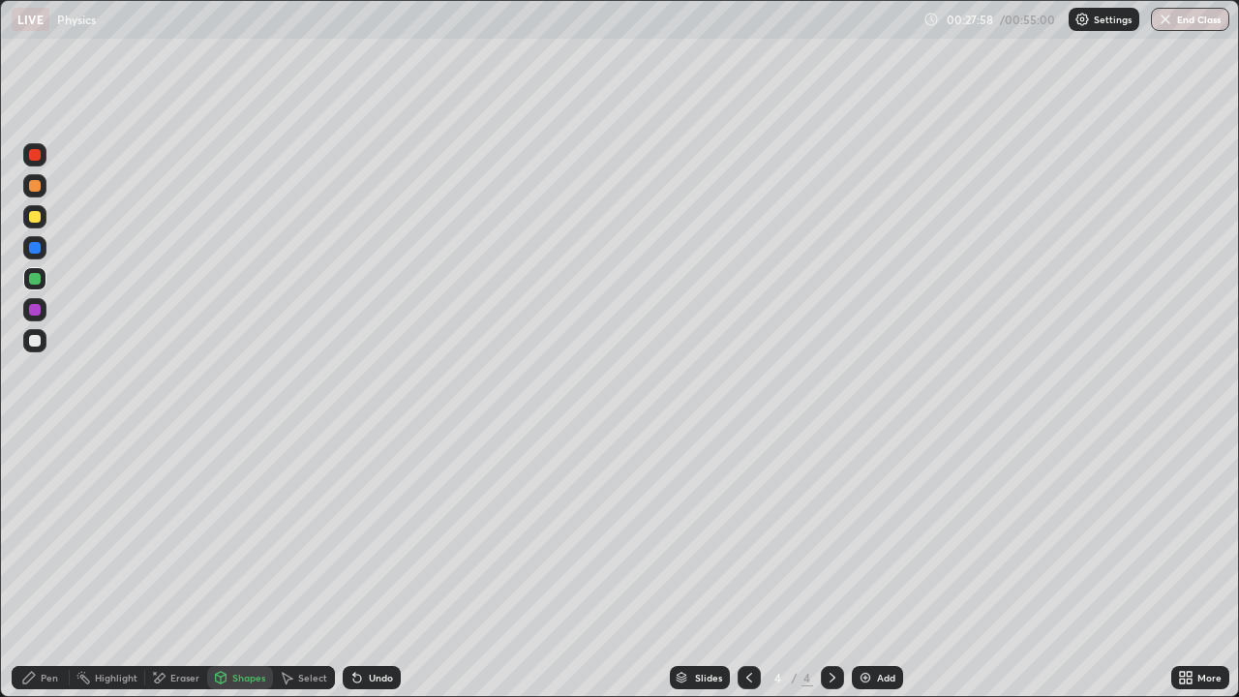
click at [378, 532] on div "Undo" at bounding box center [381, 678] width 24 height 10
click at [225, 532] on icon at bounding box center [220, 677] width 15 height 15
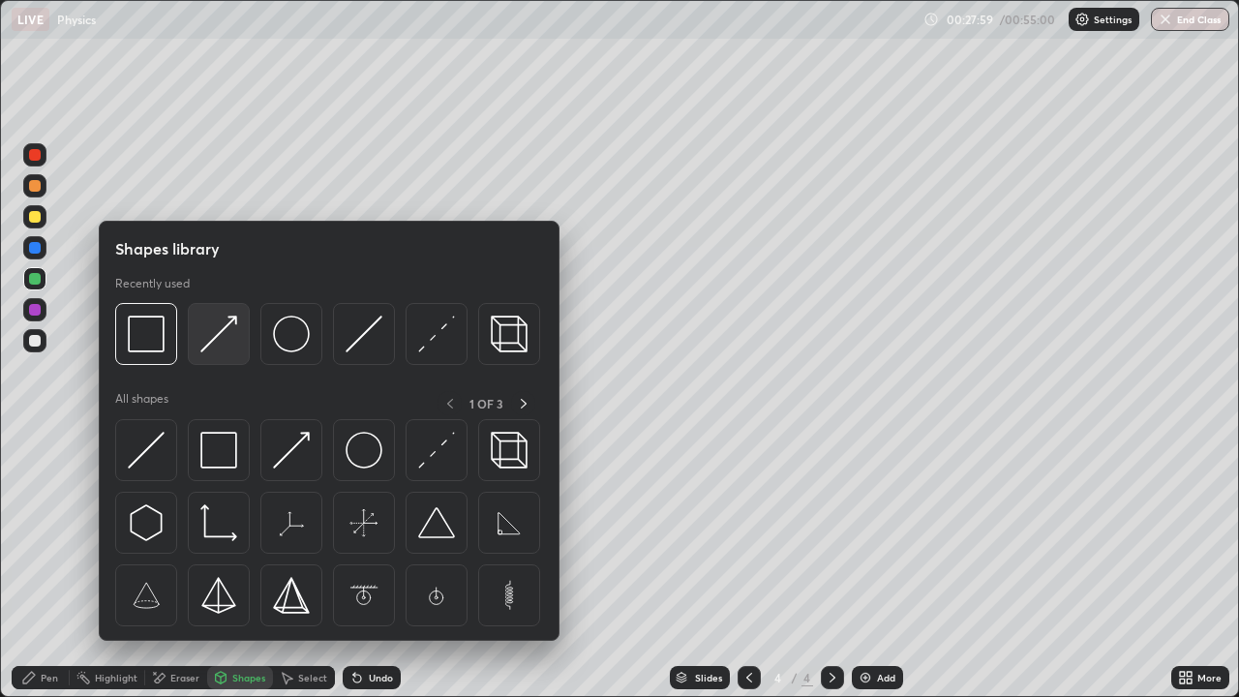
click at [219, 340] on img at bounding box center [218, 334] width 37 height 37
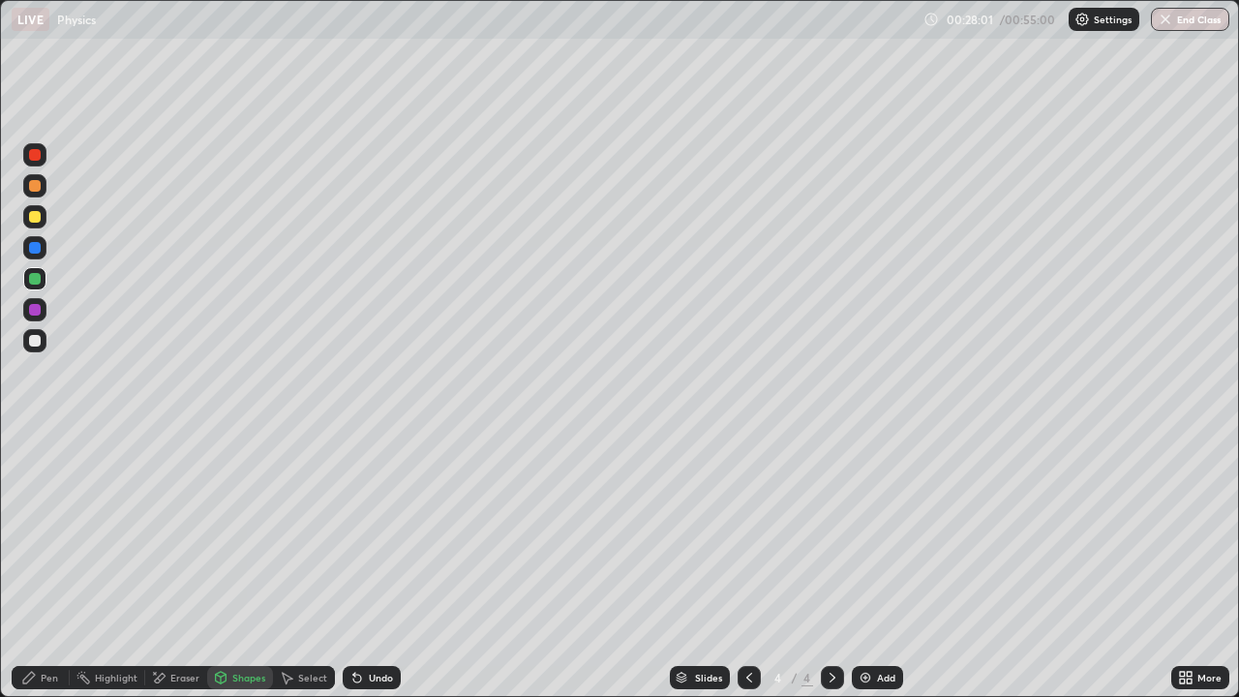
click at [42, 532] on div "Pen" at bounding box center [41, 677] width 58 height 23
click at [226, 532] on icon at bounding box center [220, 677] width 15 height 15
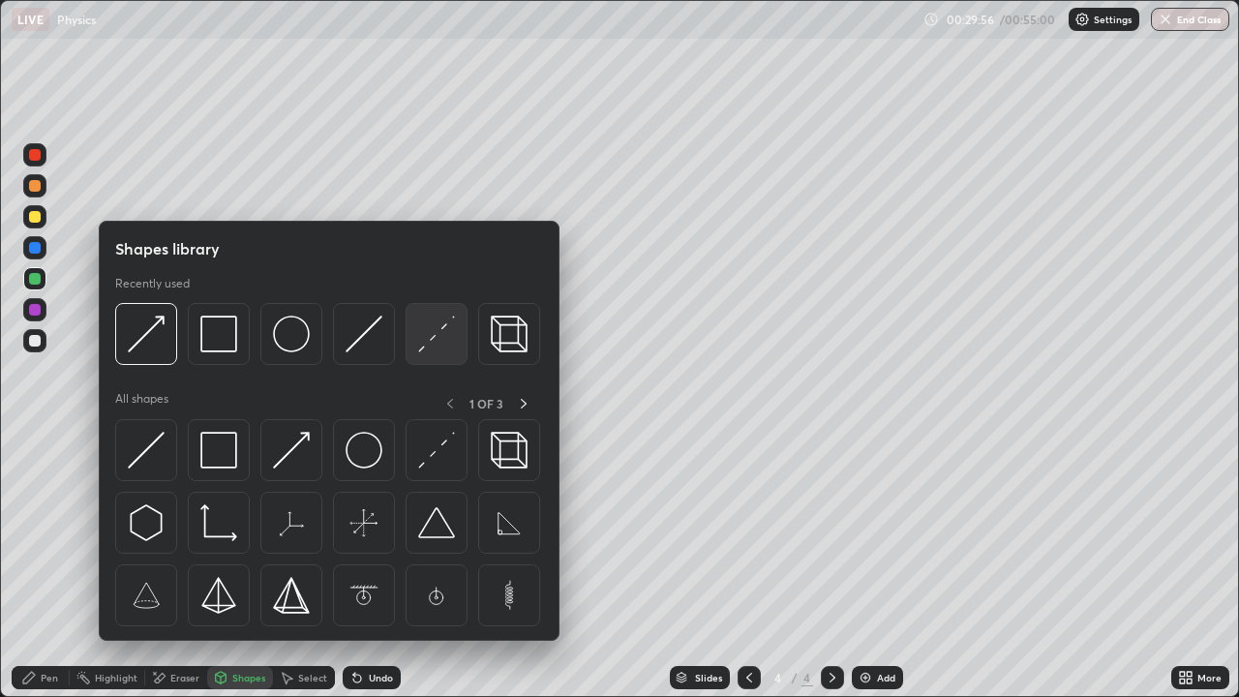
click at [429, 347] on img at bounding box center [436, 334] width 37 height 37
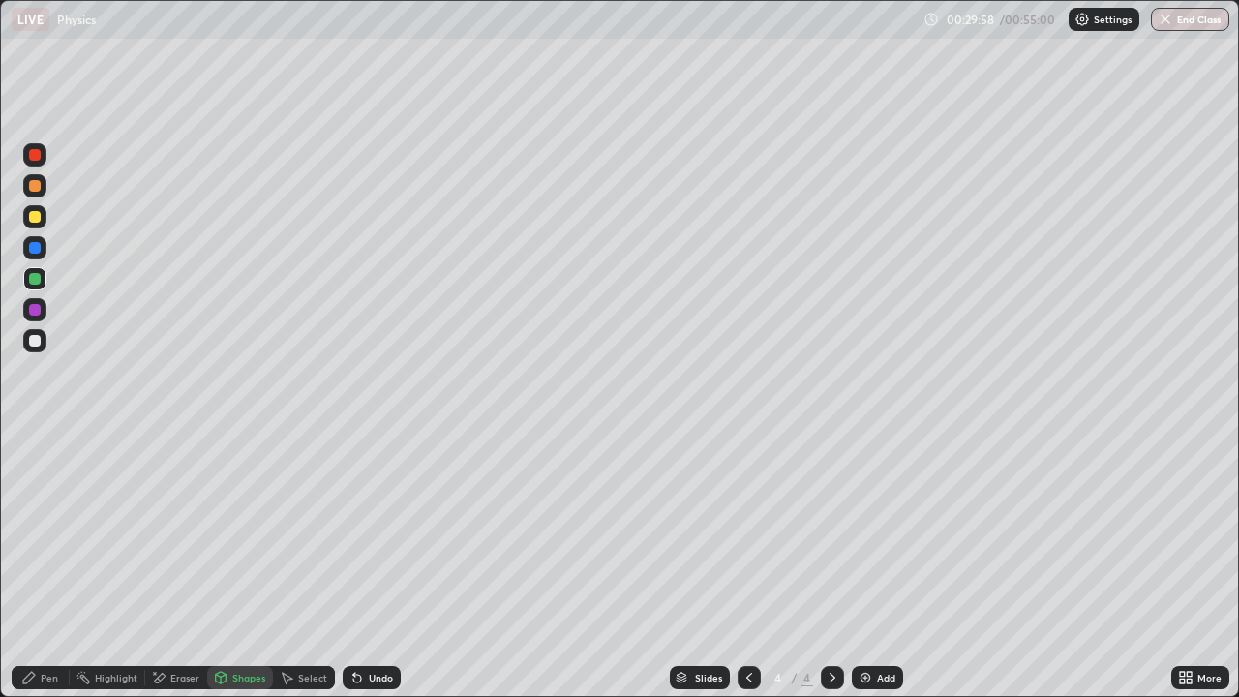
click at [306, 532] on div "Select" at bounding box center [312, 678] width 29 height 10
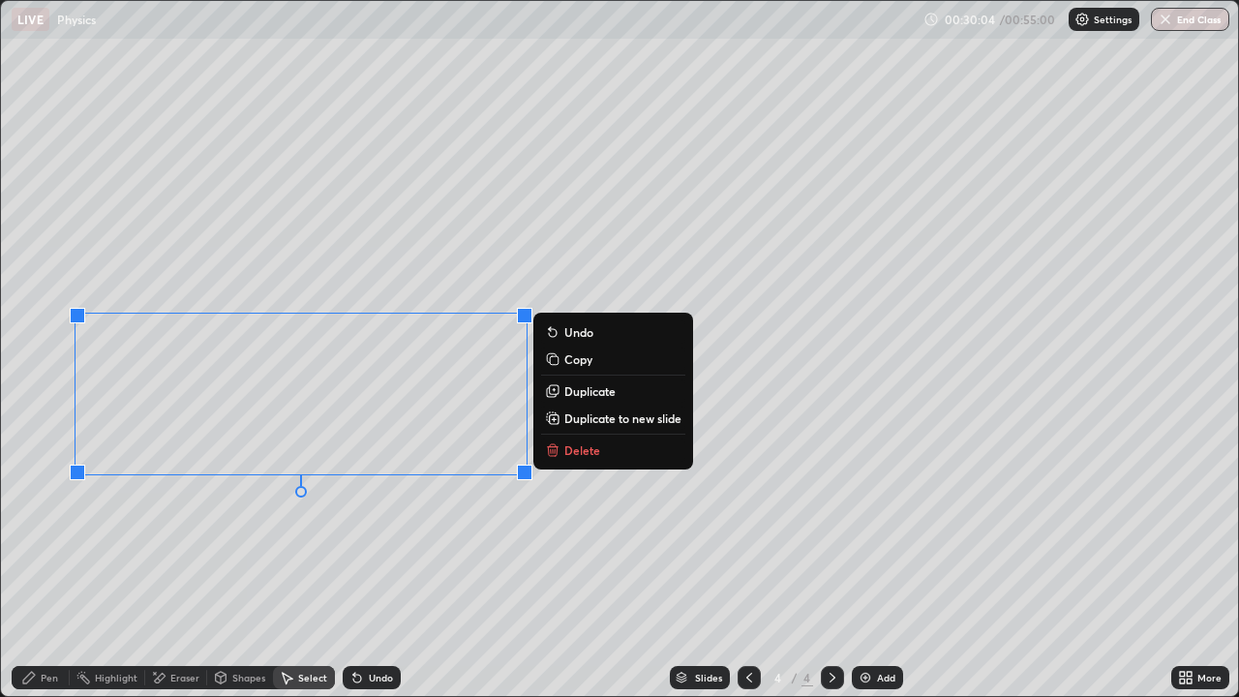
click at [239, 532] on div "0 ° Undo Copy Duplicate Duplicate to new slide Delete" at bounding box center [619, 348] width 1237 height 695
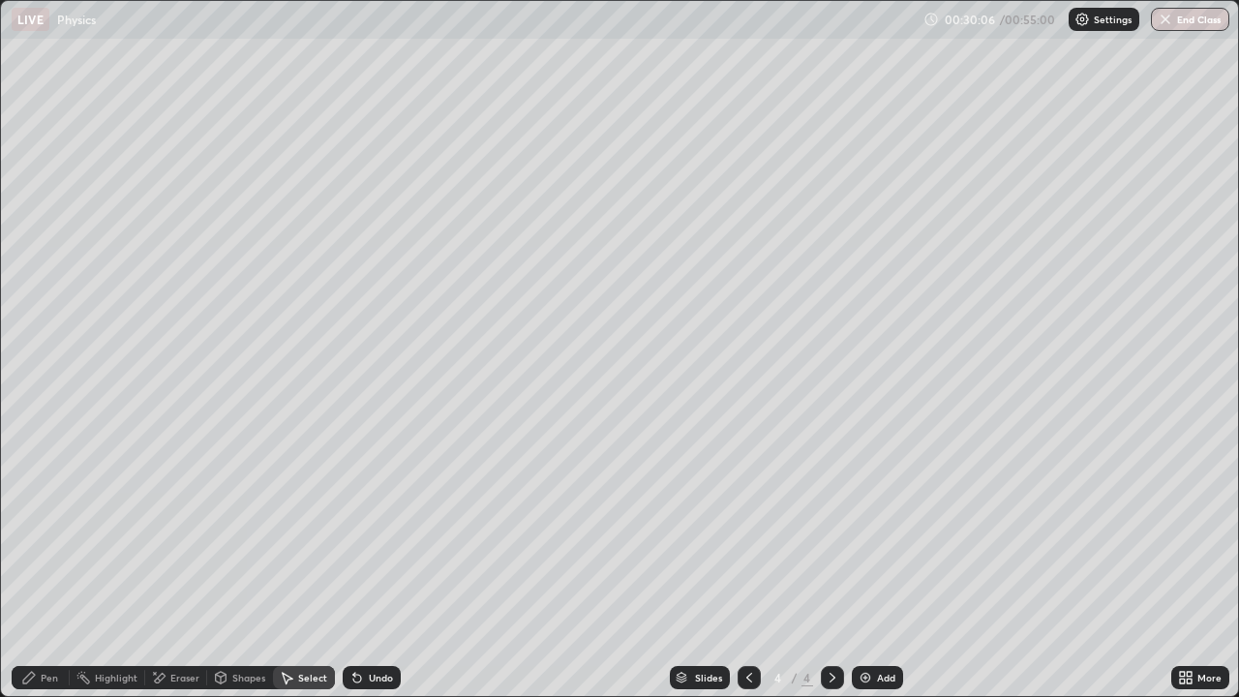
click at [245, 532] on div "Shapes" at bounding box center [248, 678] width 33 height 10
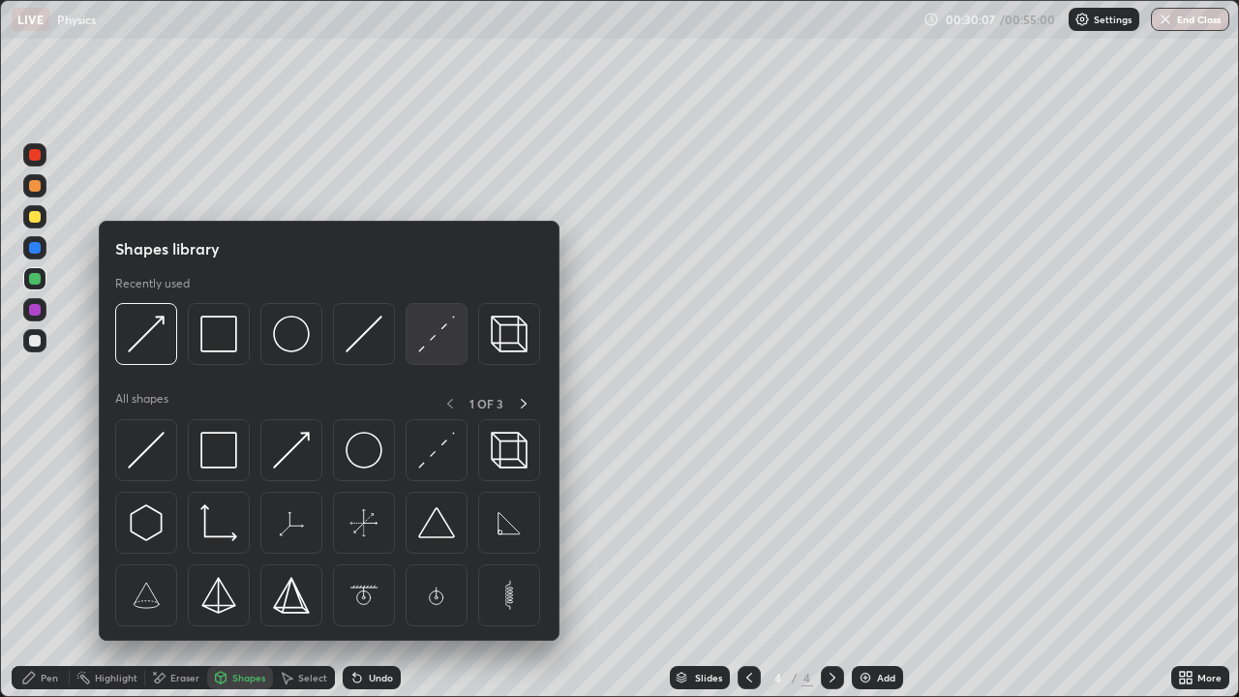
click at [447, 341] on img at bounding box center [436, 334] width 37 height 37
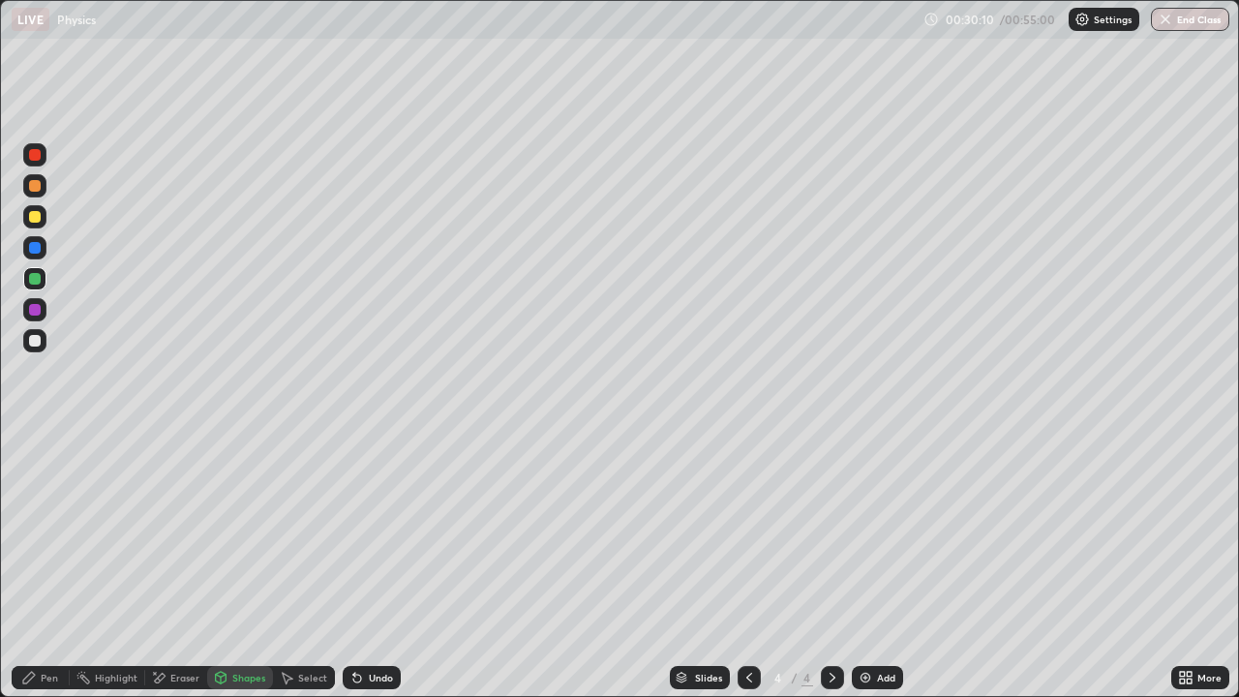
click at [31, 532] on icon at bounding box center [28, 677] width 15 height 15
click at [35, 441] on div at bounding box center [35, 441] width 4 height 4
click at [247, 532] on div "Shapes" at bounding box center [248, 678] width 33 height 10
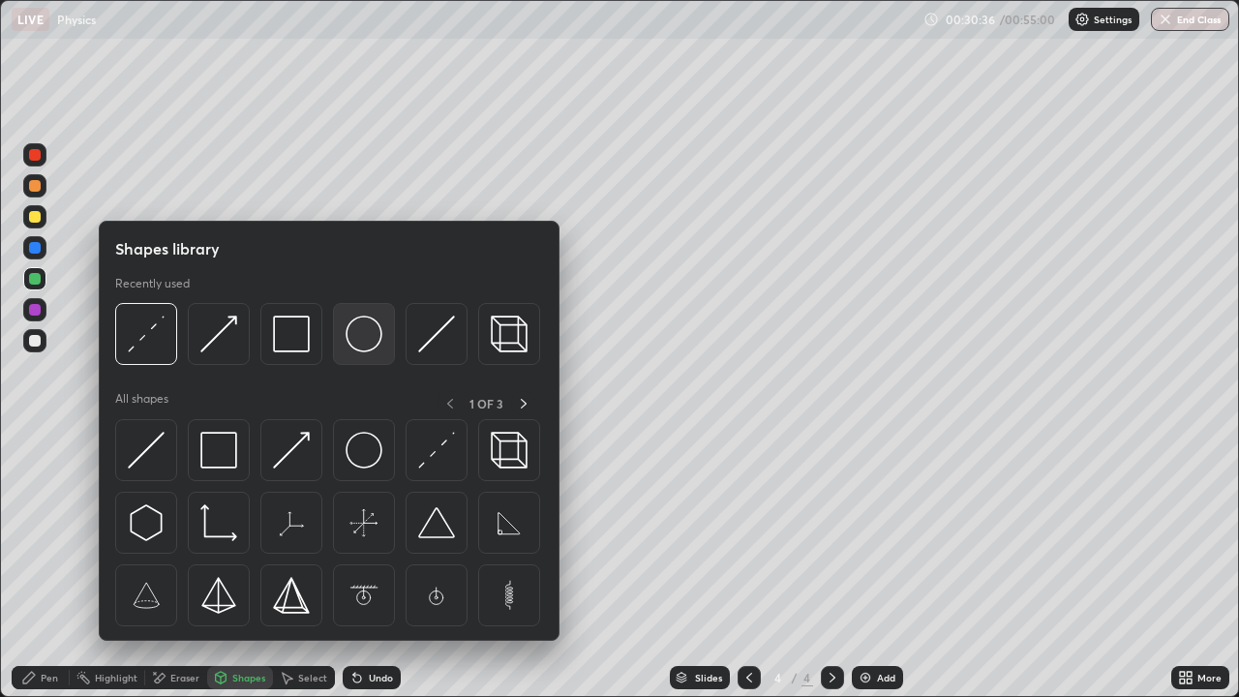
click at [365, 340] on img at bounding box center [364, 334] width 37 height 37
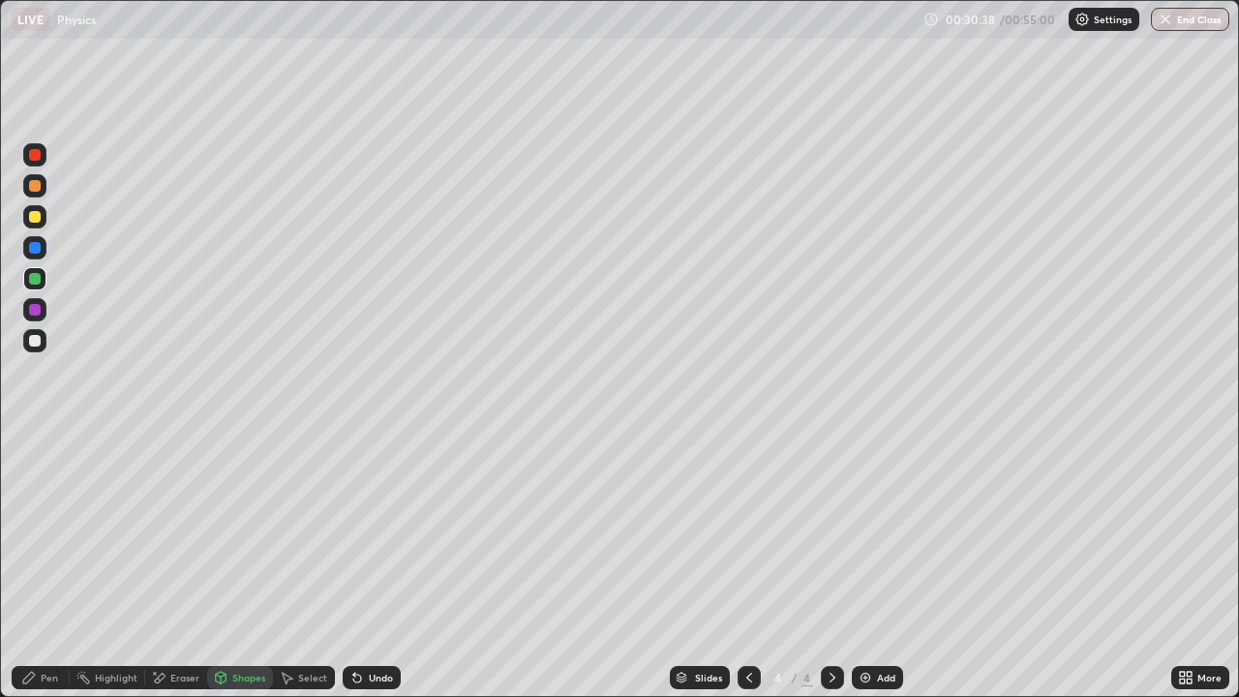
click at [44, 340] on div at bounding box center [34, 340] width 23 height 23
click at [305, 532] on div "Select" at bounding box center [312, 678] width 29 height 10
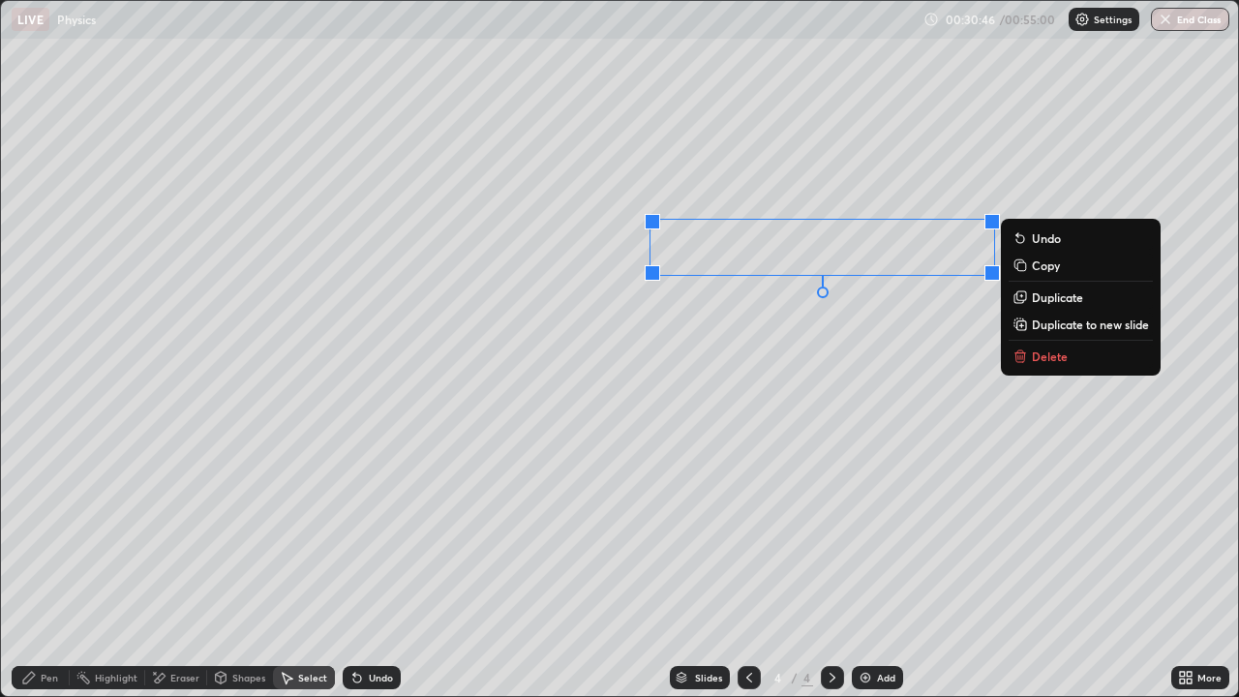
click at [1046, 296] on p "Duplicate" at bounding box center [1057, 296] width 51 height 15
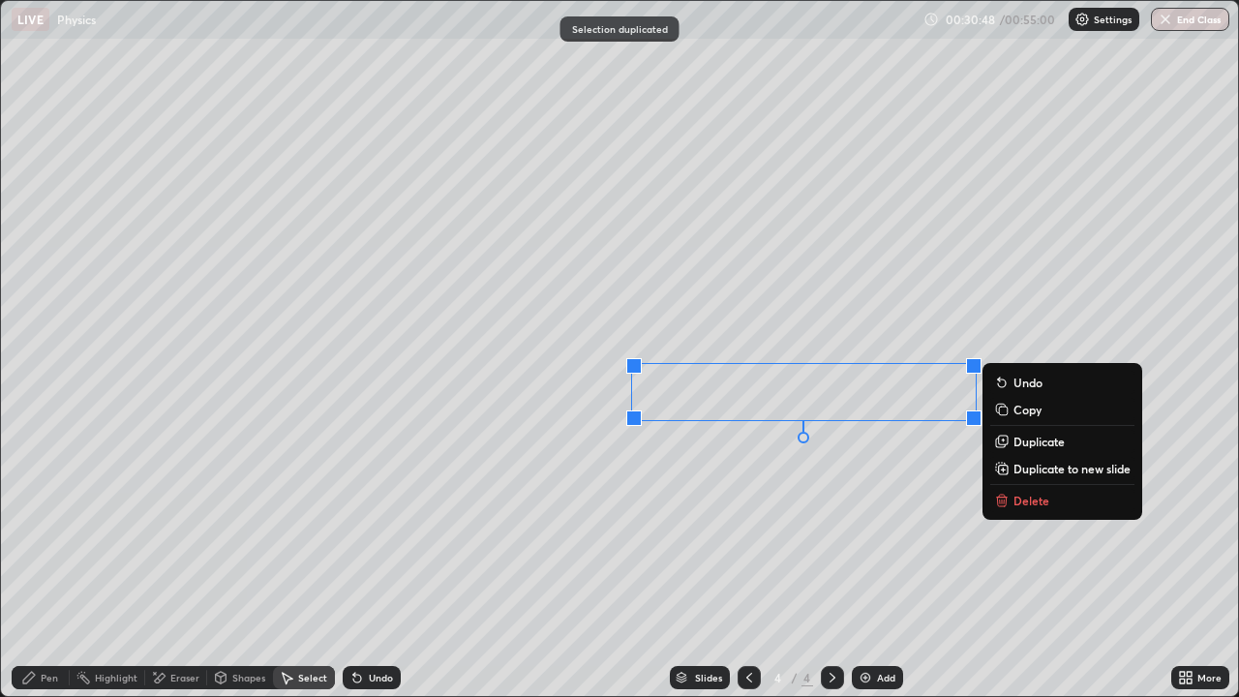
click at [755, 532] on div "0 ° Undo Copy Duplicate Duplicate to new slide Delete" at bounding box center [619, 348] width 1237 height 695
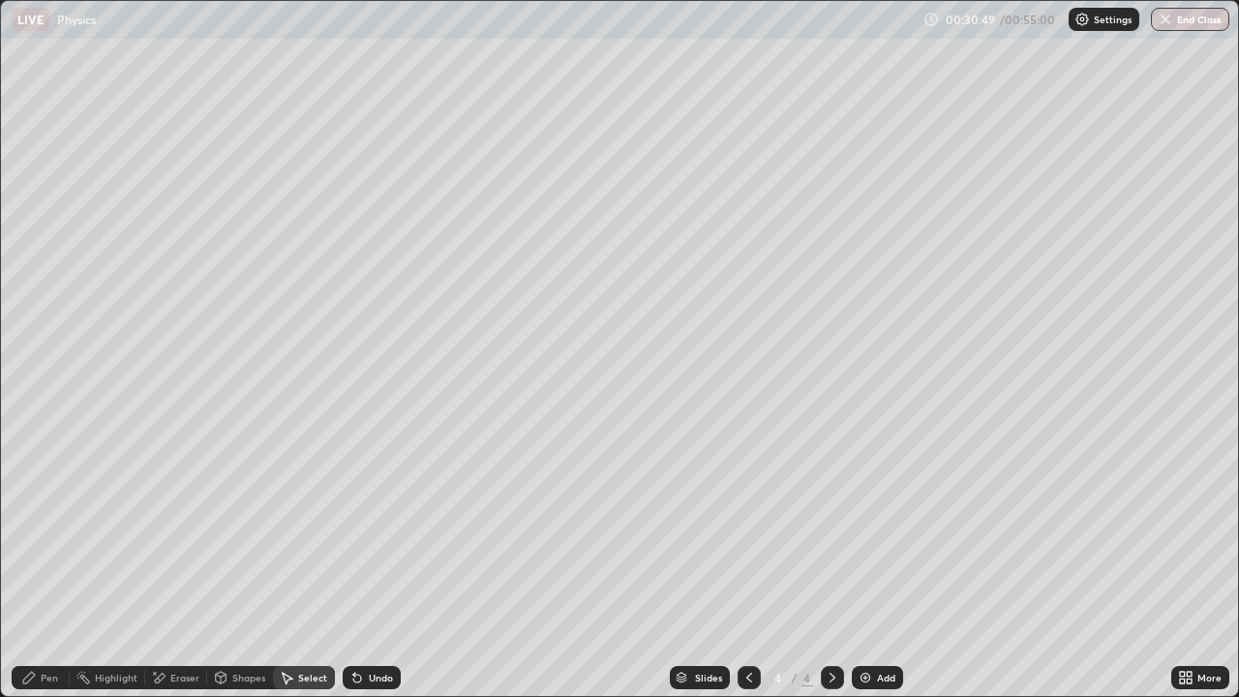
click at [175, 532] on div "Eraser" at bounding box center [176, 677] width 62 height 23
click at [40, 532] on icon at bounding box center [34, 580] width 15 height 15
click at [378, 532] on div "Undo" at bounding box center [381, 678] width 24 height 10
click at [302, 532] on div "Select" at bounding box center [312, 678] width 29 height 10
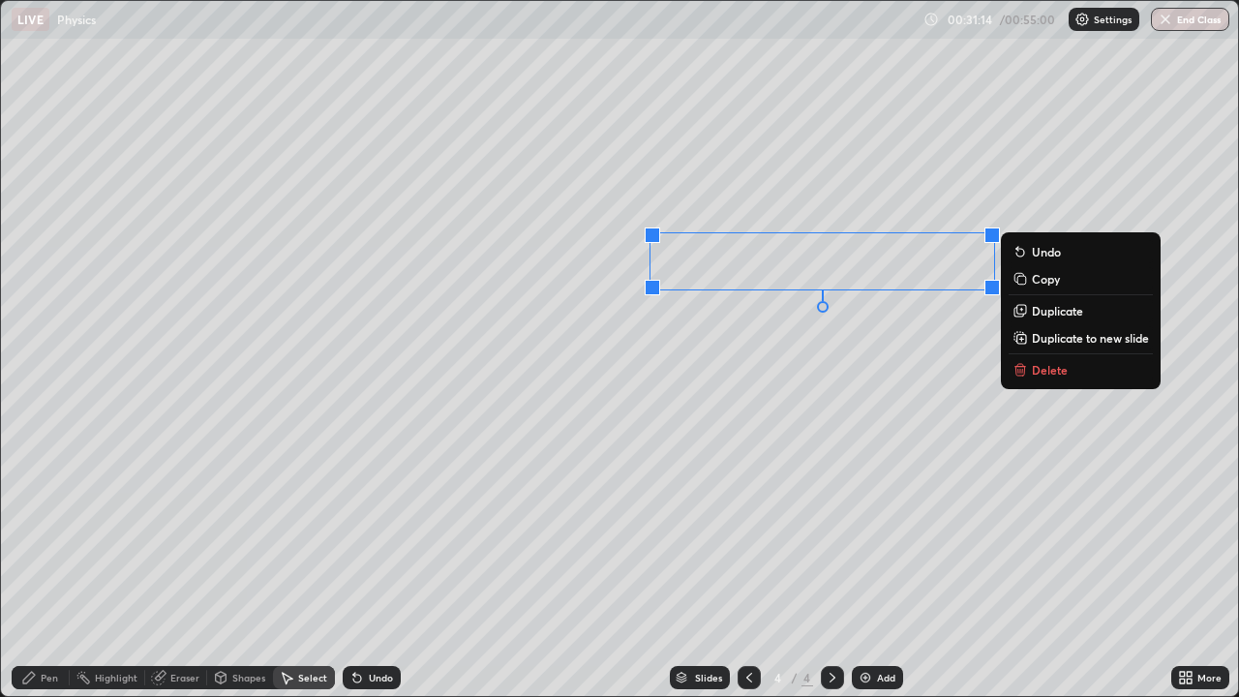
click at [795, 374] on div "0 ° Undo Copy Duplicate Duplicate to new slide Delete" at bounding box center [619, 348] width 1237 height 695
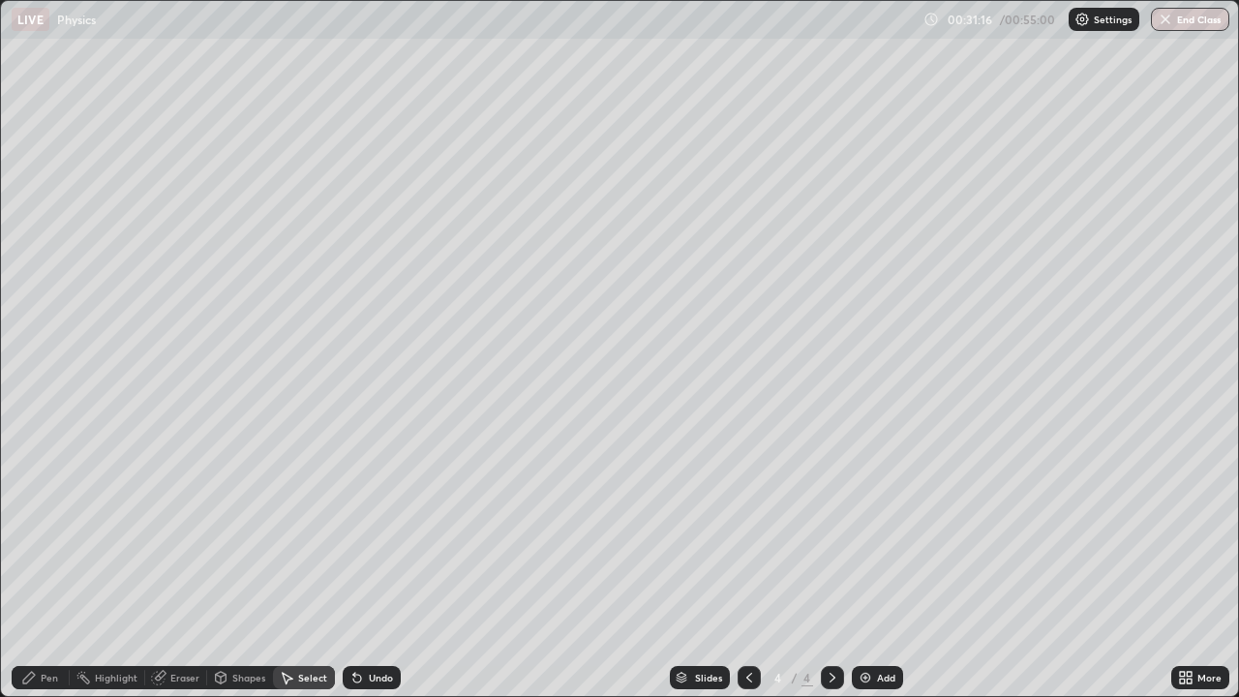
click at [237, 532] on div "Shapes" at bounding box center [248, 678] width 33 height 10
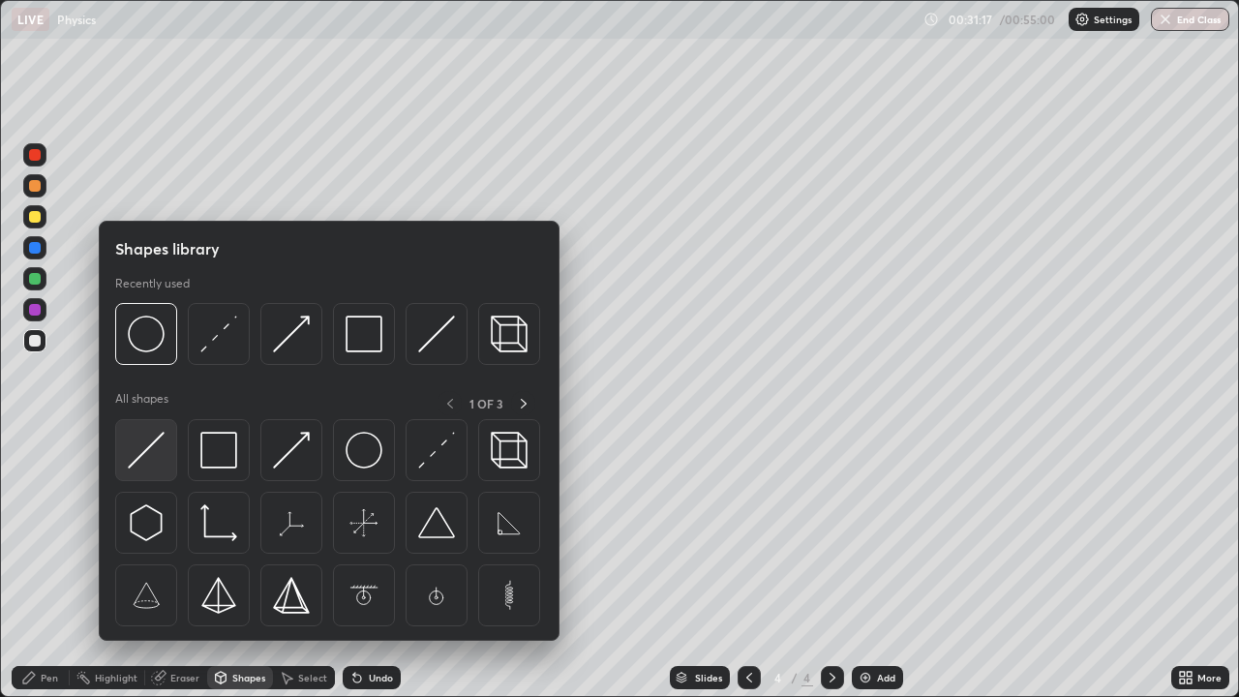
click at [154, 452] on img at bounding box center [146, 450] width 37 height 37
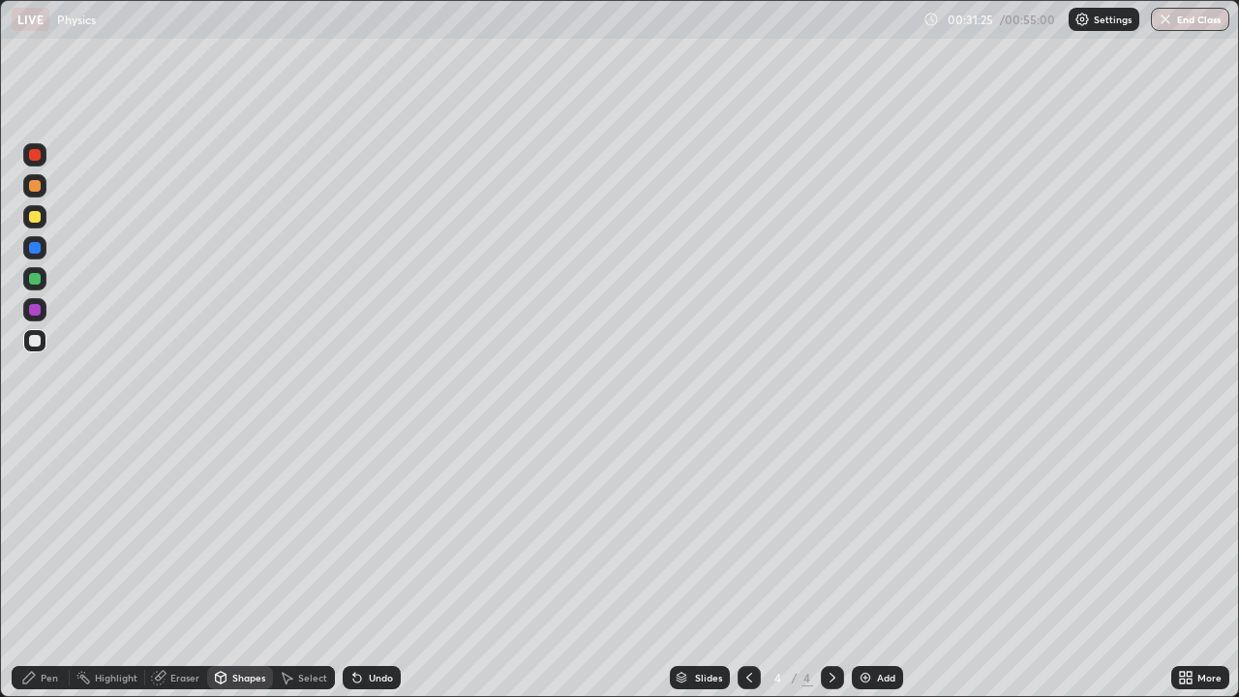
click at [245, 532] on div "Shapes" at bounding box center [248, 678] width 33 height 10
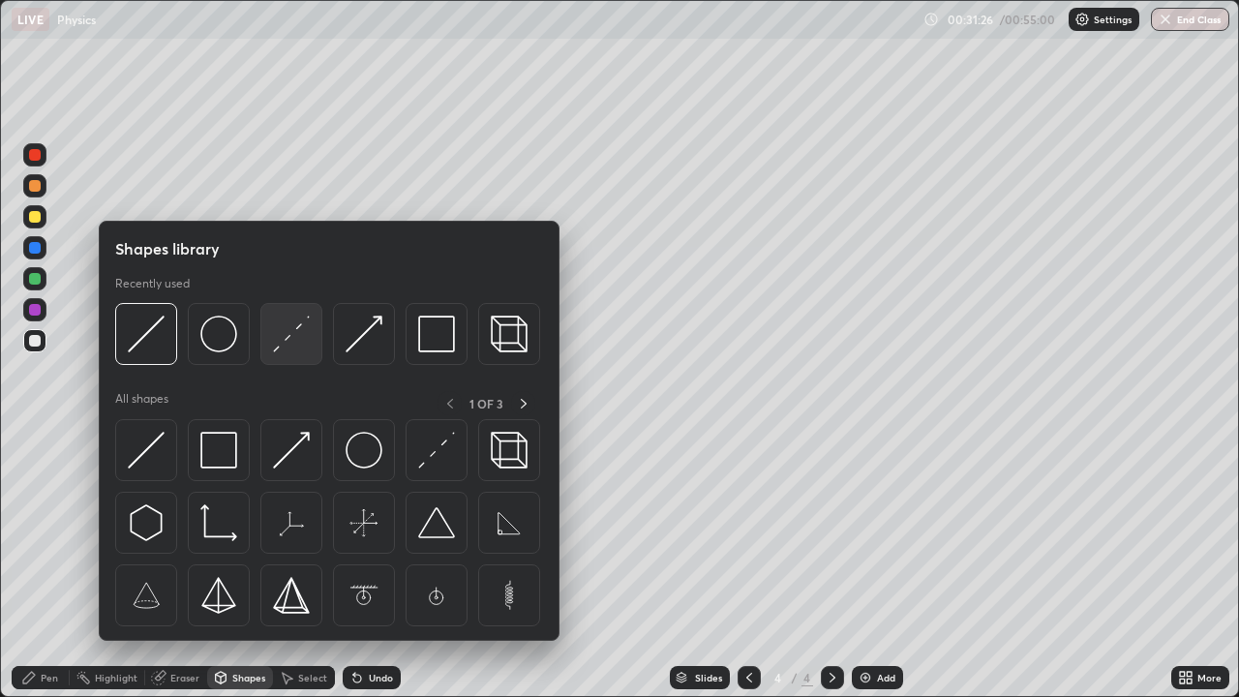
click at [295, 345] on img at bounding box center [291, 334] width 37 height 37
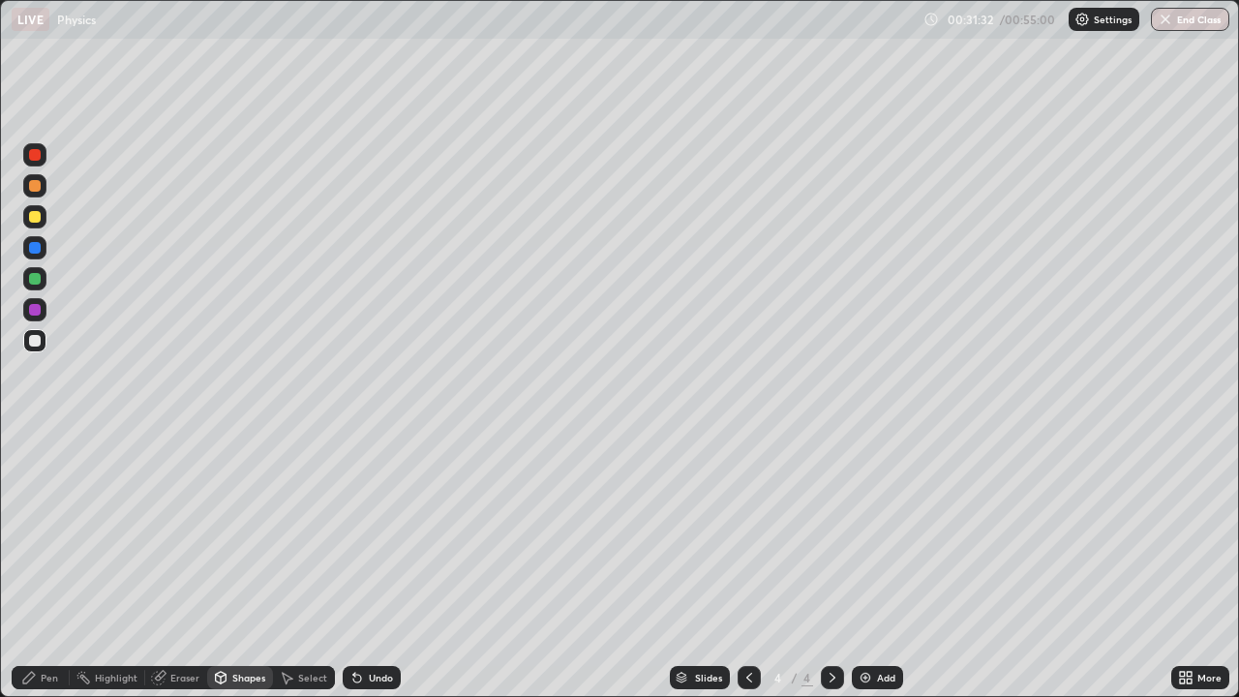
click at [374, 532] on div "Undo" at bounding box center [381, 678] width 24 height 10
click at [49, 532] on div "Pen" at bounding box center [49, 678] width 17 height 10
click at [234, 532] on div "Shapes" at bounding box center [248, 678] width 33 height 10
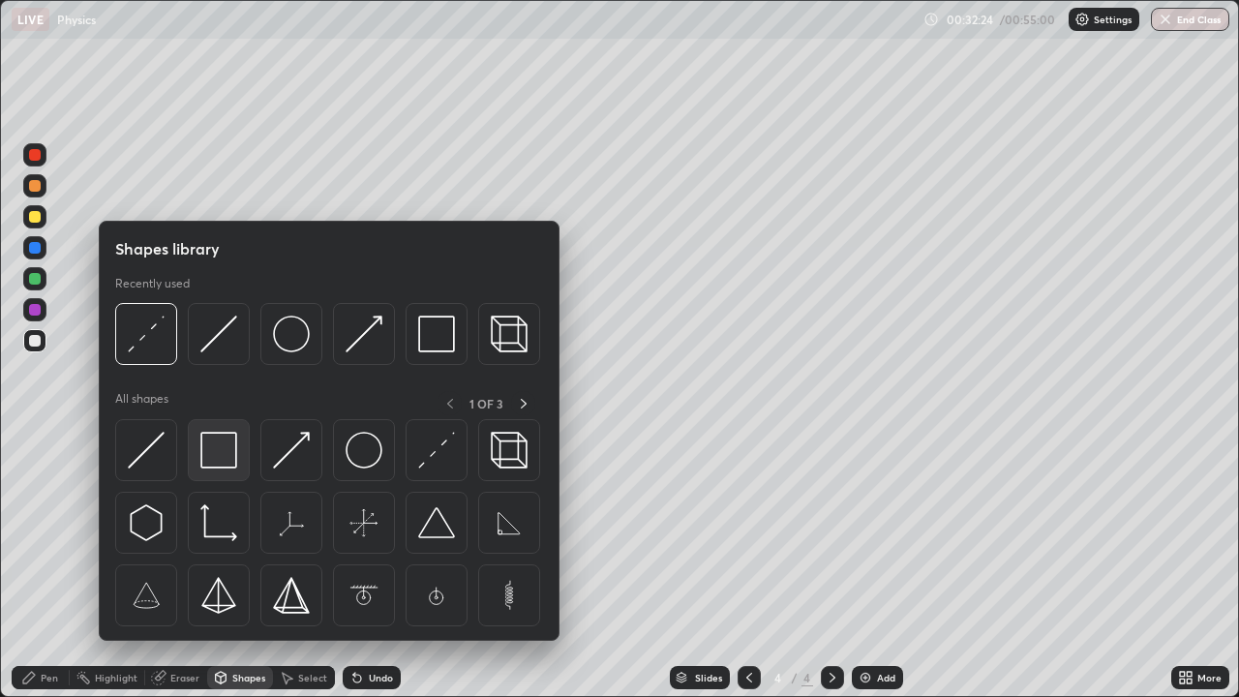
click at [220, 457] on img at bounding box center [218, 450] width 37 height 37
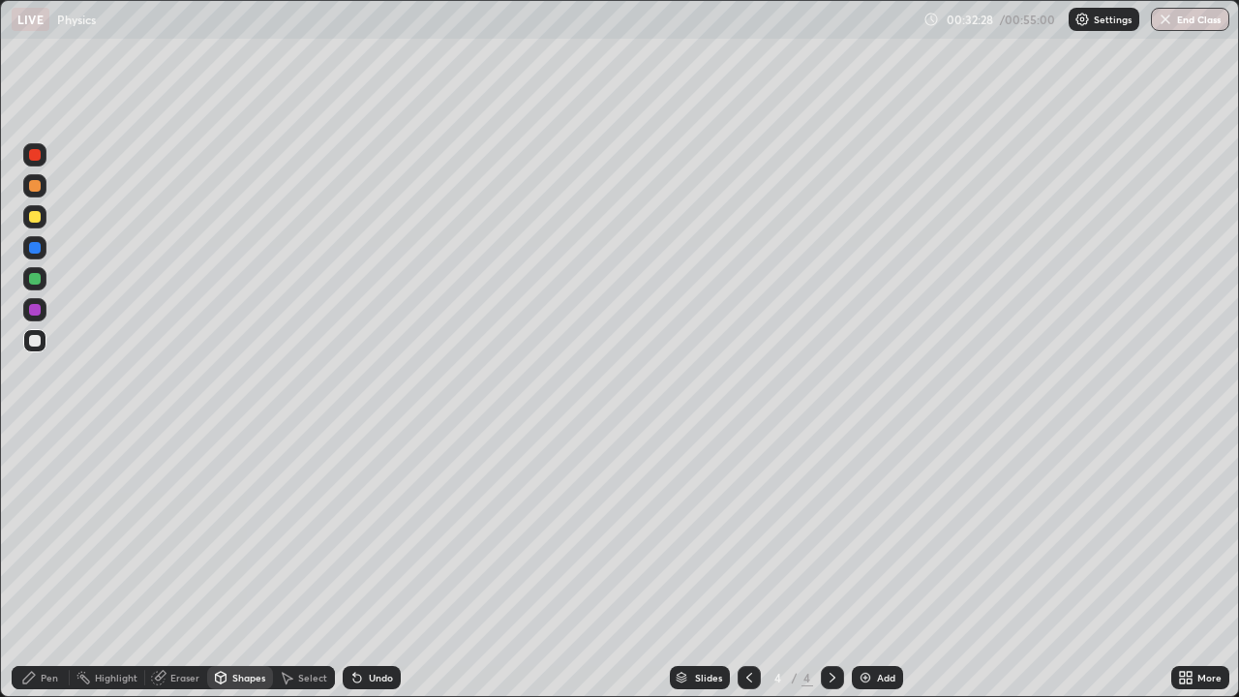
click at [45, 532] on div "Pen" at bounding box center [49, 678] width 17 height 10
click at [301, 532] on div "Select" at bounding box center [312, 678] width 29 height 10
click at [741, 469] on div "0 ° Undo Copy Duplicate Duplicate to new slide Delete" at bounding box center [619, 348] width 1237 height 695
click at [364, 532] on div "Undo" at bounding box center [372, 677] width 58 height 23
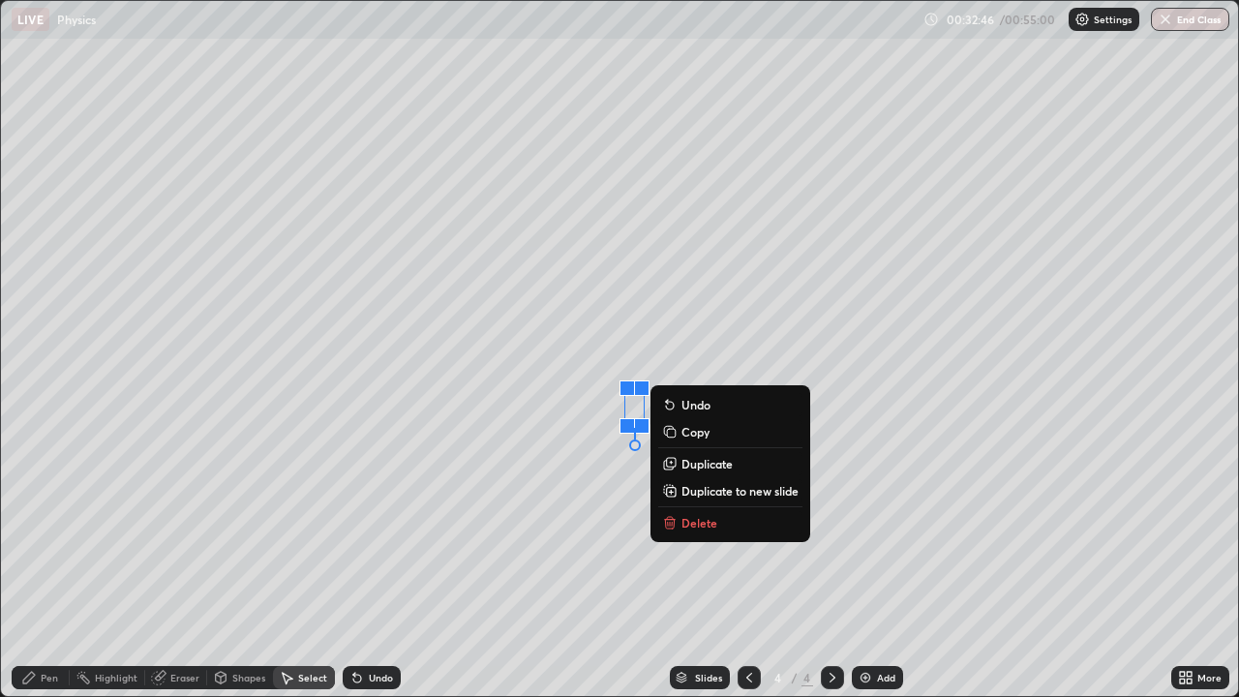
click at [702, 467] on p "Duplicate" at bounding box center [706, 463] width 51 height 15
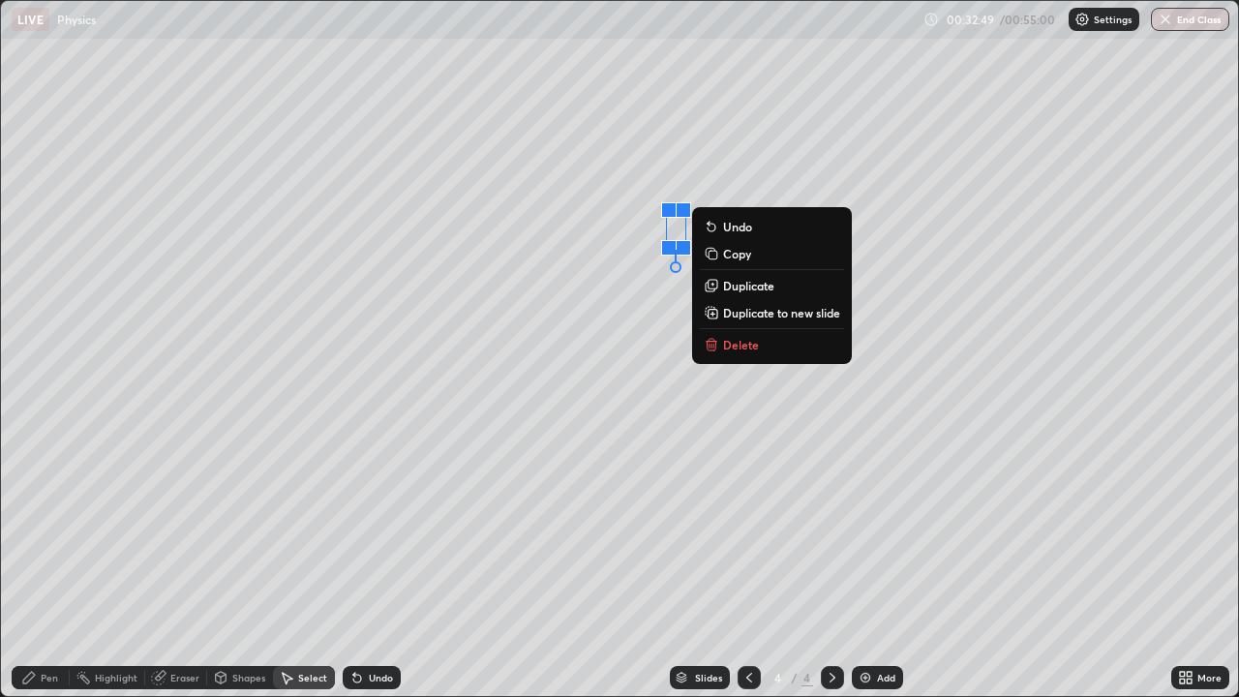
click at [647, 497] on div "0 ° Undo Copy Duplicate Duplicate to new slide Delete" at bounding box center [619, 348] width 1237 height 695
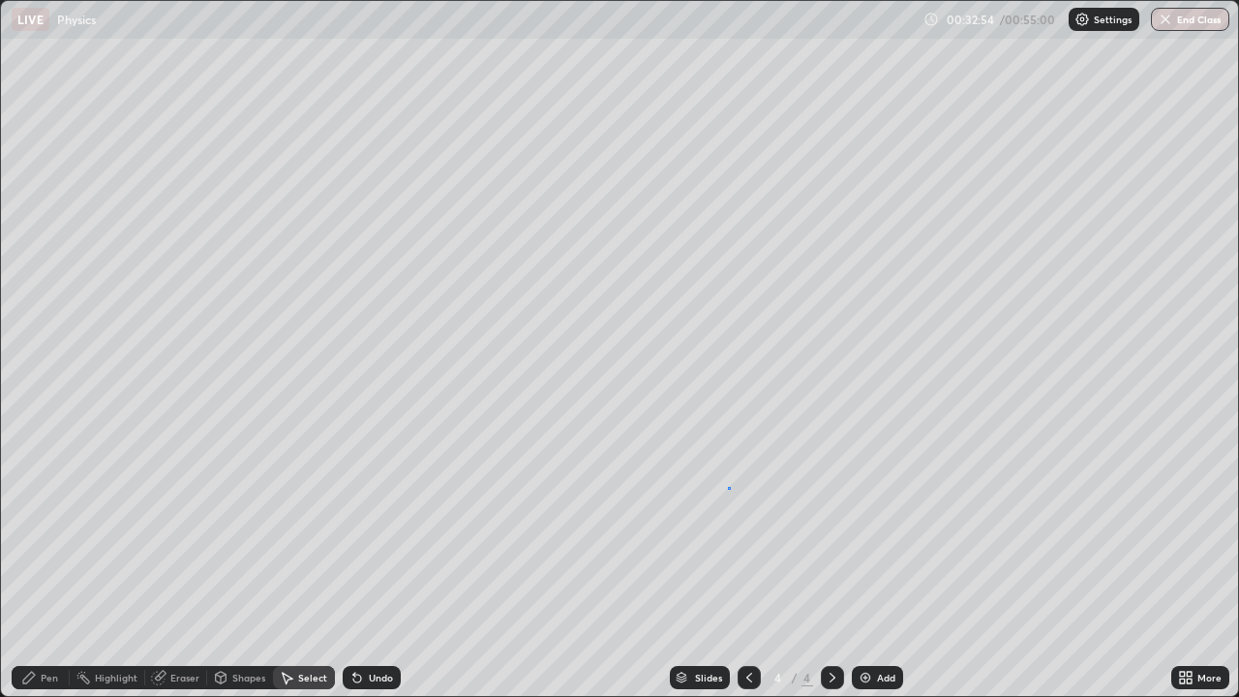
click at [729, 488] on div "0 ° Undo Copy Duplicate Duplicate to new slide Delete" at bounding box center [619, 348] width 1237 height 695
click at [247, 532] on div "Shapes" at bounding box center [248, 678] width 33 height 10
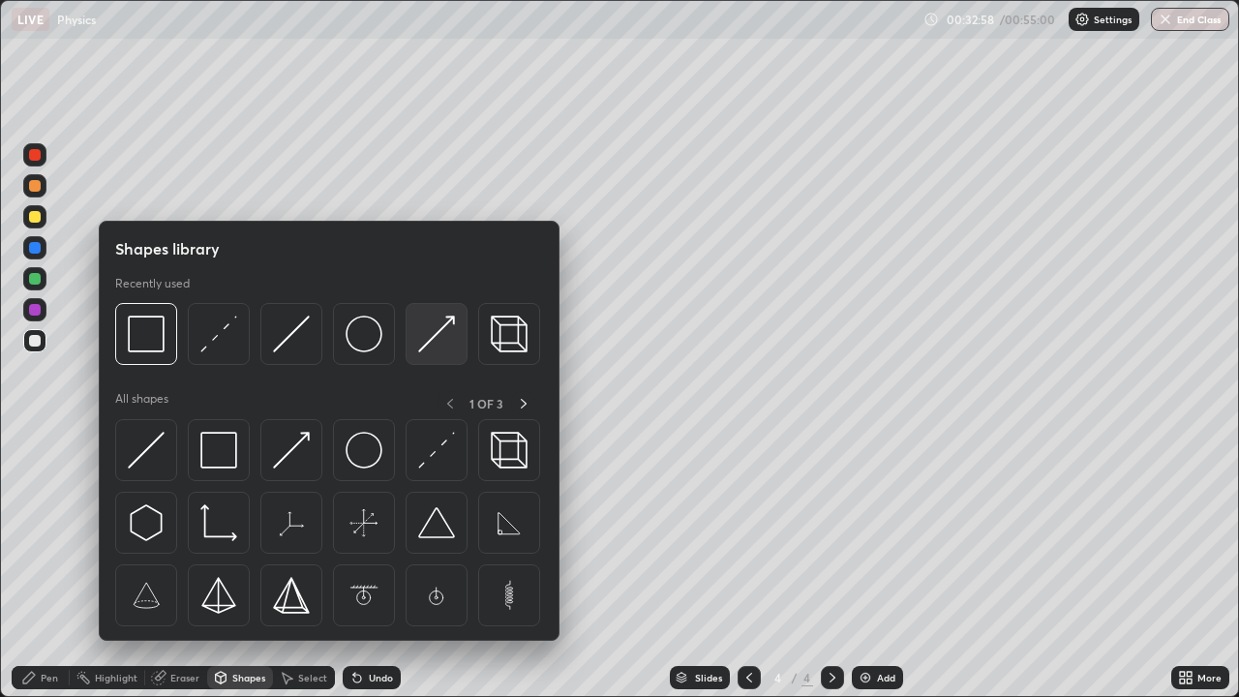
click at [432, 344] on img at bounding box center [436, 334] width 37 height 37
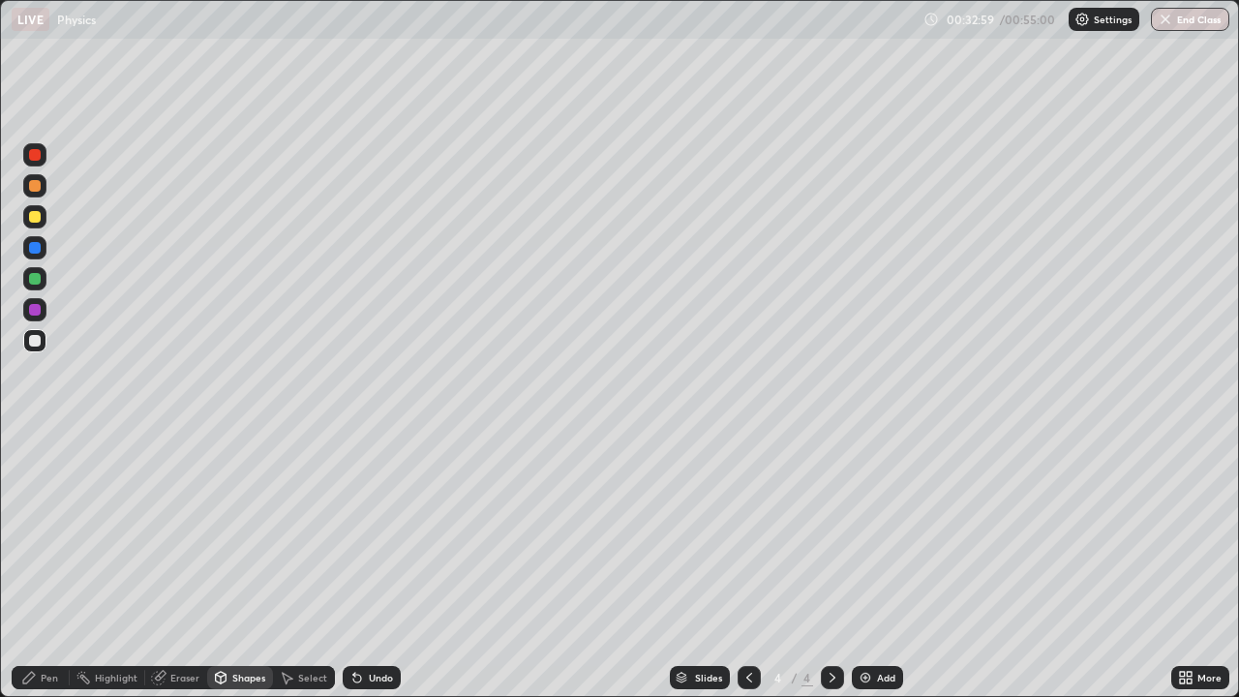
click at [35, 222] on div at bounding box center [35, 217] width 12 height 12
click at [42, 532] on div "Pen" at bounding box center [41, 677] width 58 height 23
click at [232, 532] on div "Shapes" at bounding box center [248, 678] width 33 height 10
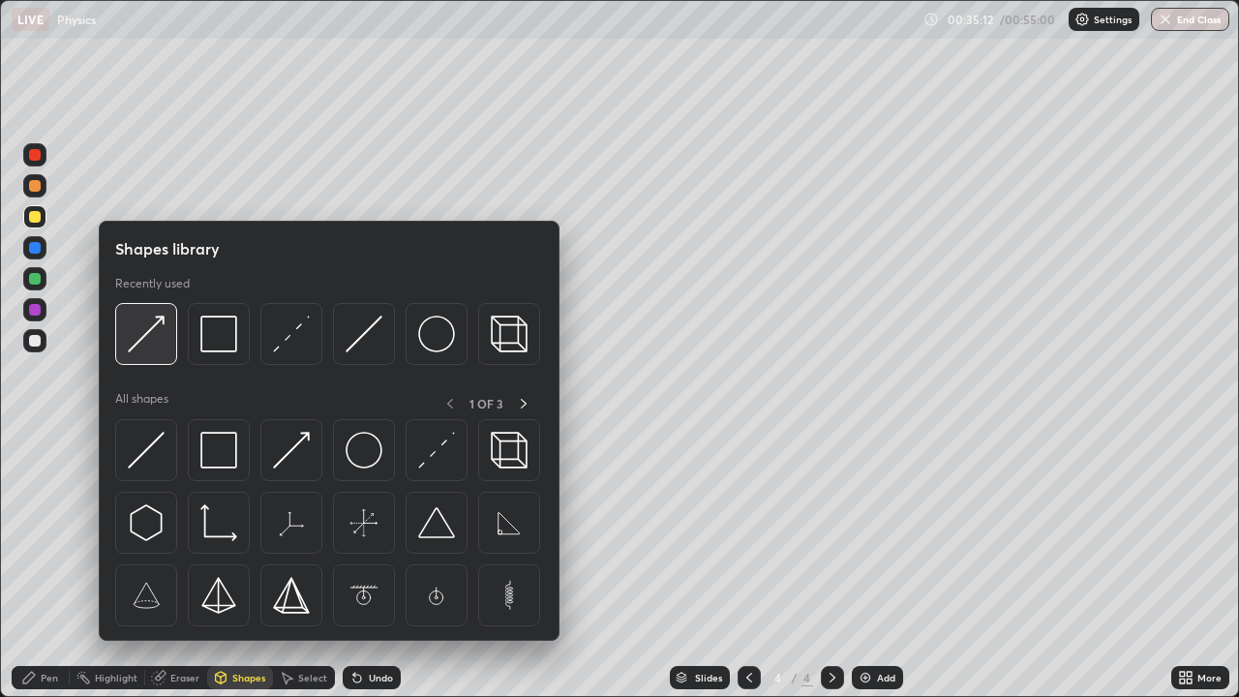
click at [159, 342] on img at bounding box center [146, 334] width 37 height 37
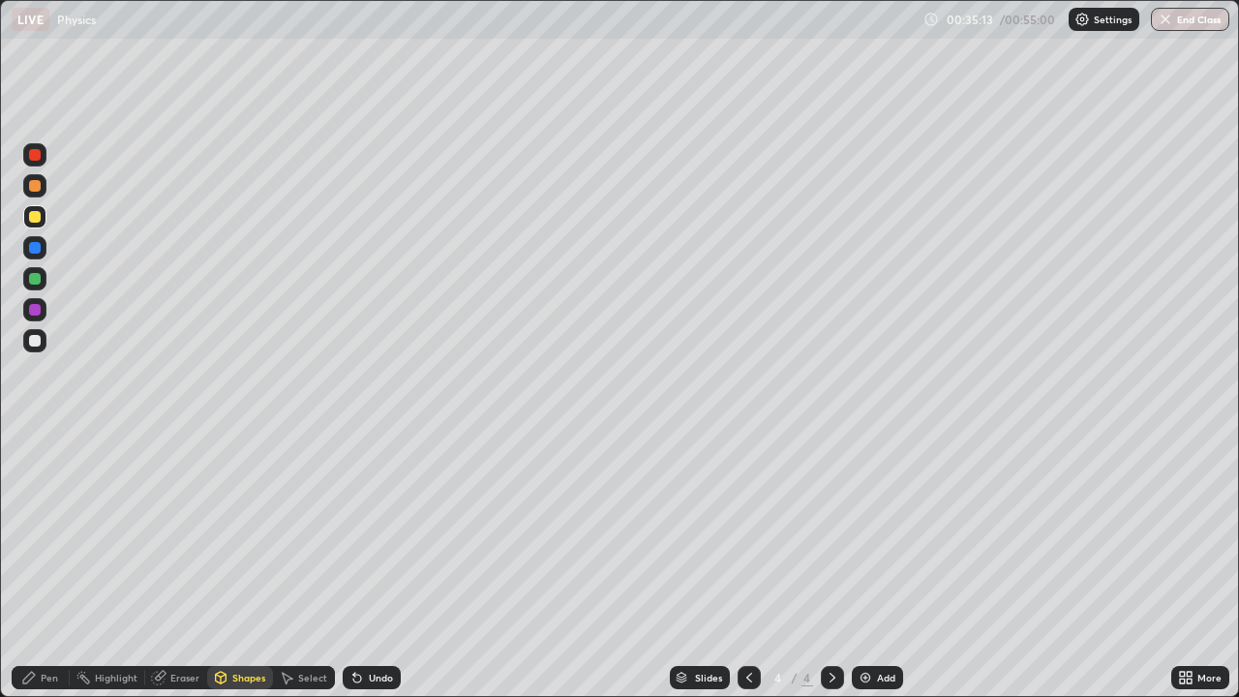
click at [32, 158] on div at bounding box center [35, 155] width 12 height 12
click at [53, 532] on div "Pen" at bounding box center [49, 678] width 17 height 10
click at [228, 532] on div "Shapes" at bounding box center [240, 677] width 66 height 23
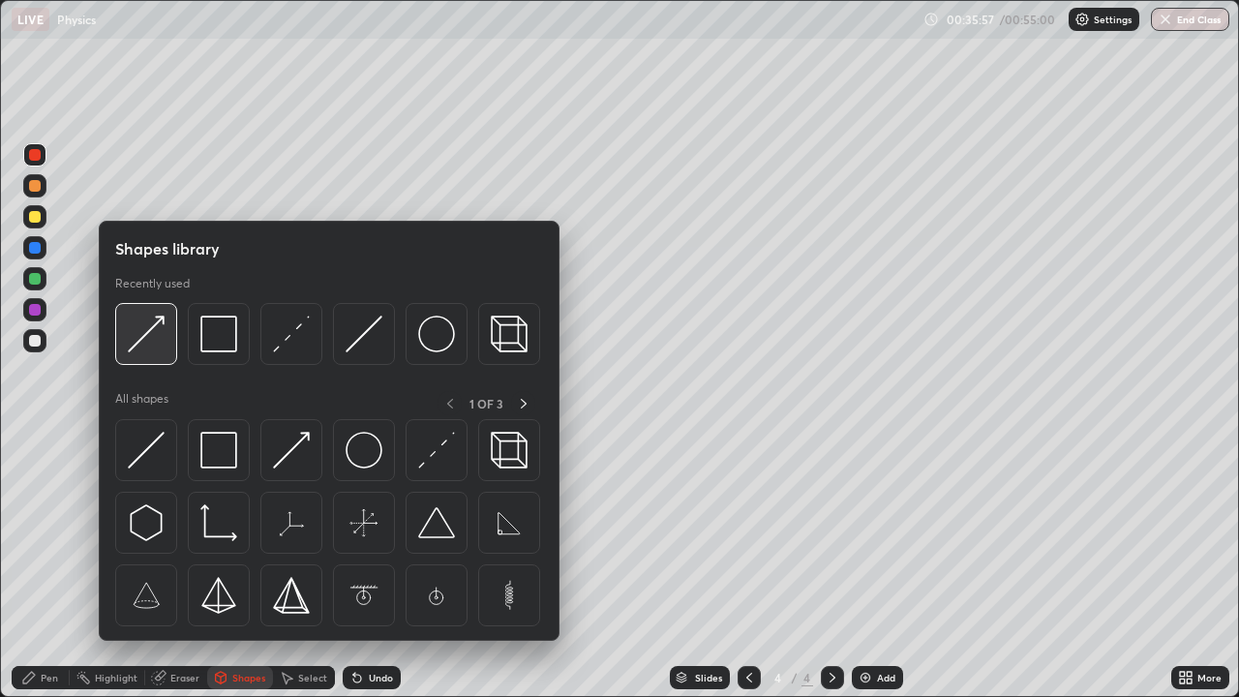
click at [148, 344] on img at bounding box center [146, 334] width 37 height 37
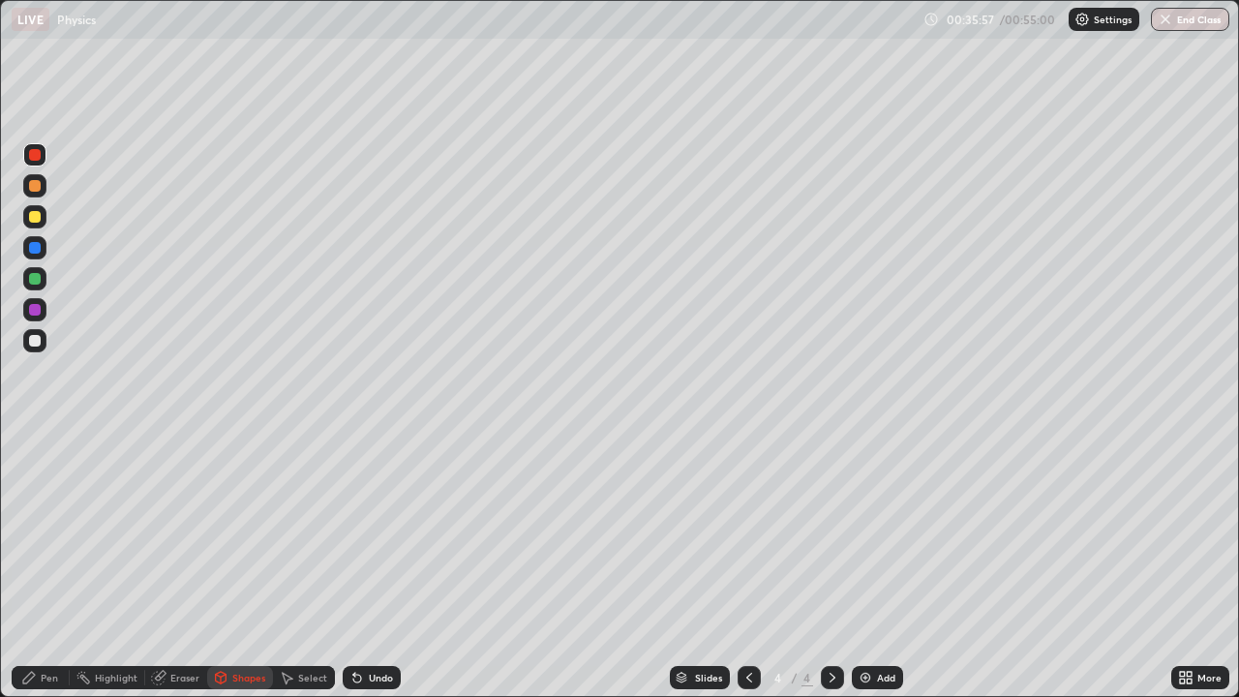
click at [31, 221] on div at bounding box center [35, 217] width 12 height 12
click at [385, 532] on div "Undo" at bounding box center [372, 677] width 58 height 23
click at [35, 286] on div at bounding box center [34, 278] width 23 height 23
click at [369, 532] on div "Undo" at bounding box center [381, 678] width 24 height 10
click at [35, 532] on icon at bounding box center [28, 677] width 15 height 15
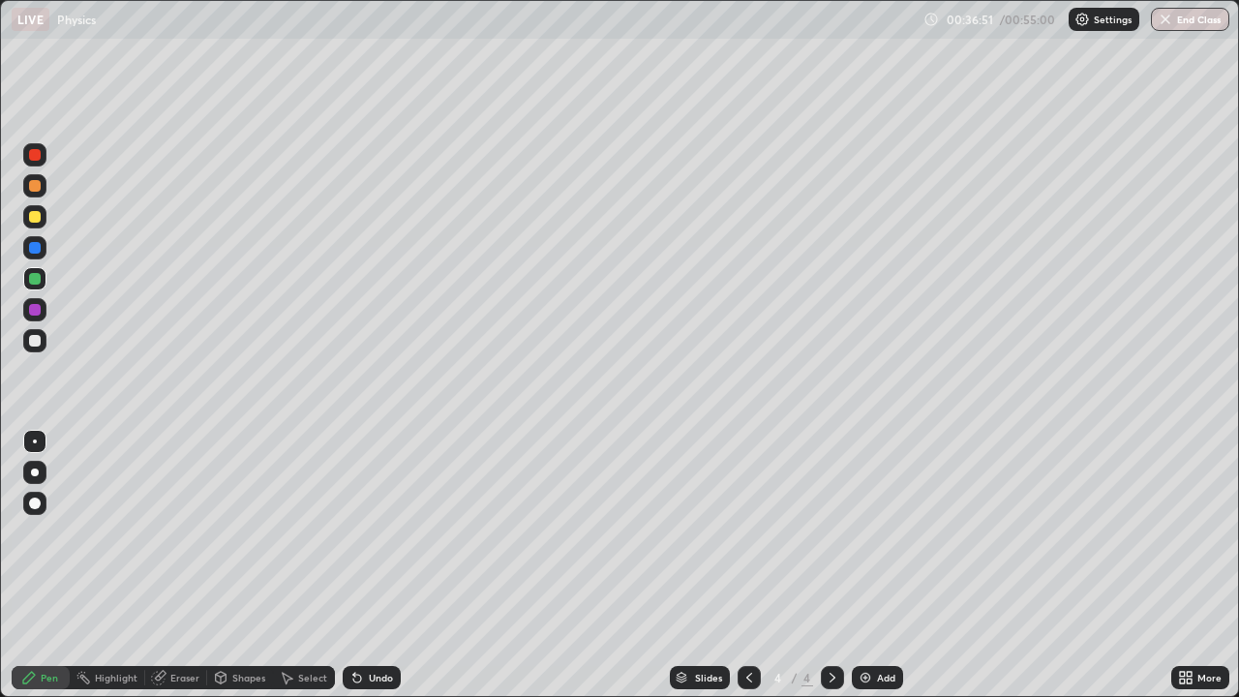
click at [230, 532] on div "Shapes" at bounding box center [240, 677] width 66 height 23
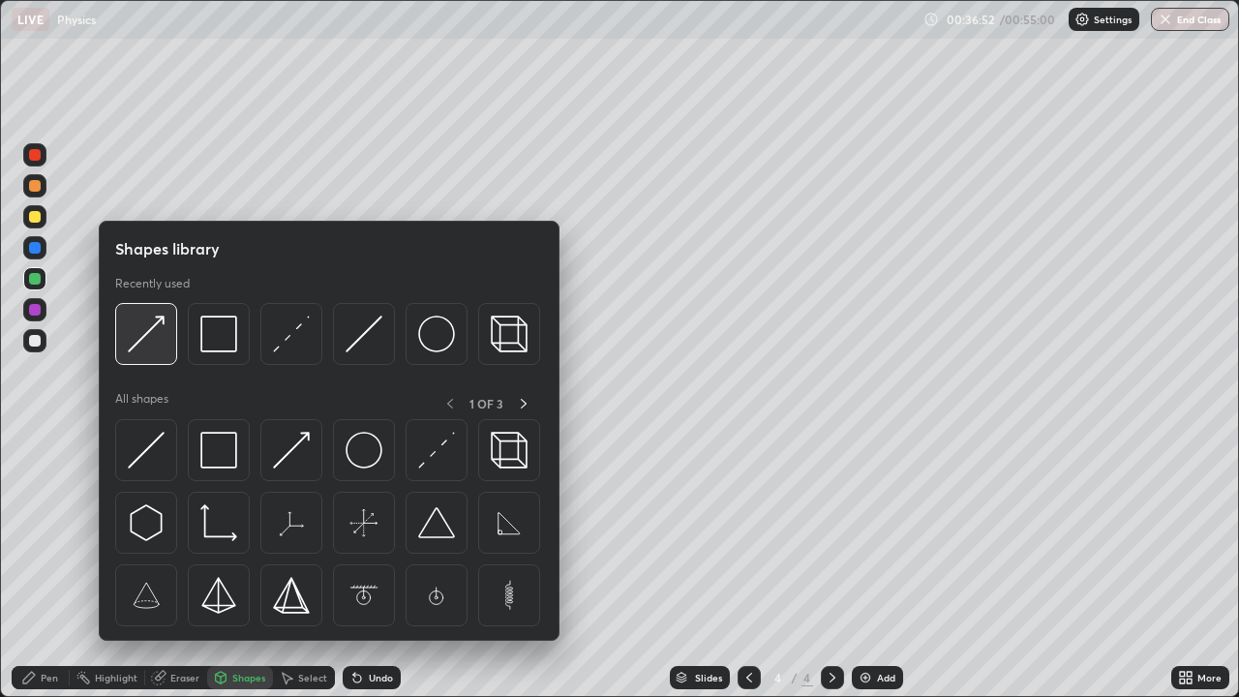
click at [152, 343] on img at bounding box center [146, 334] width 37 height 37
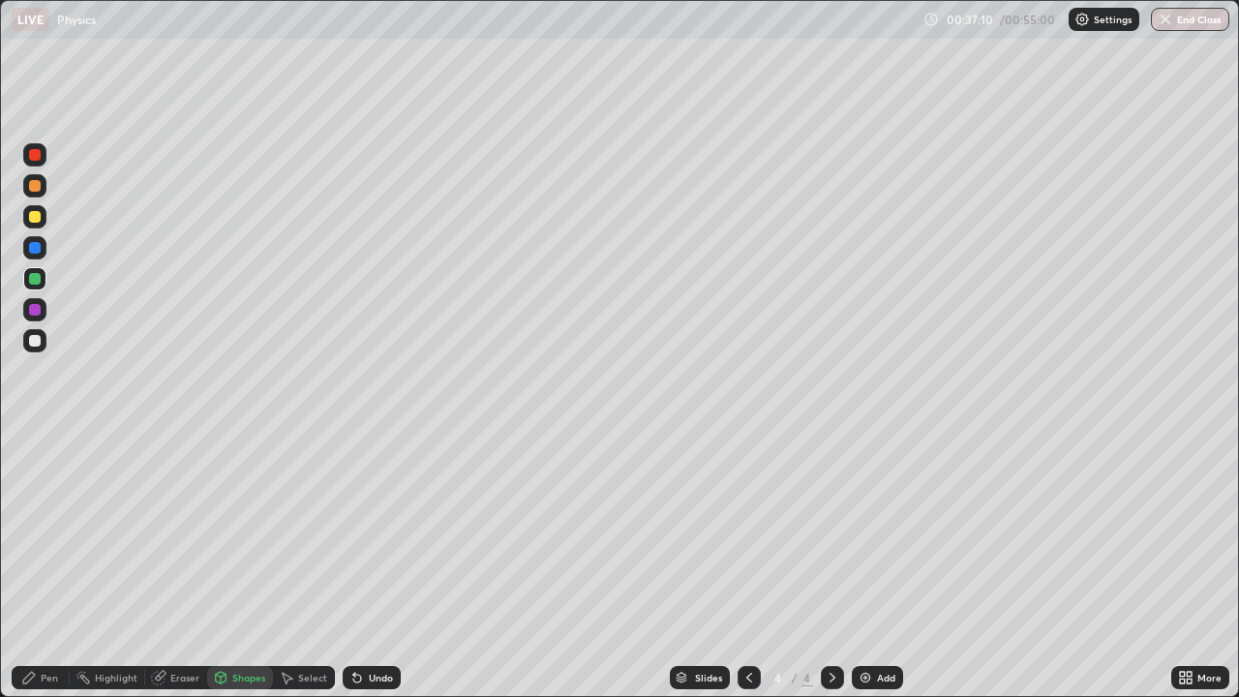
click at [373, 532] on div "Undo" at bounding box center [381, 678] width 24 height 10
click at [373, 532] on div "Undo" at bounding box center [372, 677] width 58 height 23
click at [34, 532] on icon at bounding box center [28, 677] width 15 height 15
click at [372, 532] on div "Undo" at bounding box center [381, 678] width 24 height 10
click at [369, 532] on div "Undo" at bounding box center [381, 678] width 24 height 10
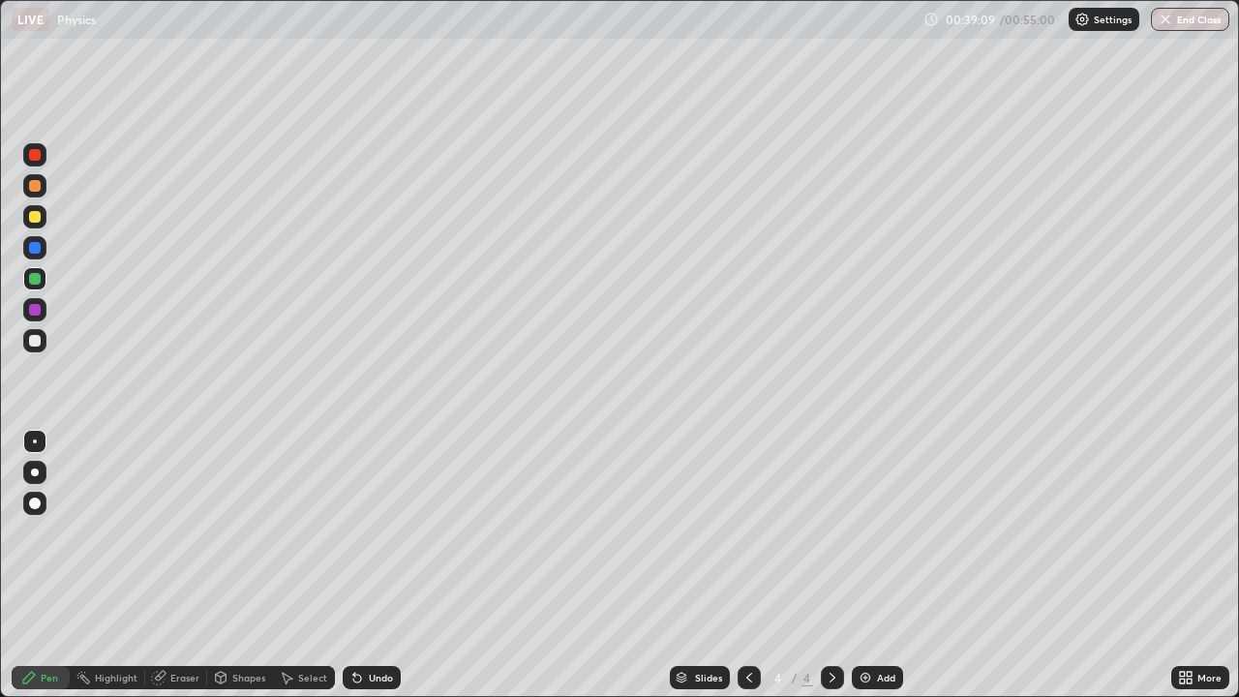
click at [369, 532] on div "Undo" at bounding box center [381, 678] width 24 height 10
click at [364, 532] on div "Undo" at bounding box center [372, 677] width 58 height 23
click at [695, 532] on div "Slides" at bounding box center [708, 678] width 27 height 10
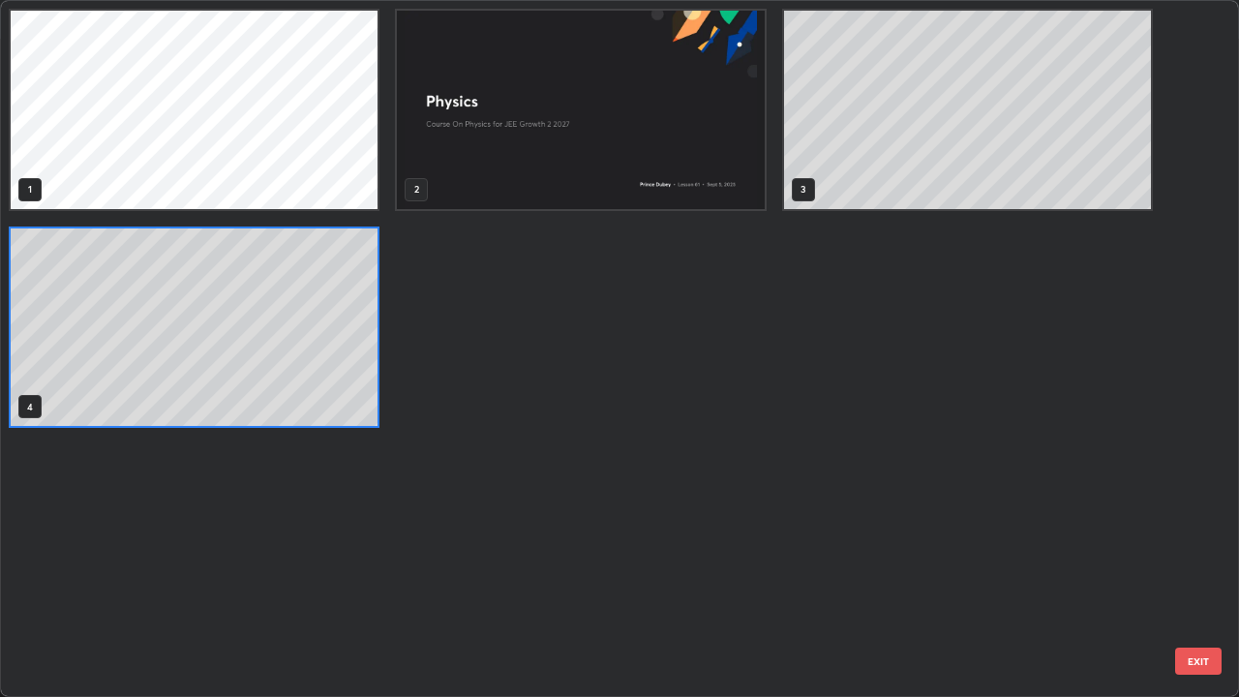
scroll to position [689, 1227]
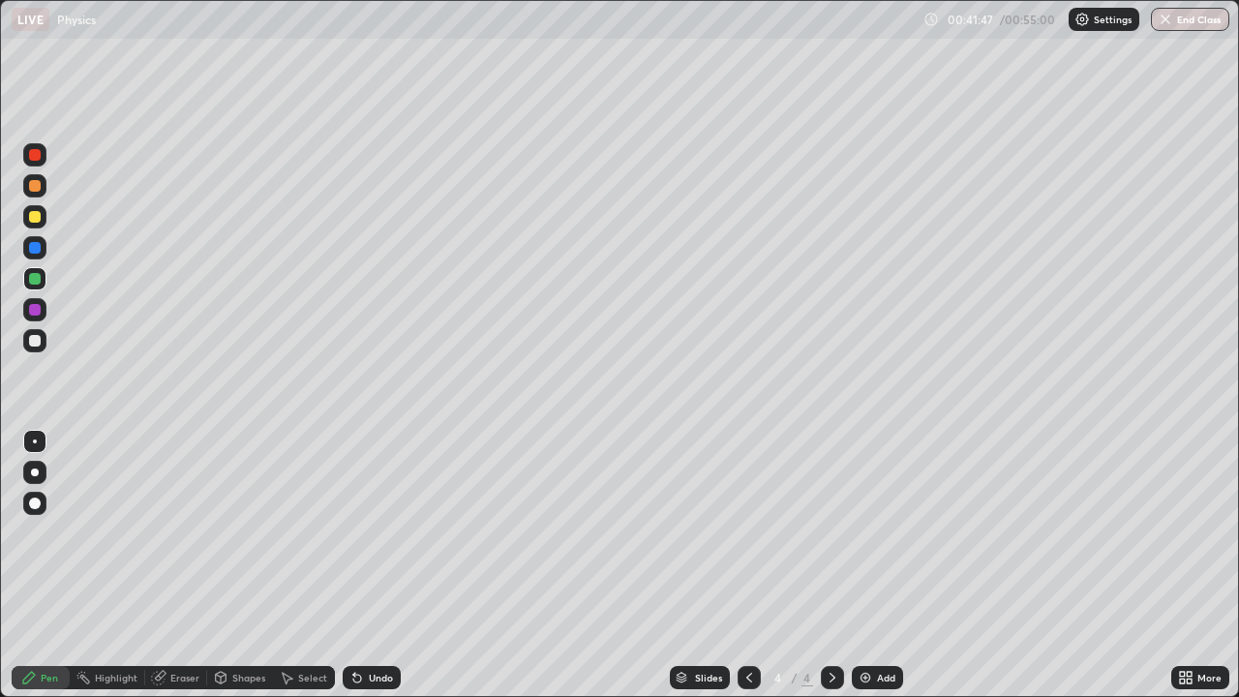
click at [305, 532] on div "Select" at bounding box center [304, 677] width 62 height 23
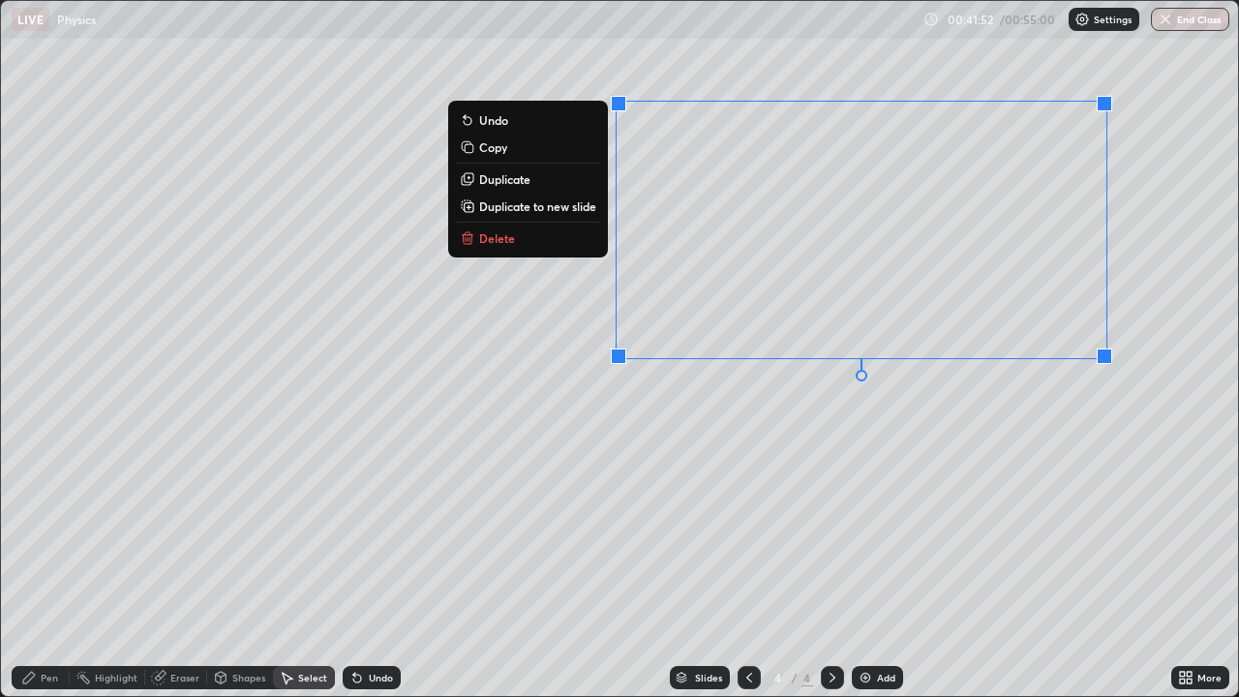
click at [505, 180] on p "Duplicate" at bounding box center [504, 178] width 51 height 15
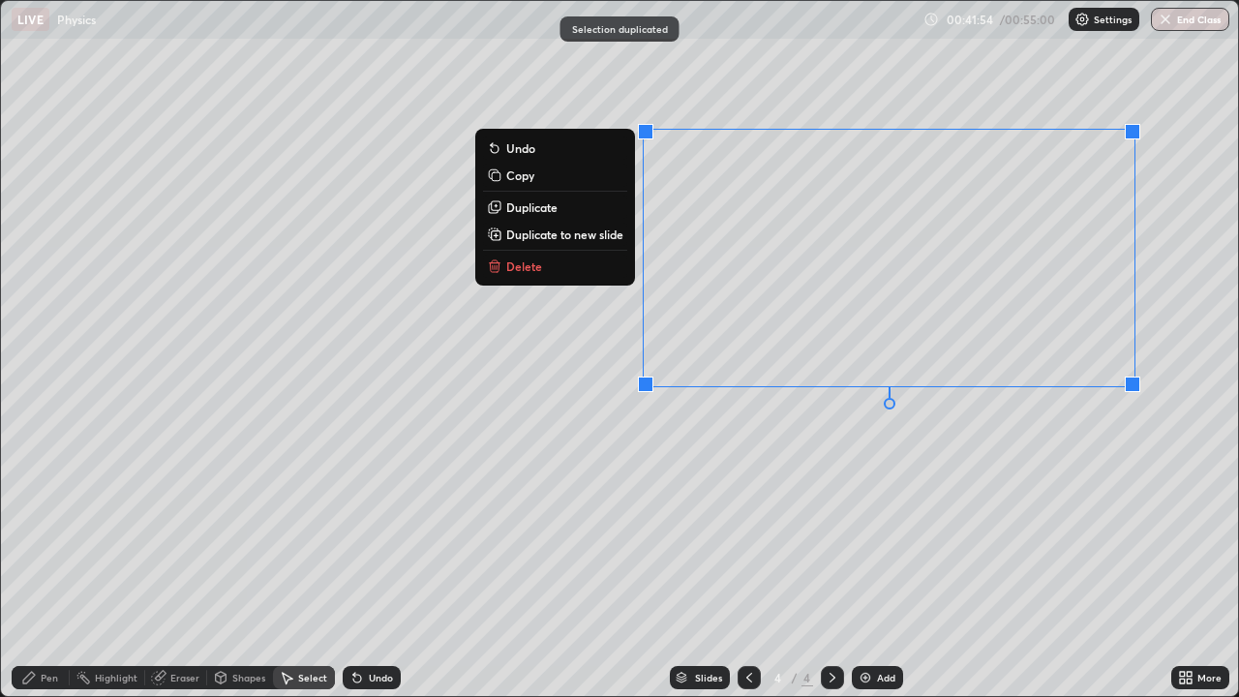
click at [521, 268] on p "Delete" at bounding box center [524, 265] width 36 height 15
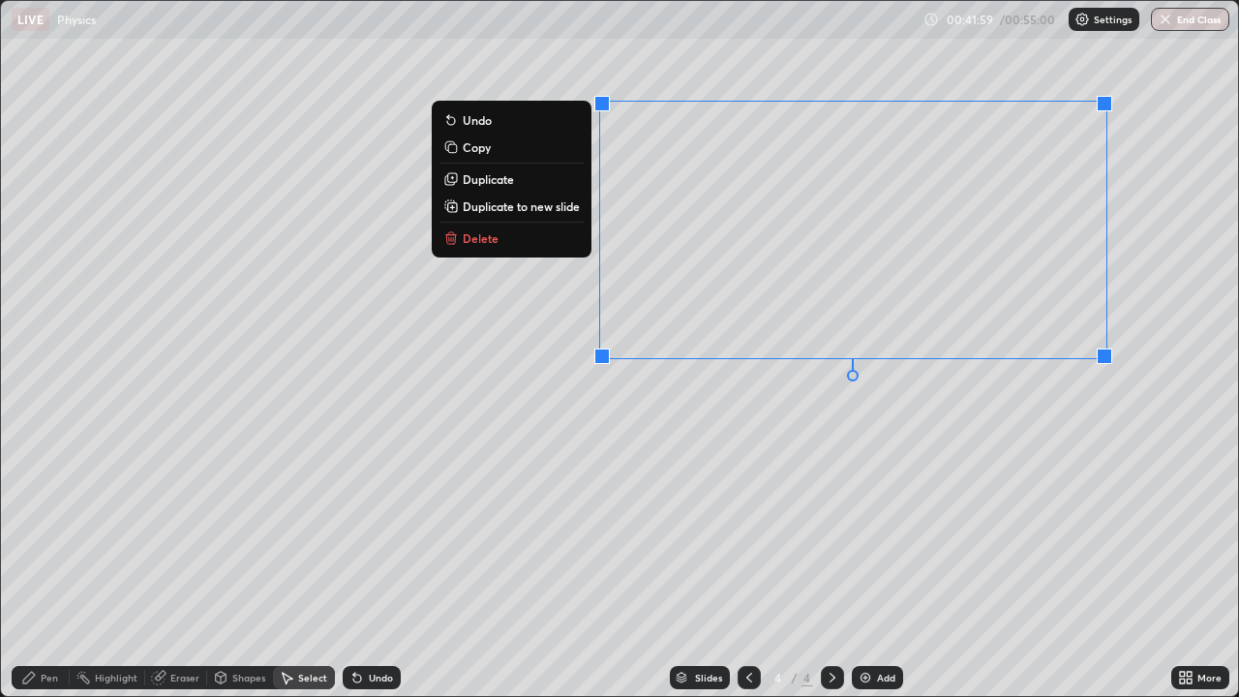
click at [514, 210] on p "Duplicate to new slide" at bounding box center [521, 205] width 117 height 15
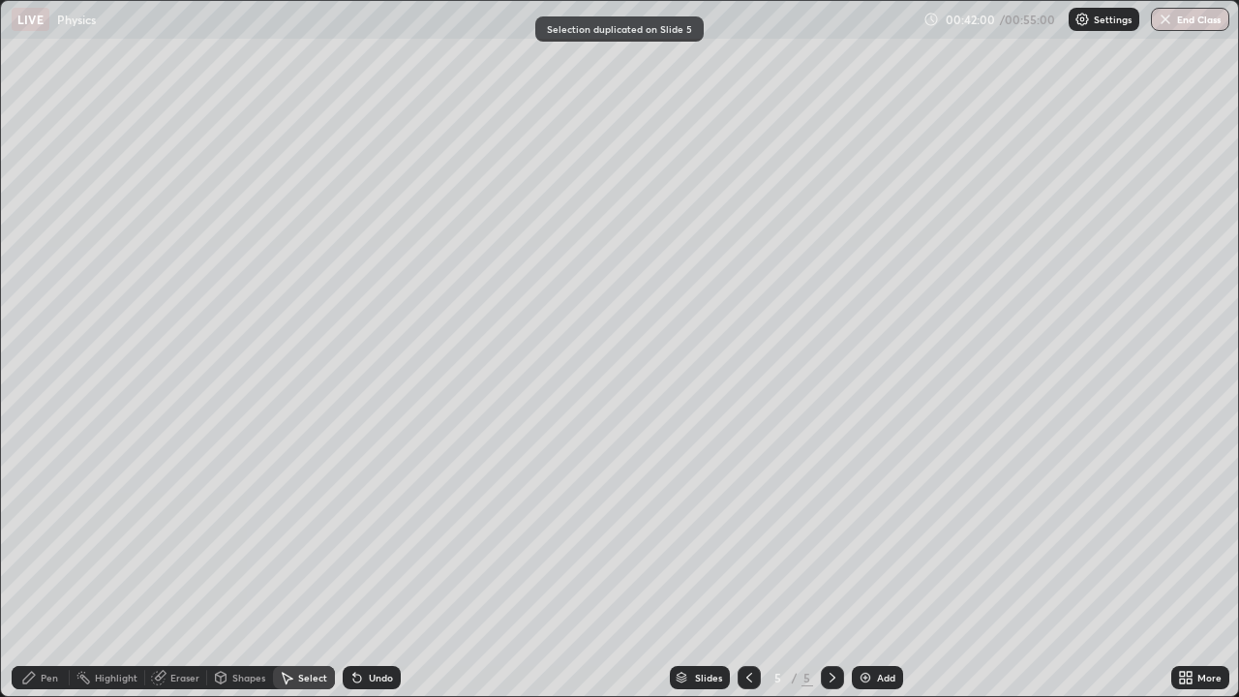
click at [184, 532] on div "Eraser" at bounding box center [184, 678] width 29 height 10
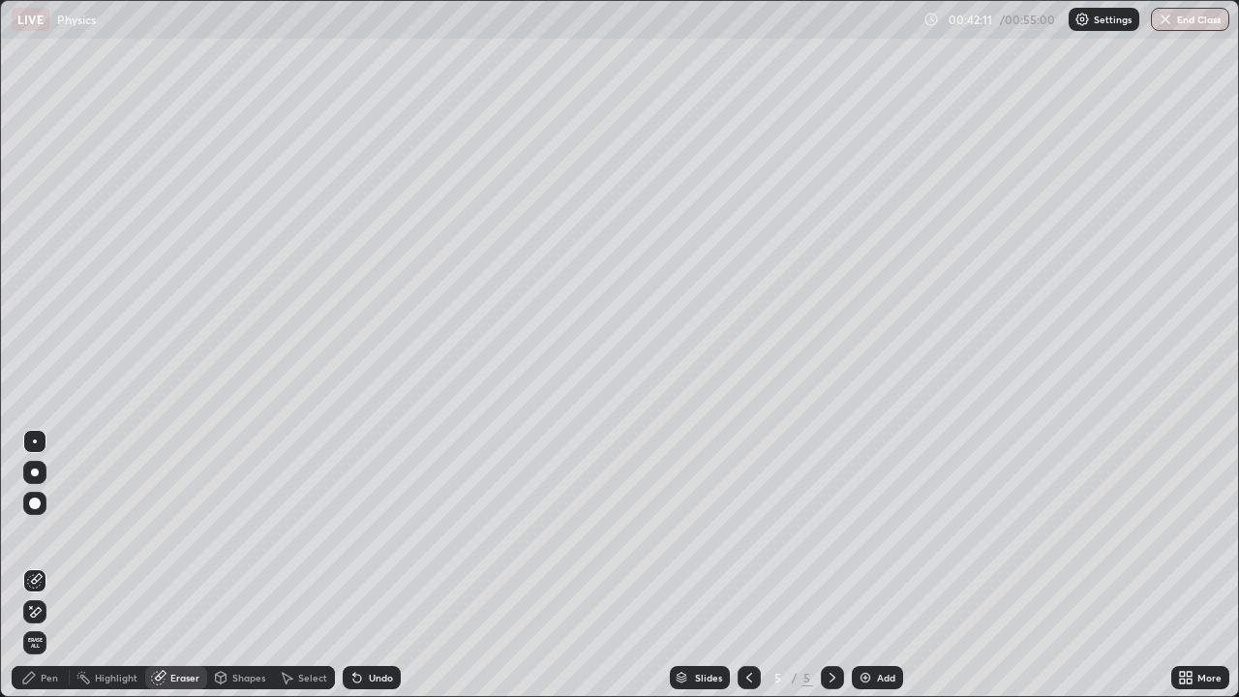
click at [31, 532] on icon at bounding box center [31, 607] width 2 height 2
click at [372, 532] on div "Undo" at bounding box center [372, 677] width 58 height 23
click at [369, 532] on div "Undo" at bounding box center [381, 678] width 24 height 10
click at [298, 532] on div "Select" at bounding box center [312, 678] width 29 height 10
click at [418, 402] on div "0 ° Undo Copy Duplicate Duplicate to new slide Delete" at bounding box center [619, 348] width 1237 height 695
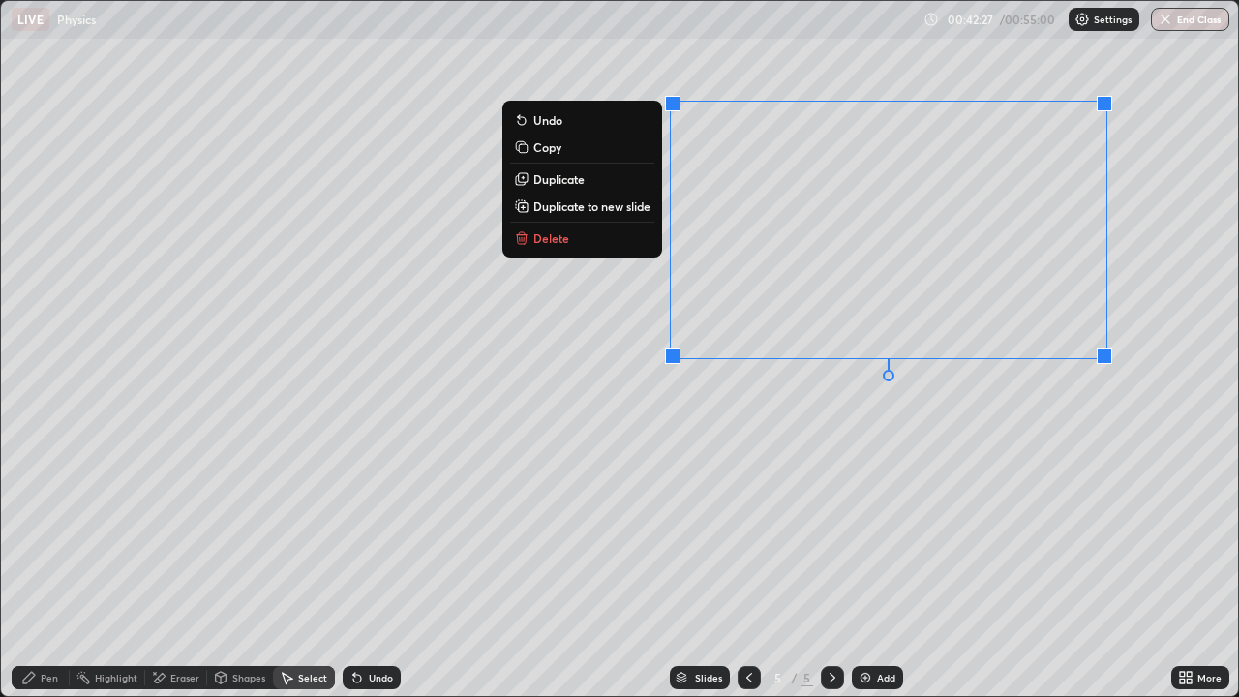
click at [882, 449] on div "0 ° Undo Copy Duplicate Duplicate to new slide Delete" at bounding box center [619, 348] width 1237 height 695
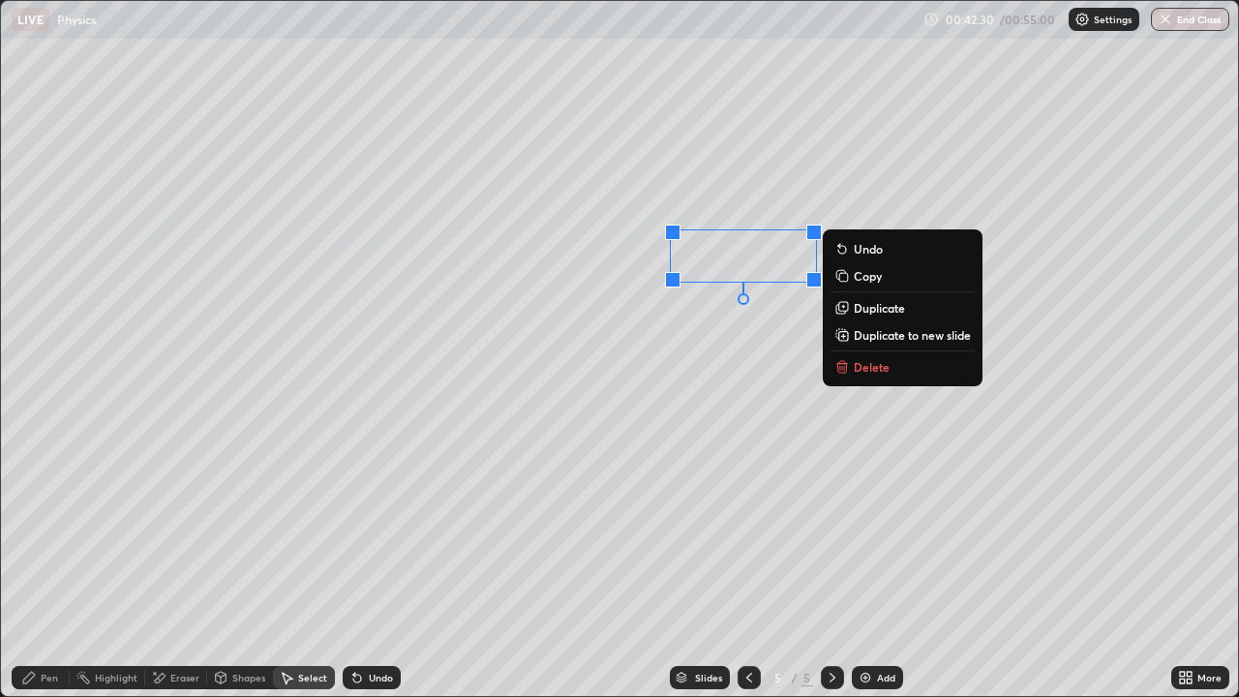
click at [876, 366] on p "Delete" at bounding box center [872, 366] width 36 height 15
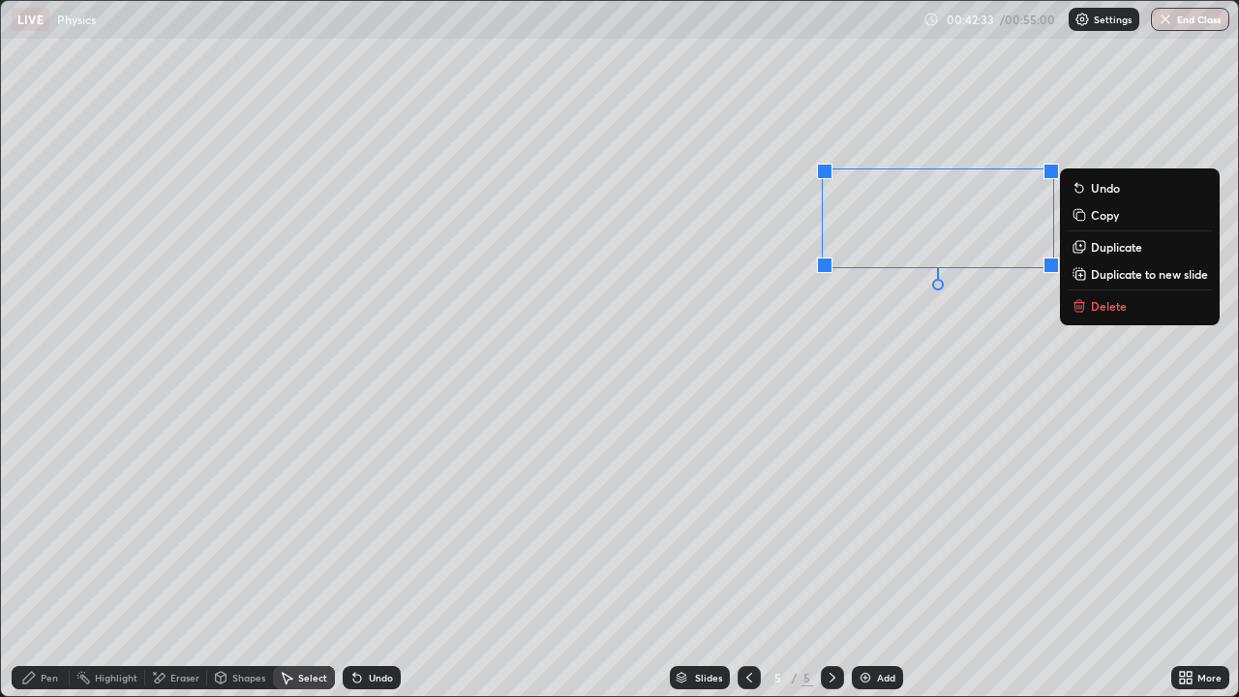
click at [1102, 312] on p "Delete" at bounding box center [1109, 305] width 36 height 15
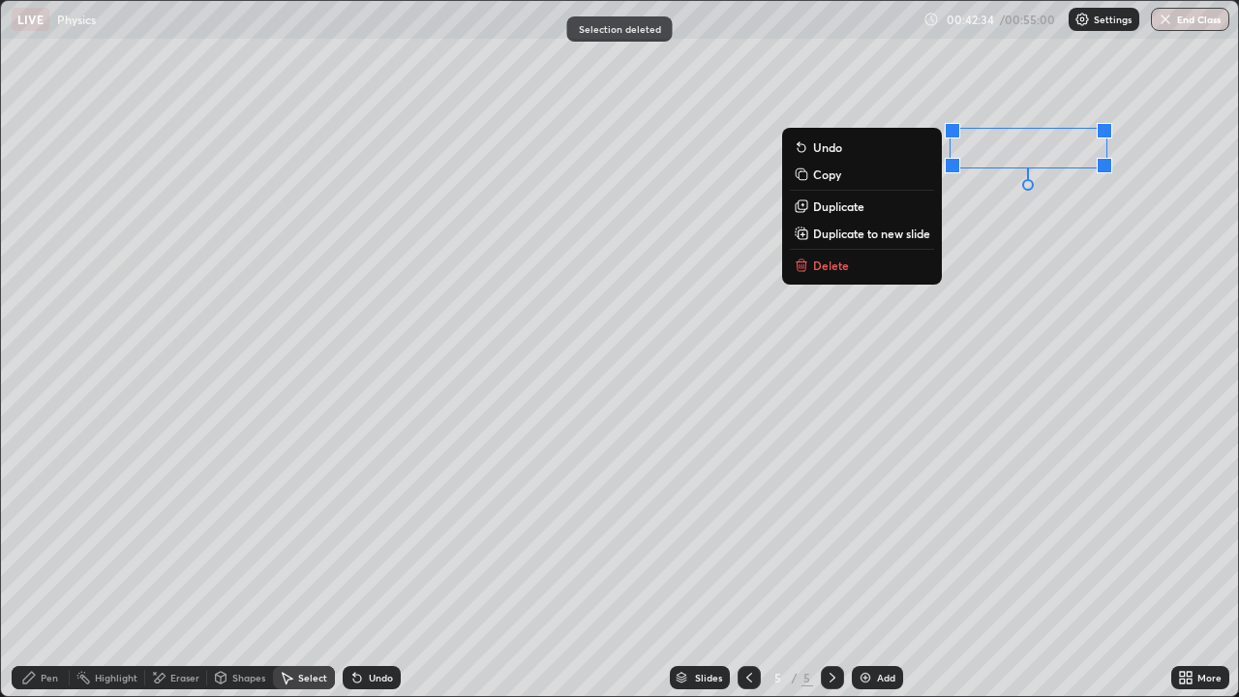
click at [837, 269] on p "Delete" at bounding box center [831, 264] width 36 height 15
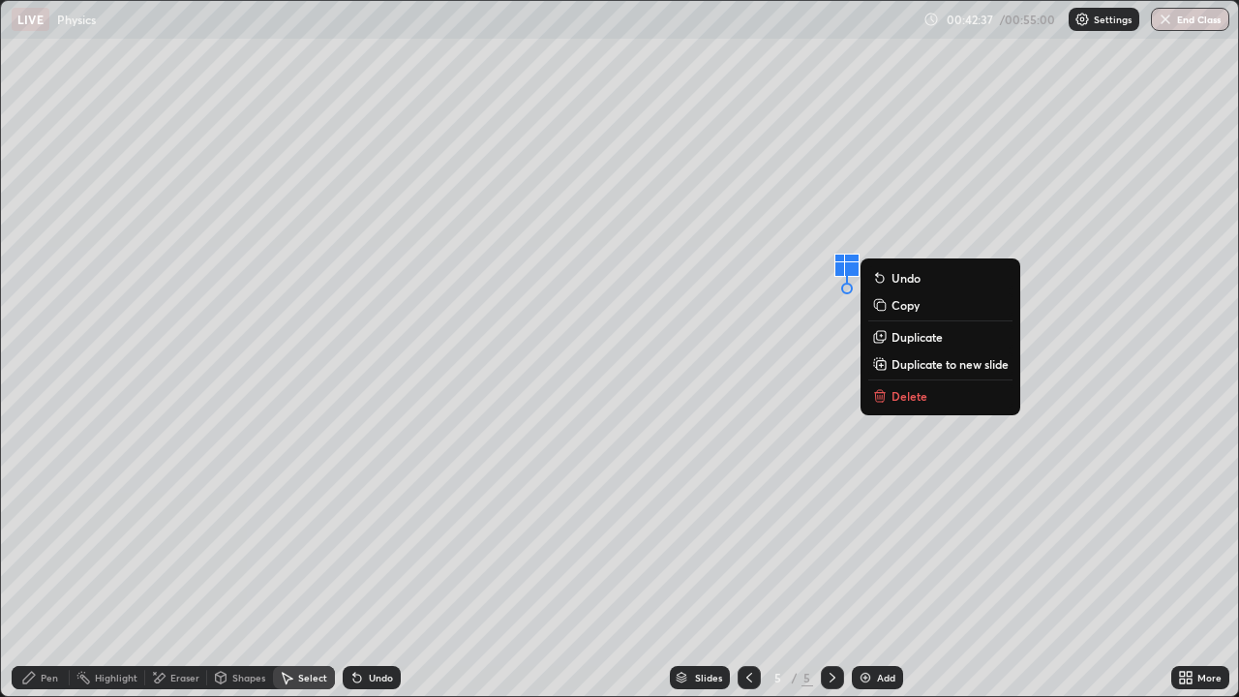
click at [905, 393] on p "Delete" at bounding box center [909, 395] width 36 height 15
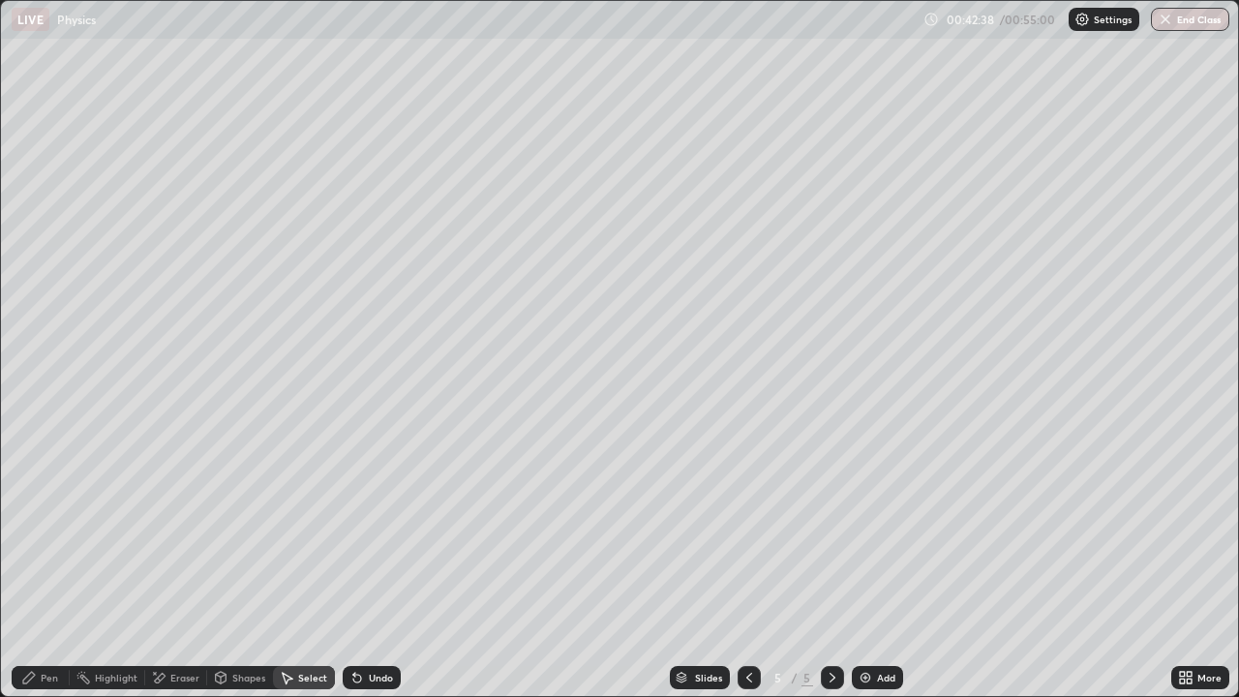
click at [187, 532] on div "Eraser" at bounding box center [184, 678] width 29 height 10
click at [306, 532] on div "Select" at bounding box center [312, 678] width 29 height 10
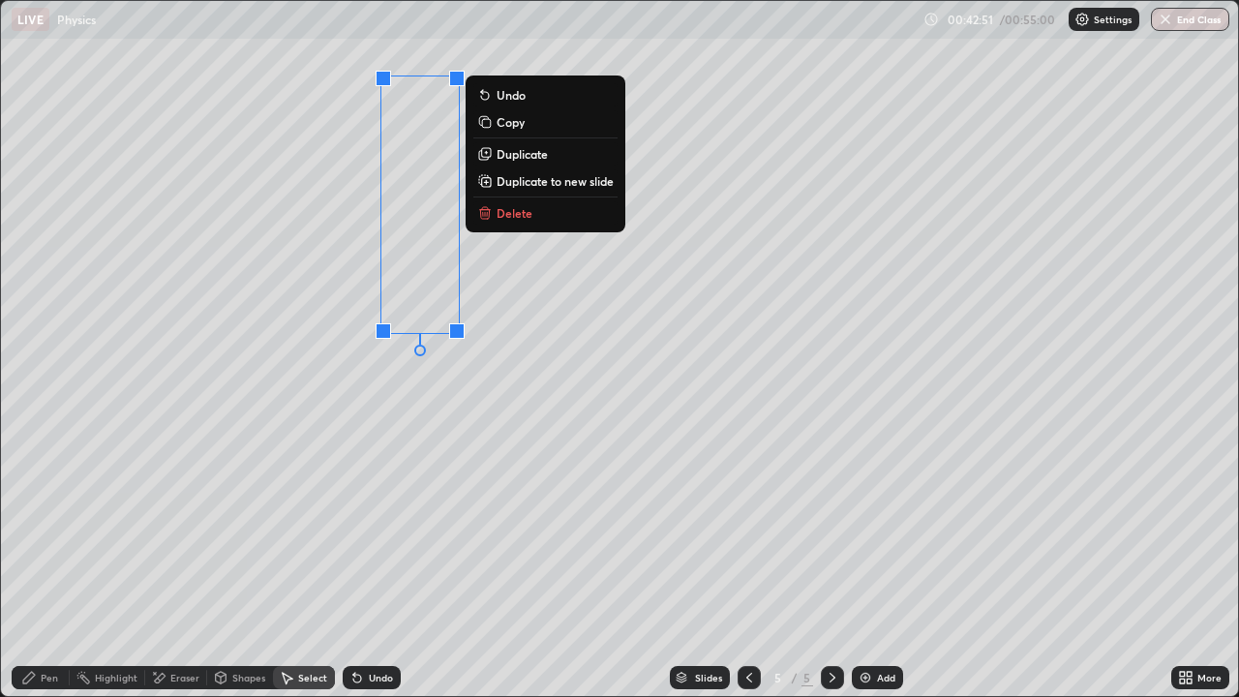
click at [415, 438] on div "0 ° Undo Copy Duplicate Duplicate to new slide Delete" at bounding box center [619, 348] width 1237 height 695
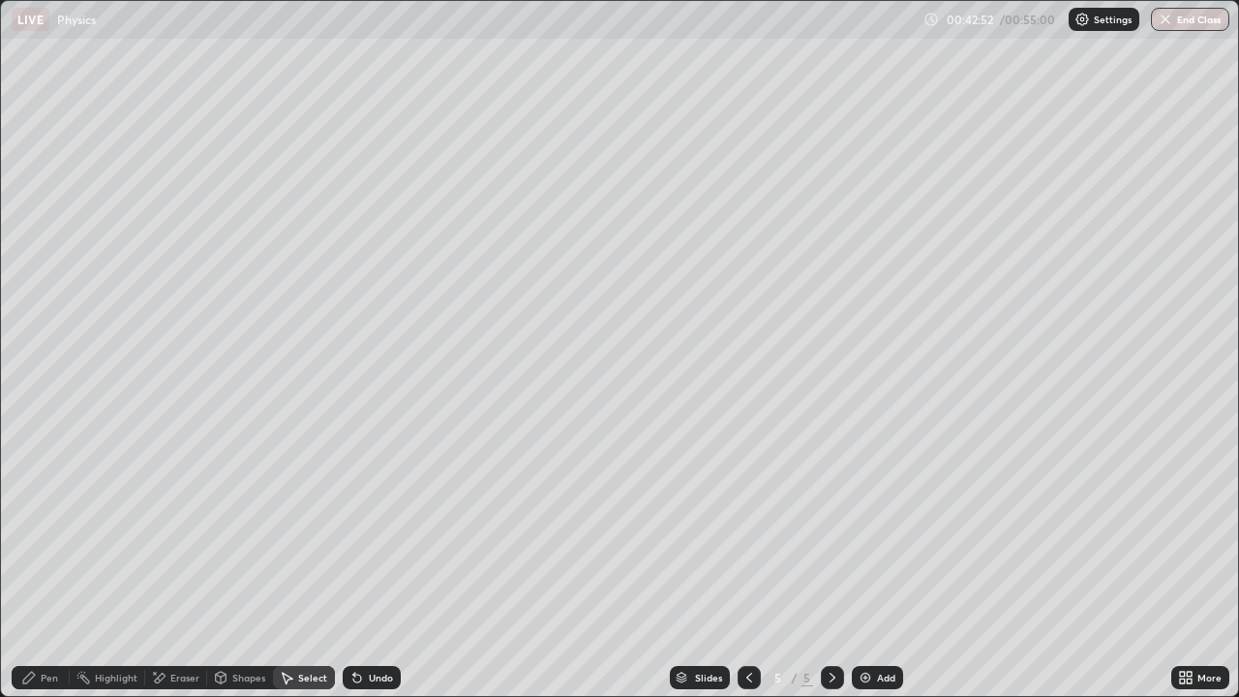
click at [253, 532] on div "Shapes" at bounding box center [248, 678] width 33 height 10
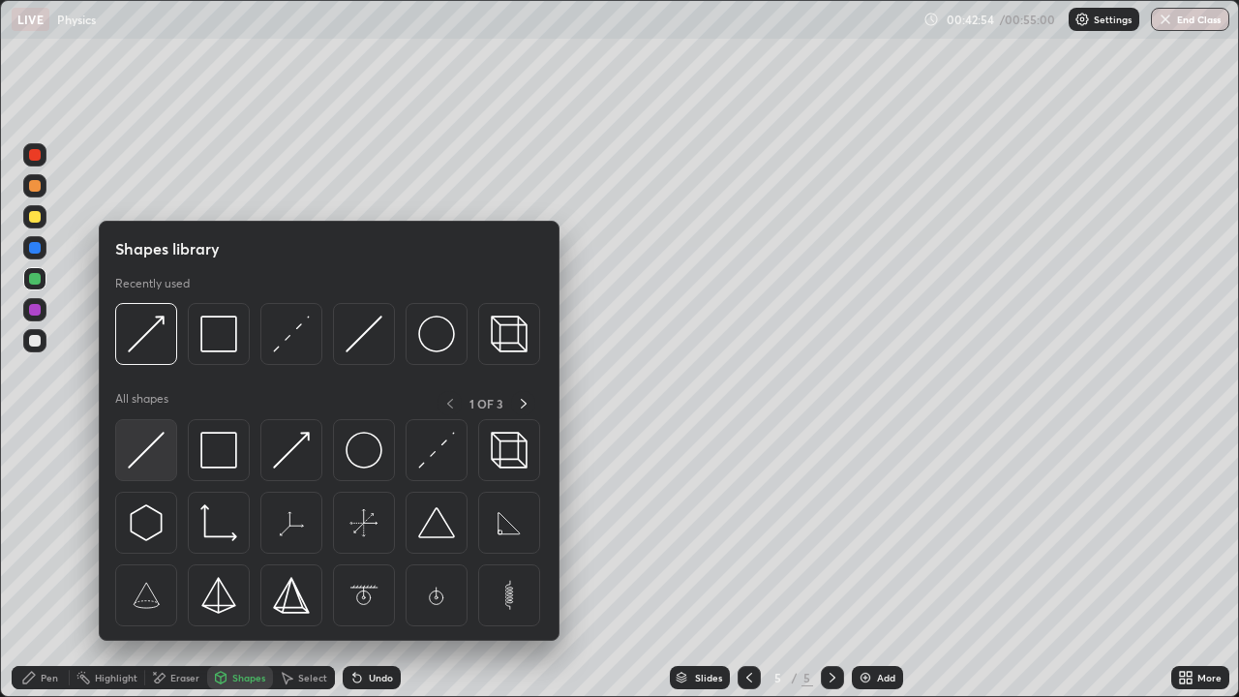
click at [145, 470] on div at bounding box center [146, 450] width 62 height 62
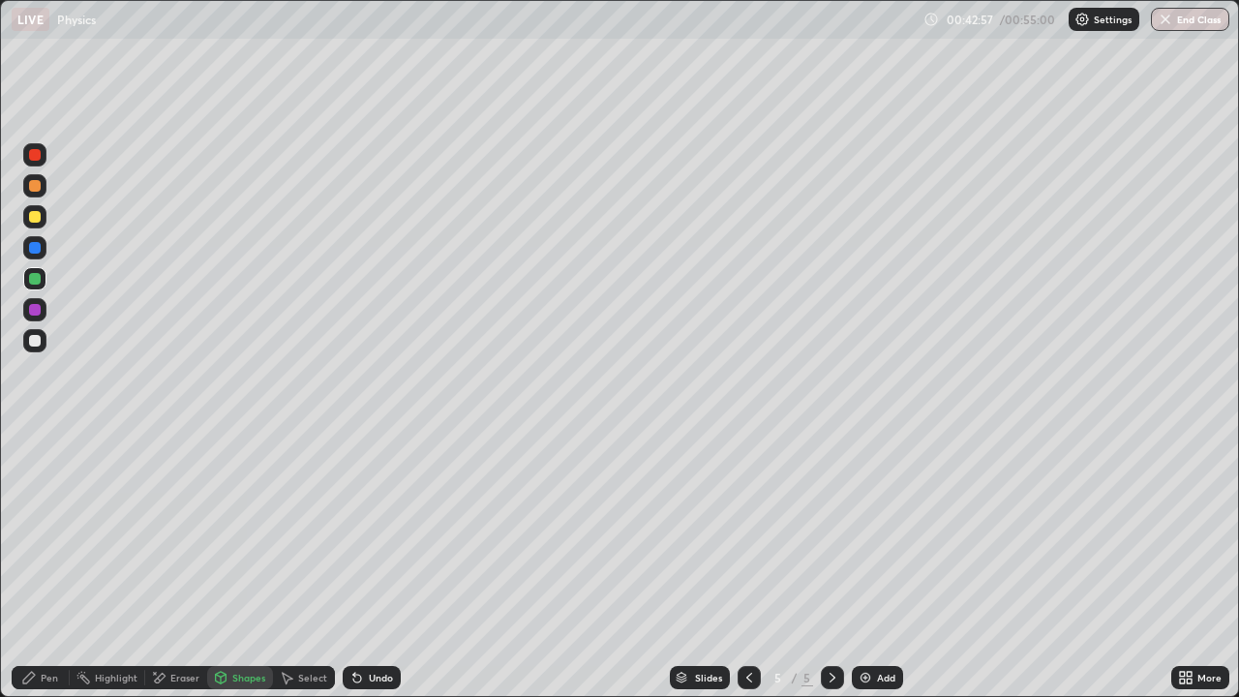
click at [373, 532] on div "Undo" at bounding box center [381, 678] width 24 height 10
click at [232, 532] on div "Shapes" at bounding box center [240, 677] width 66 height 23
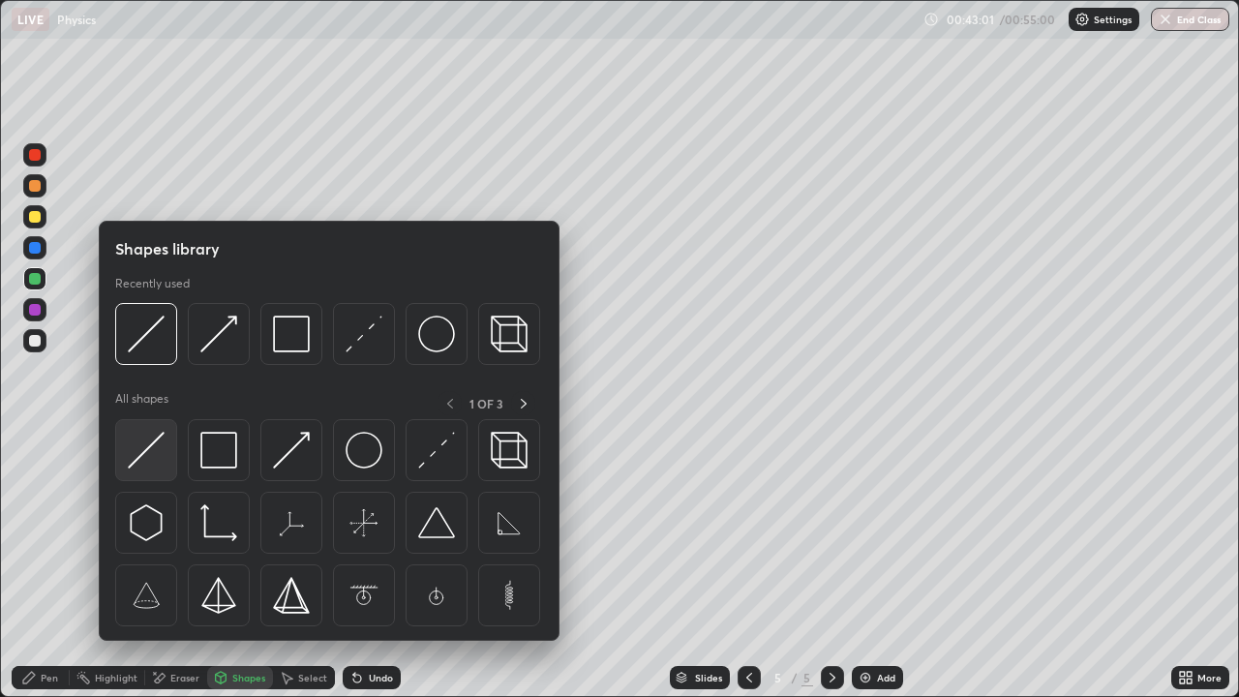
click at [165, 463] on img at bounding box center [146, 450] width 37 height 37
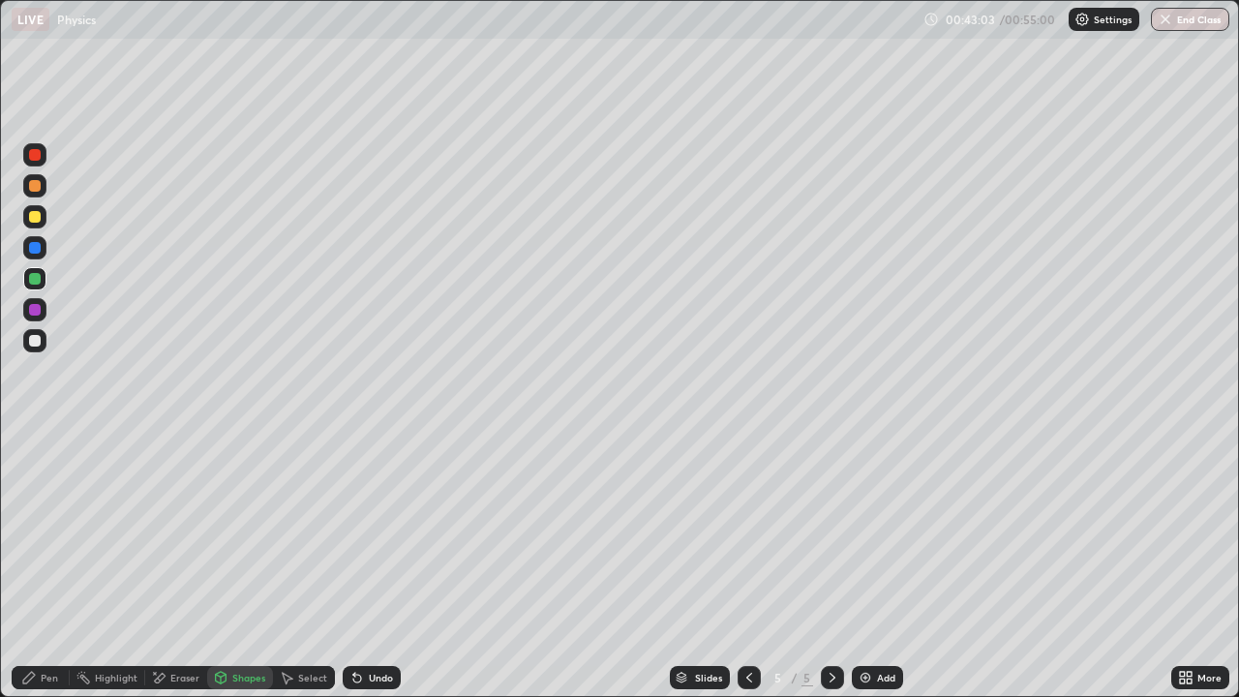
click at [373, 532] on div "Undo" at bounding box center [381, 678] width 24 height 10
click at [40, 342] on div at bounding box center [35, 341] width 12 height 12
click at [52, 532] on div "Pen" at bounding box center [49, 678] width 17 height 10
click at [220, 532] on icon at bounding box center [221, 676] width 11 height 3
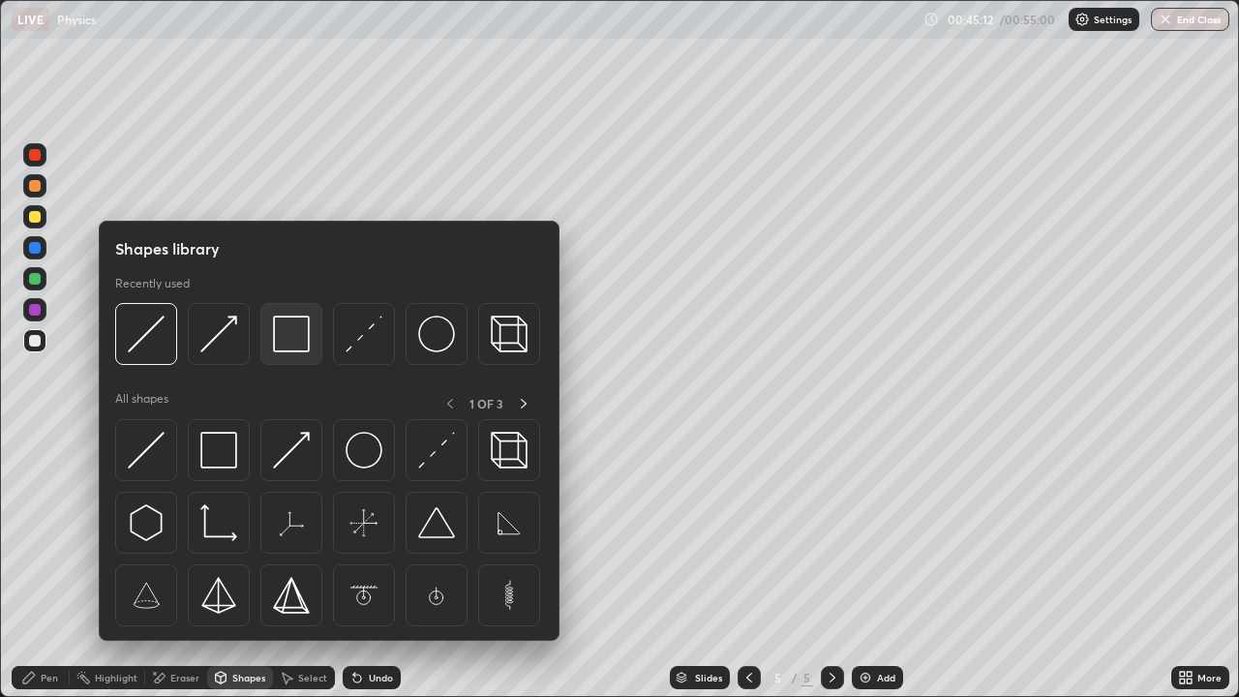
click at [279, 348] on img at bounding box center [291, 334] width 37 height 37
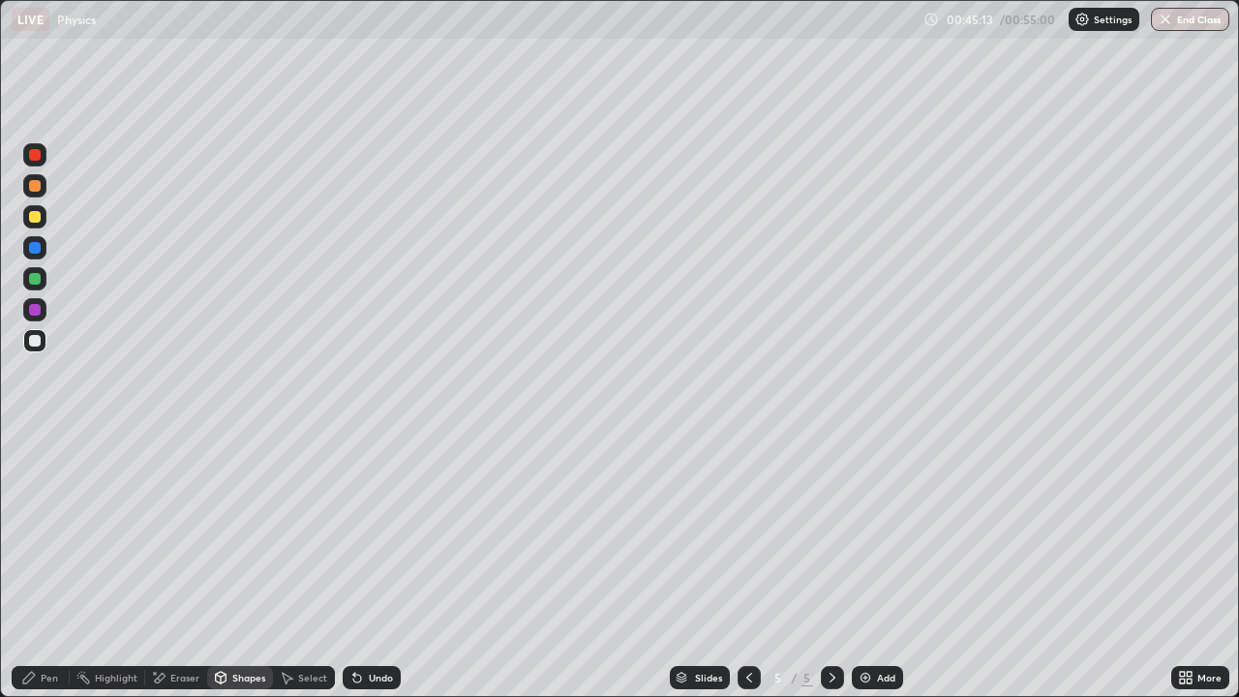
click at [34, 219] on div at bounding box center [35, 217] width 12 height 12
click at [311, 532] on div "Select" at bounding box center [312, 678] width 29 height 10
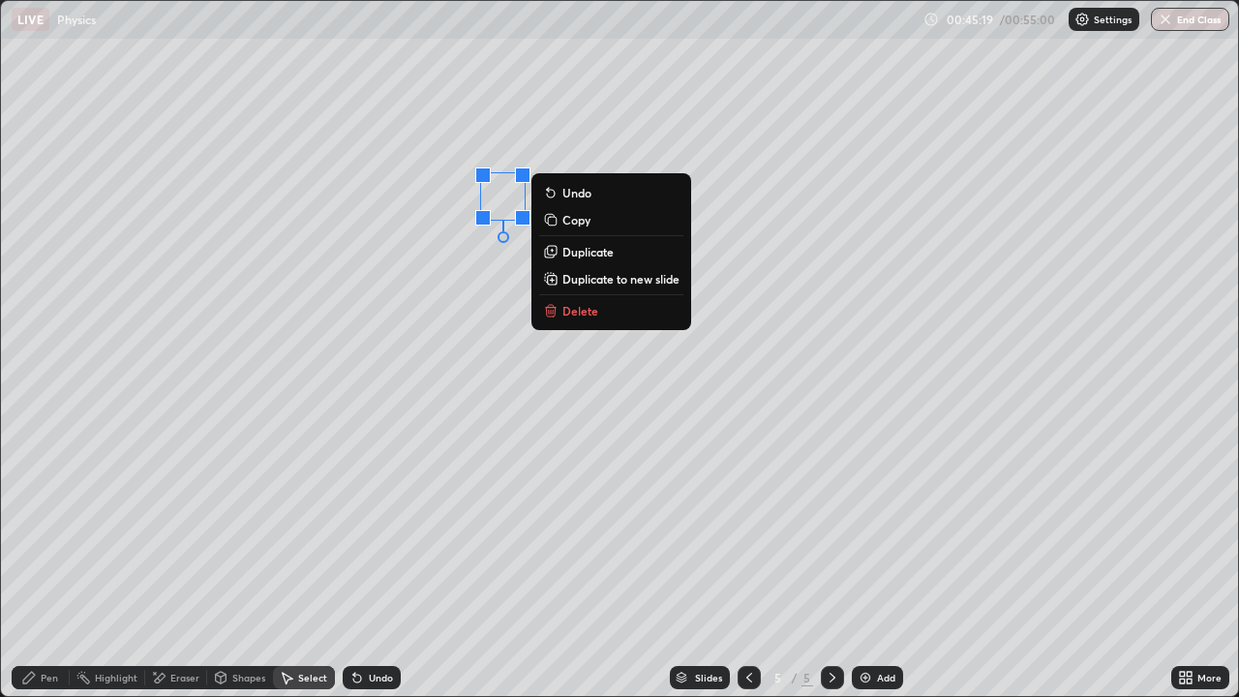
click at [474, 455] on div "0 ° Undo Copy Duplicate Duplicate to new slide Delete" at bounding box center [619, 348] width 1237 height 695
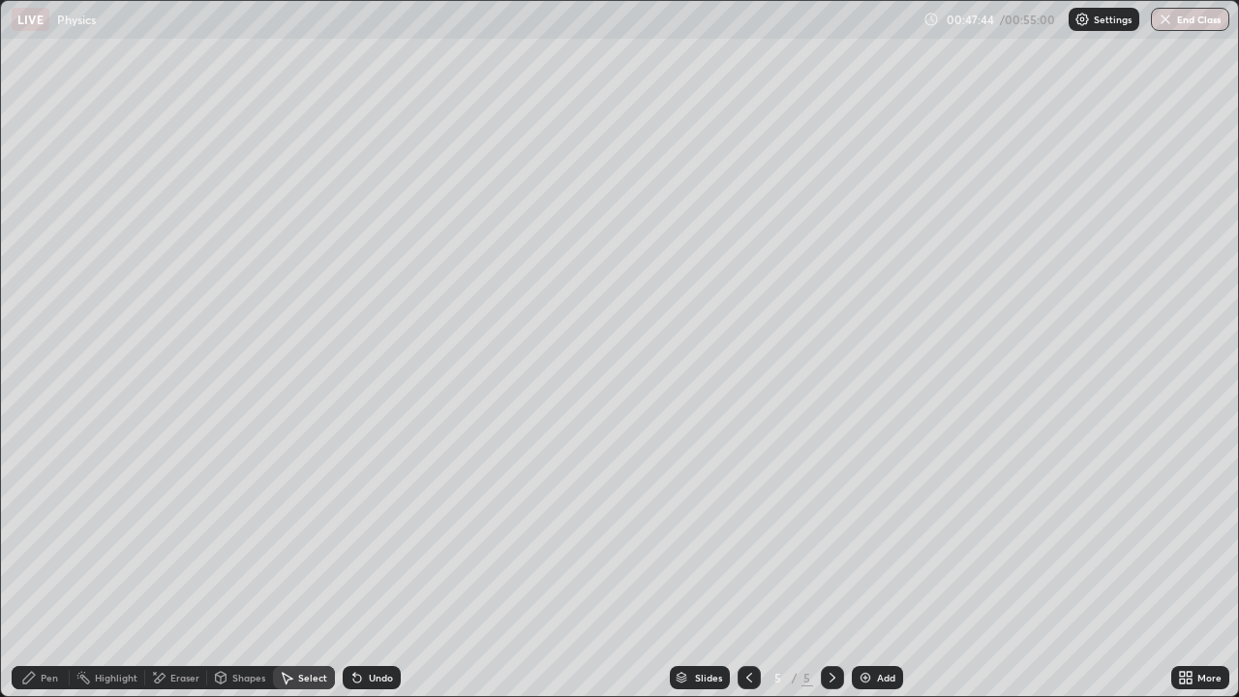
click at [56, 532] on div "Pen" at bounding box center [49, 678] width 17 height 10
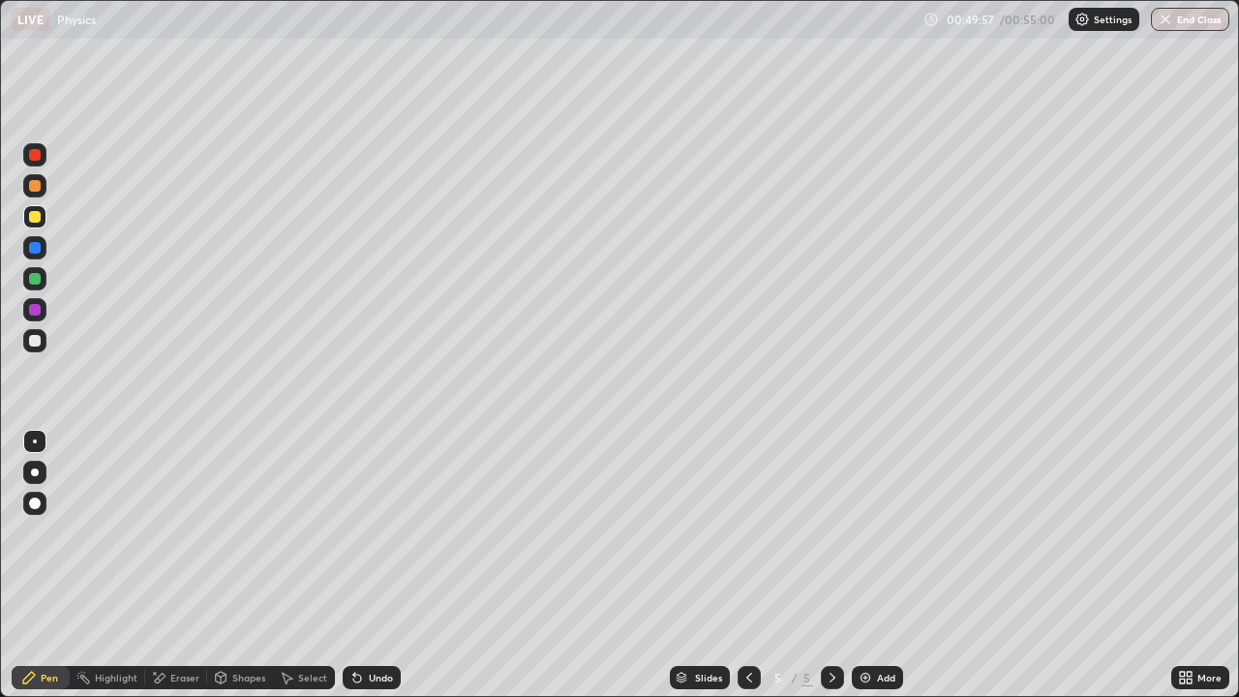
click at [31, 221] on div at bounding box center [35, 217] width 12 height 12
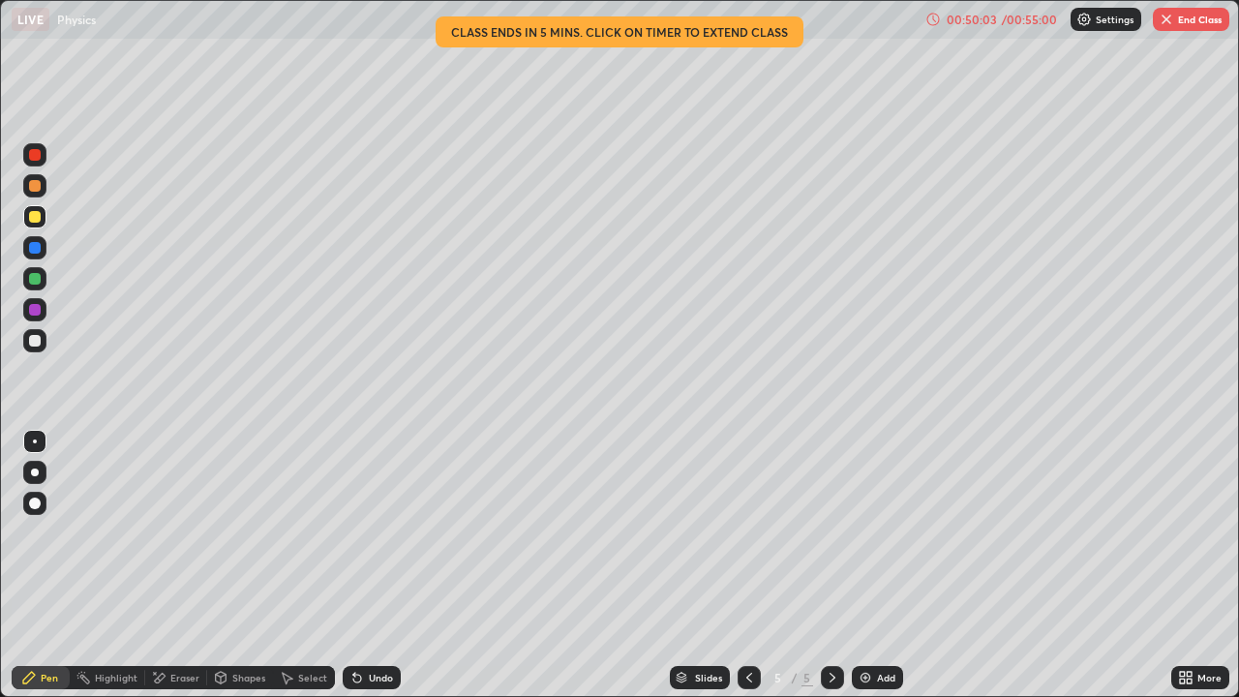
click at [221, 532] on icon at bounding box center [221, 680] width 0 height 7
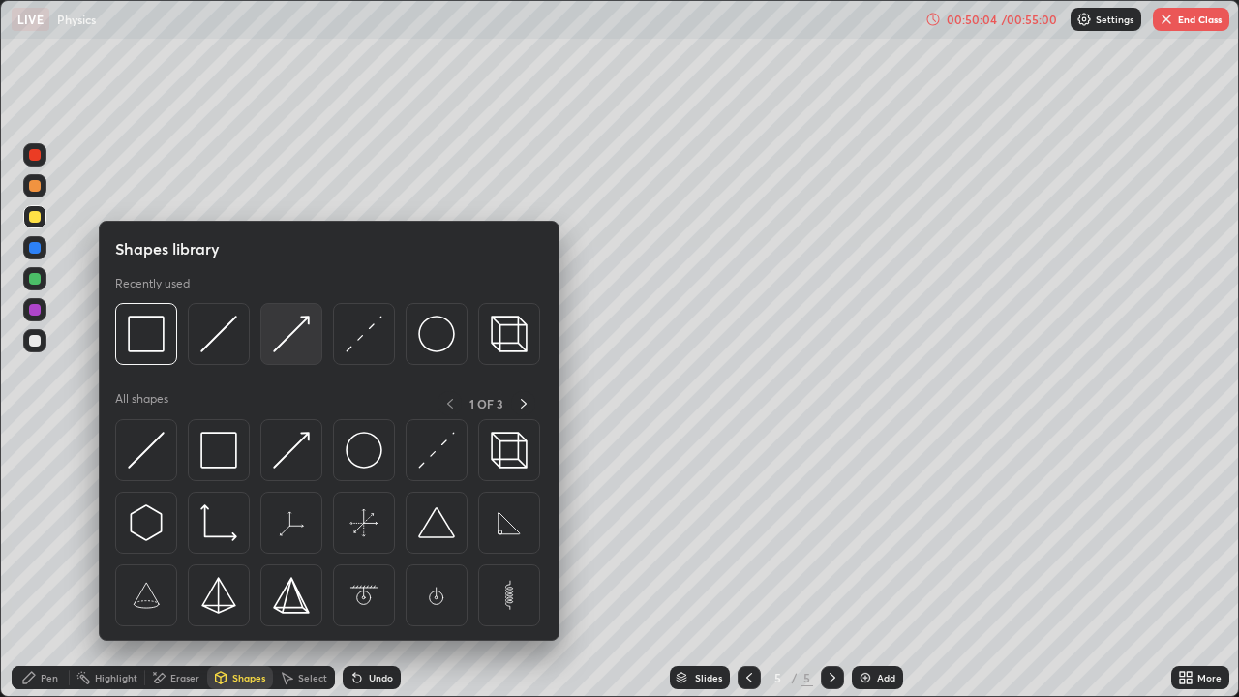
click at [298, 350] on img at bounding box center [291, 334] width 37 height 37
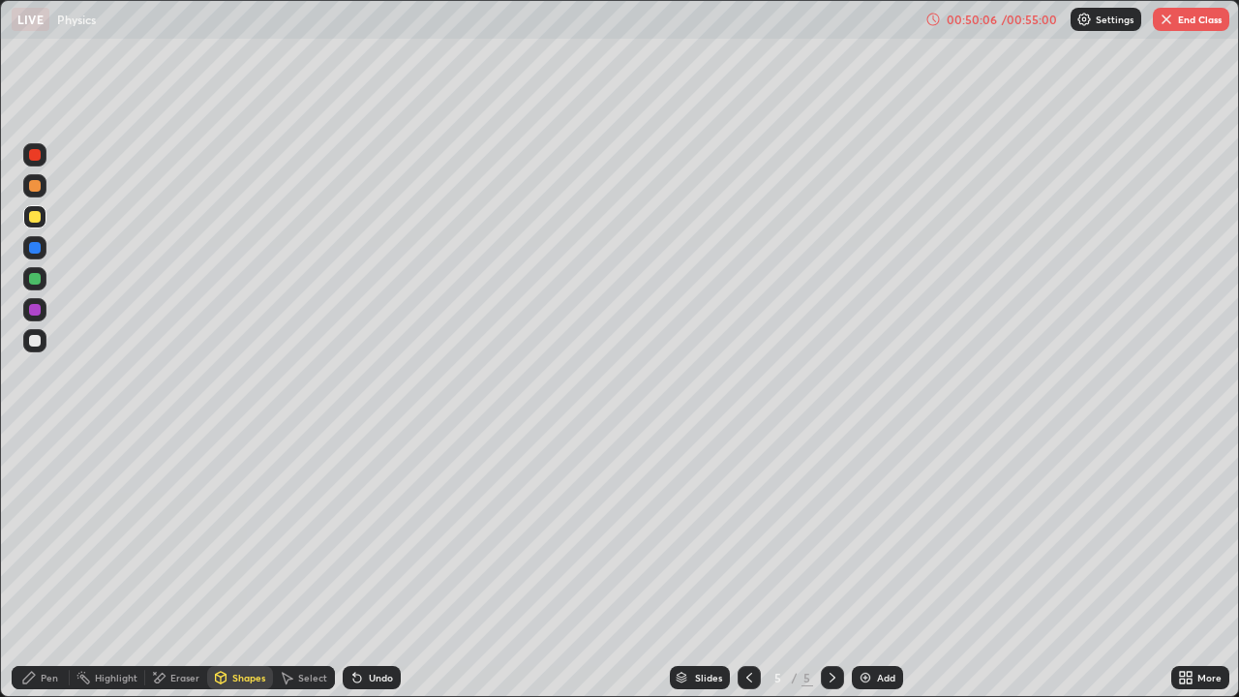
click at [35, 532] on div "Pen" at bounding box center [41, 677] width 58 height 23
click at [242, 532] on div "Shapes" at bounding box center [240, 677] width 66 height 23
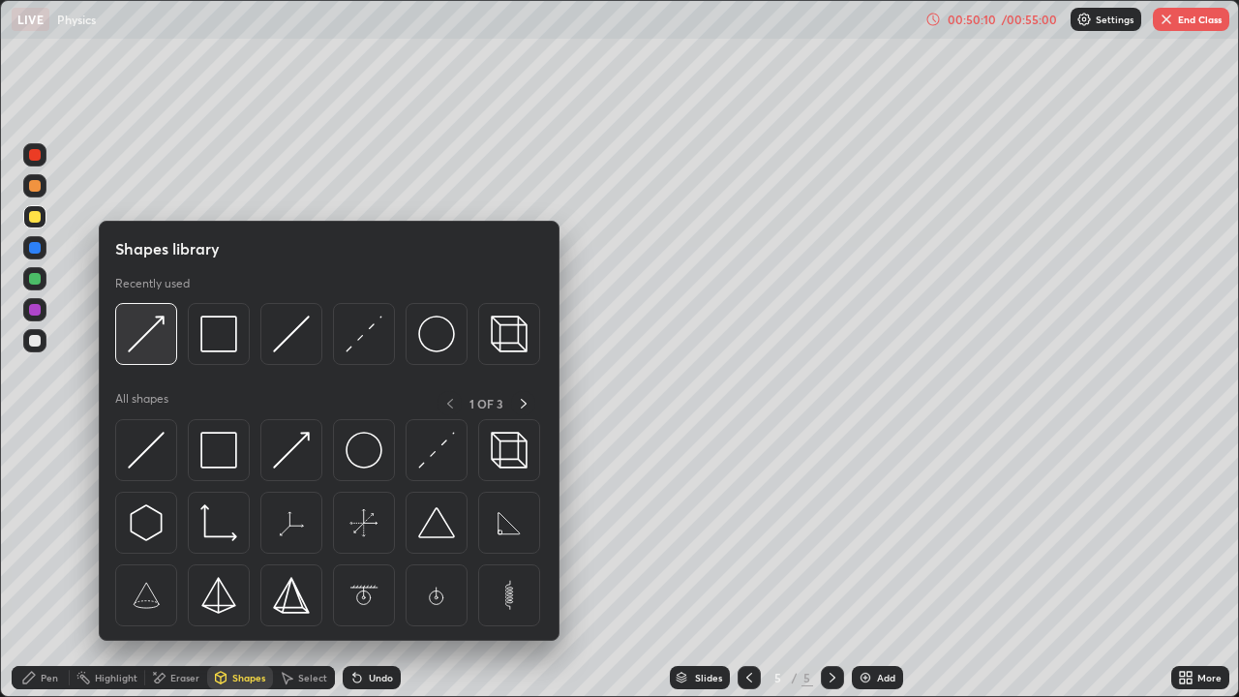
click at [150, 346] on img at bounding box center [146, 334] width 37 height 37
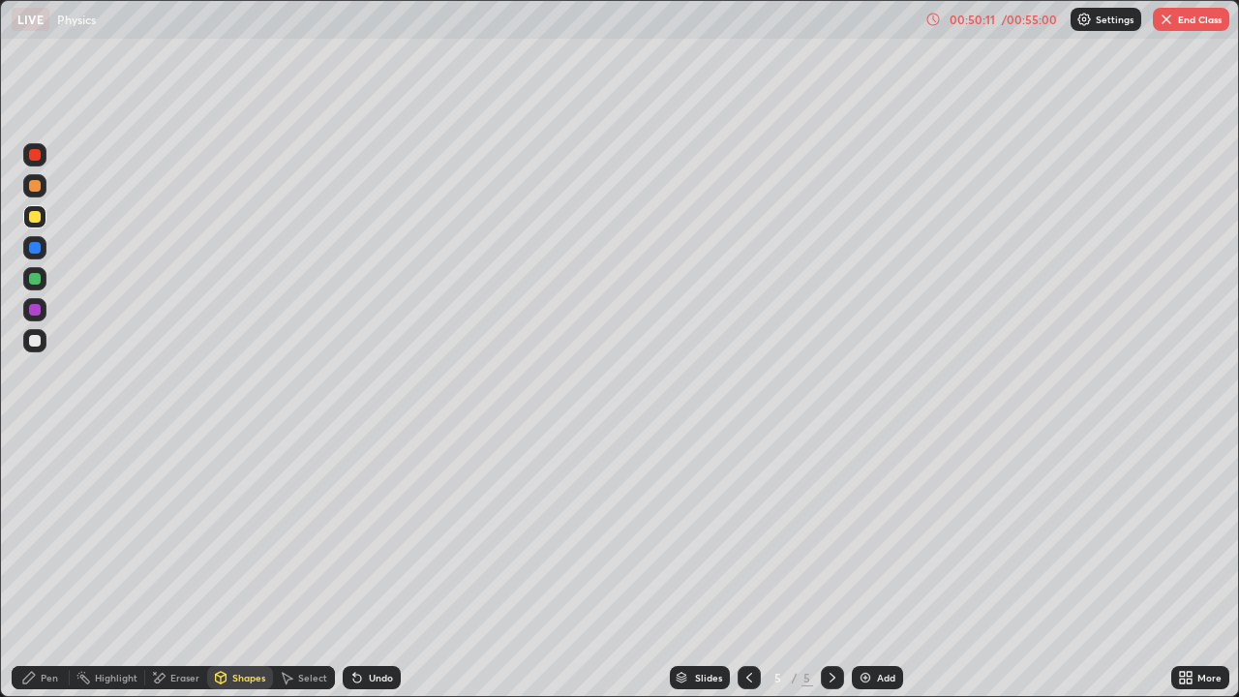
click at [35, 342] on div at bounding box center [35, 341] width 12 height 12
click at [362, 532] on div "Undo" at bounding box center [372, 677] width 58 height 23
click at [42, 532] on div "Pen" at bounding box center [41, 677] width 58 height 23
click at [240, 532] on div "Shapes" at bounding box center [248, 678] width 33 height 10
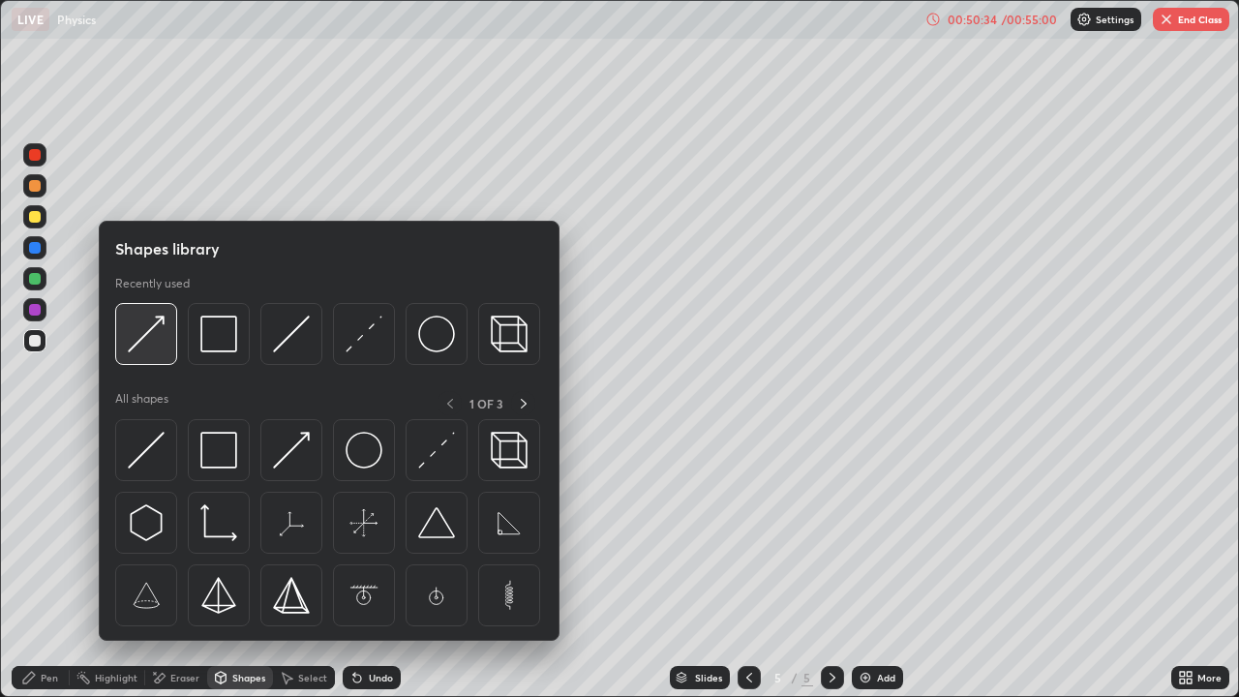
click at [153, 341] on img at bounding box center [146, 334] width 37 height 37
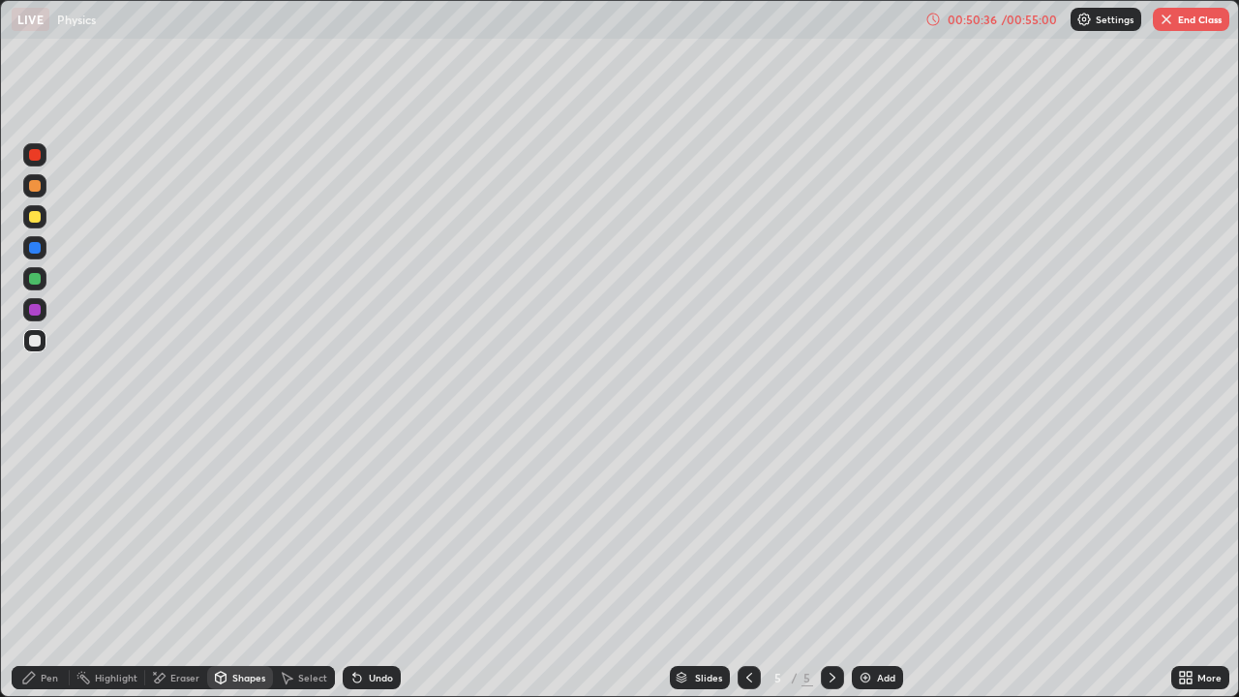
click at [32, 532] on div "Pen" at bounding box center [41, 677] width 58 height 23
click at [231, 532] on div "Shapes" at bounding box center [240, 677] width 66 height 23
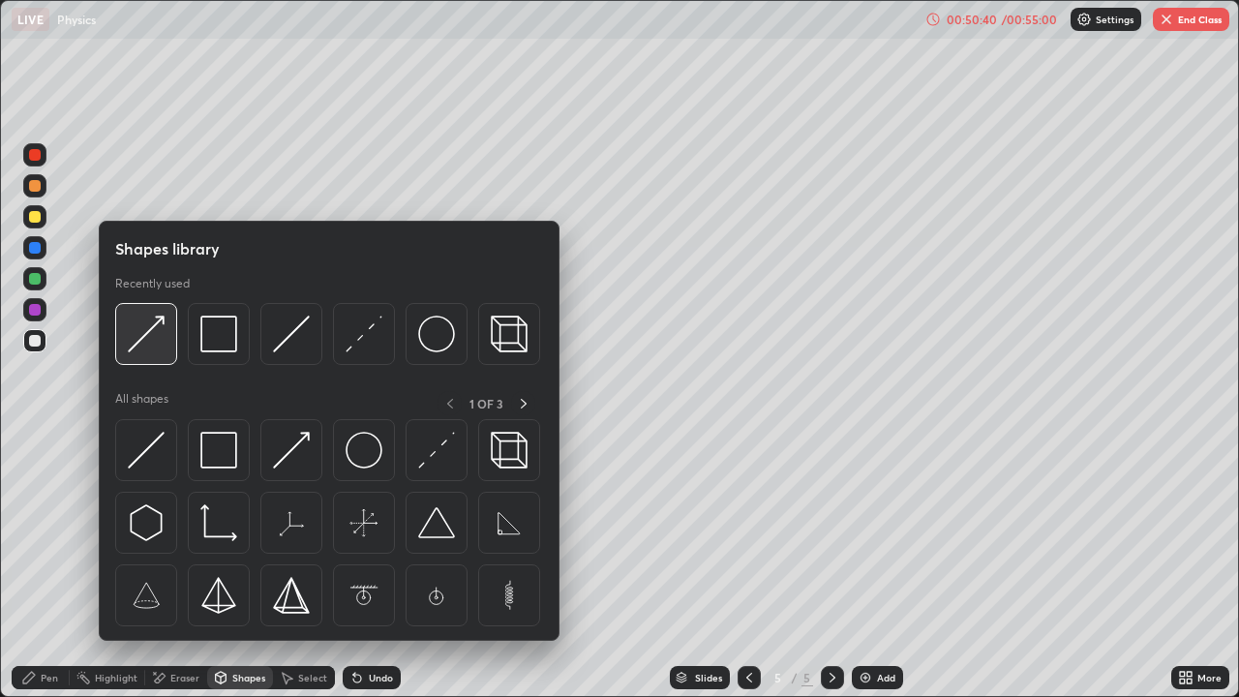
click at [148, 342] on img at bounding box center [146, 334] width 37 height 37
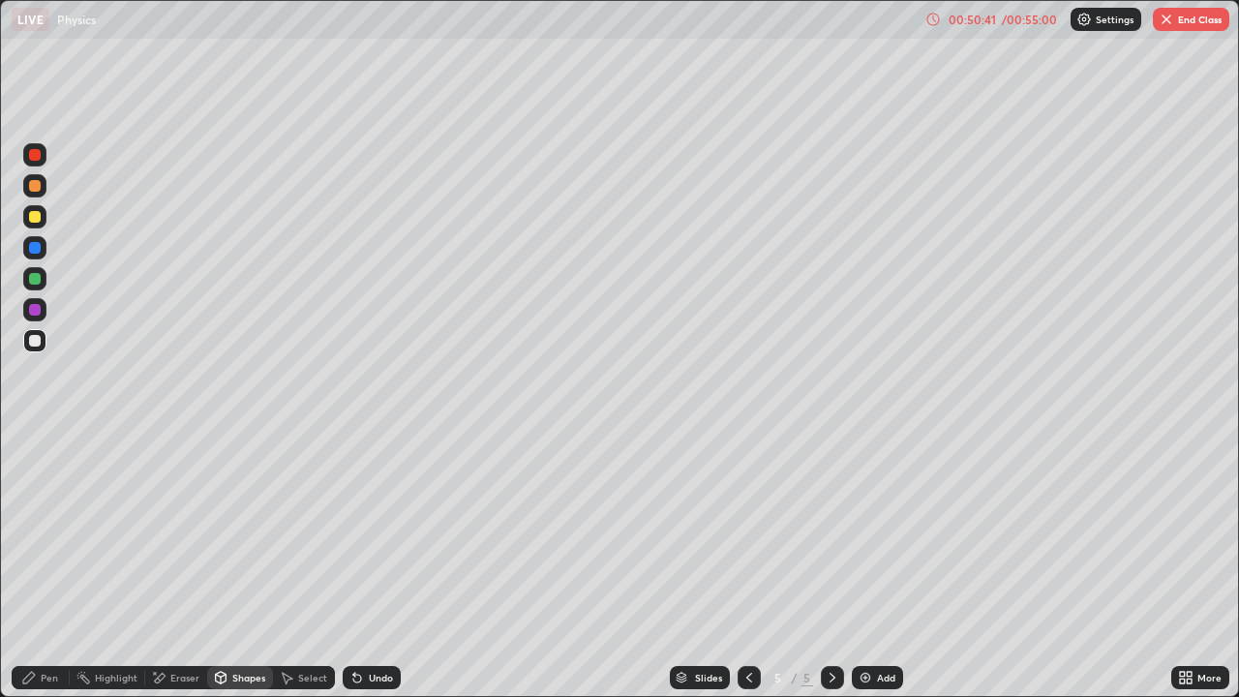
click at [36, 282] on div at bounding box center [35, 279] width 12 height 12
click at [33, 159] on div at bounding box center [35, 155] width 12 height 12
click at [33, 532] on icon at bounding box center [28, 677] width 15 height 15
click at [38, 341] on div at bounding box center [35, 341] width 12 height 12
click at [35, 281] on div at bounding box center [35, 279] width 12 height 12
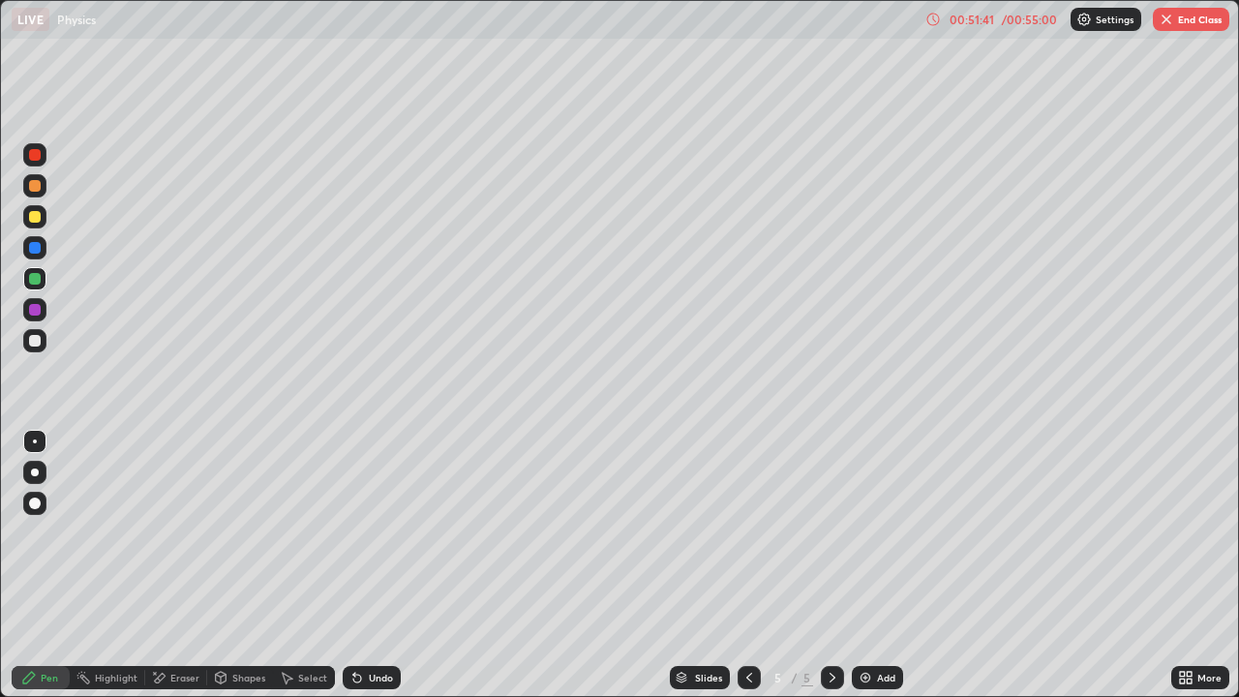
click at [34, 343] on div at bounding box center [35, 341] width 12 height 12
click at [35, 280] on div at bounding box center [35, 279] width 12 height 12
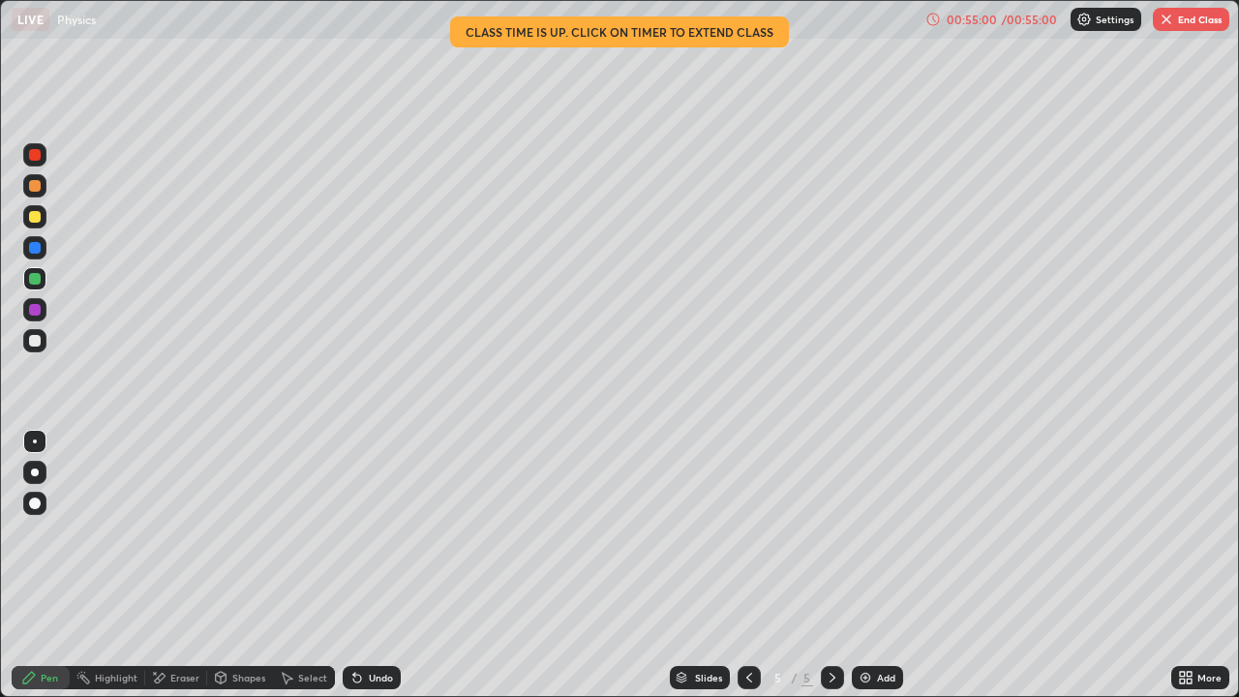
click at [1186, 15] on button "End Class" at bounding box center [1191, 19] width 76 height 23
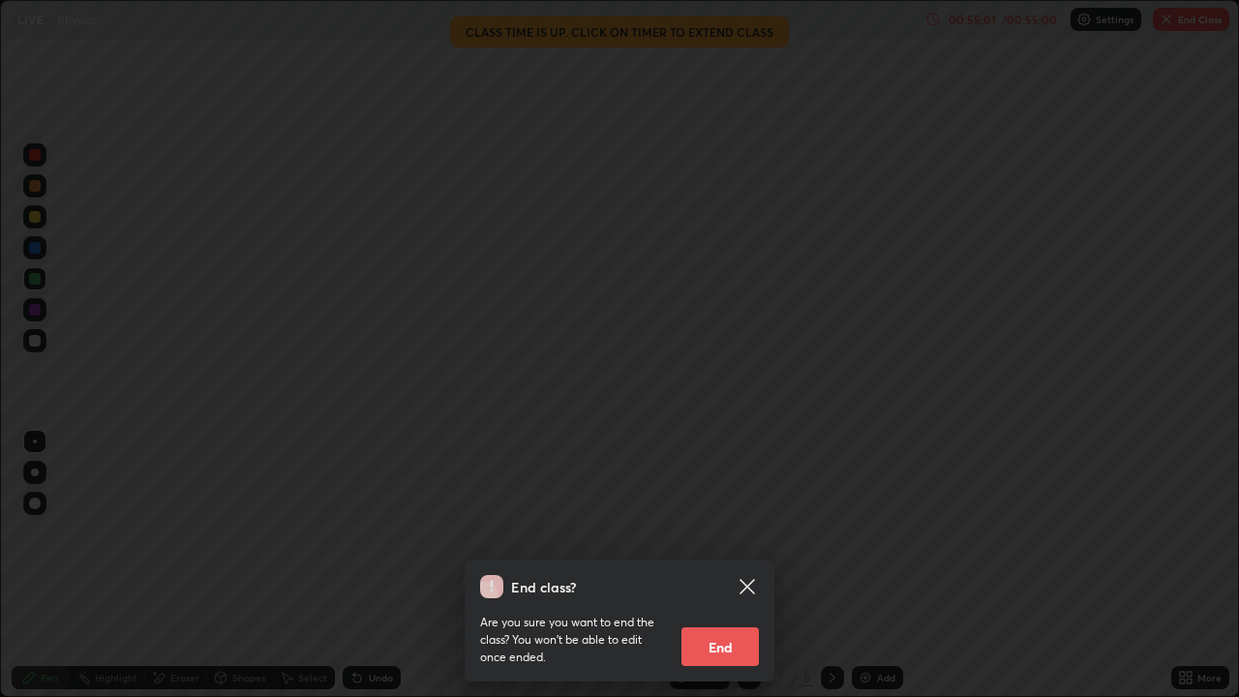
click at [715, 532] on button "End" at bounding box center [719, 646] width 77 height 39
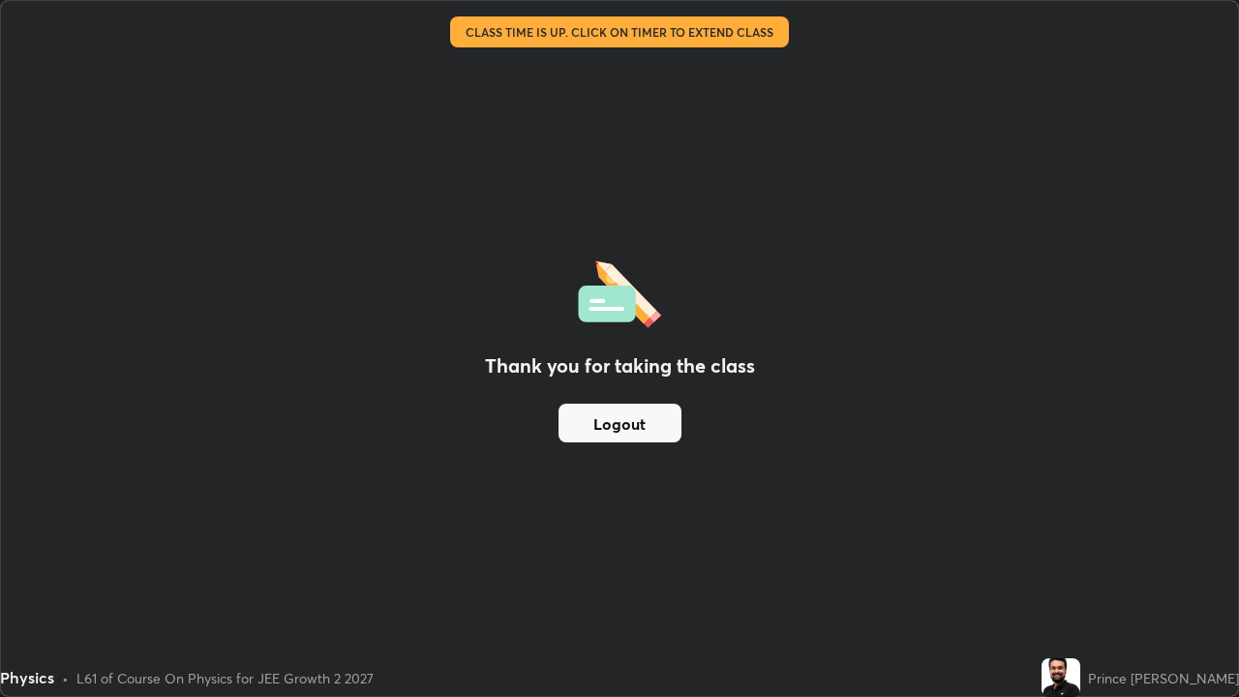
click at [618, 423] on button "Logout" at bounding box center [619, 423] width 123 height 39
